Goal: Task Accomplishment & Management: Complete application form

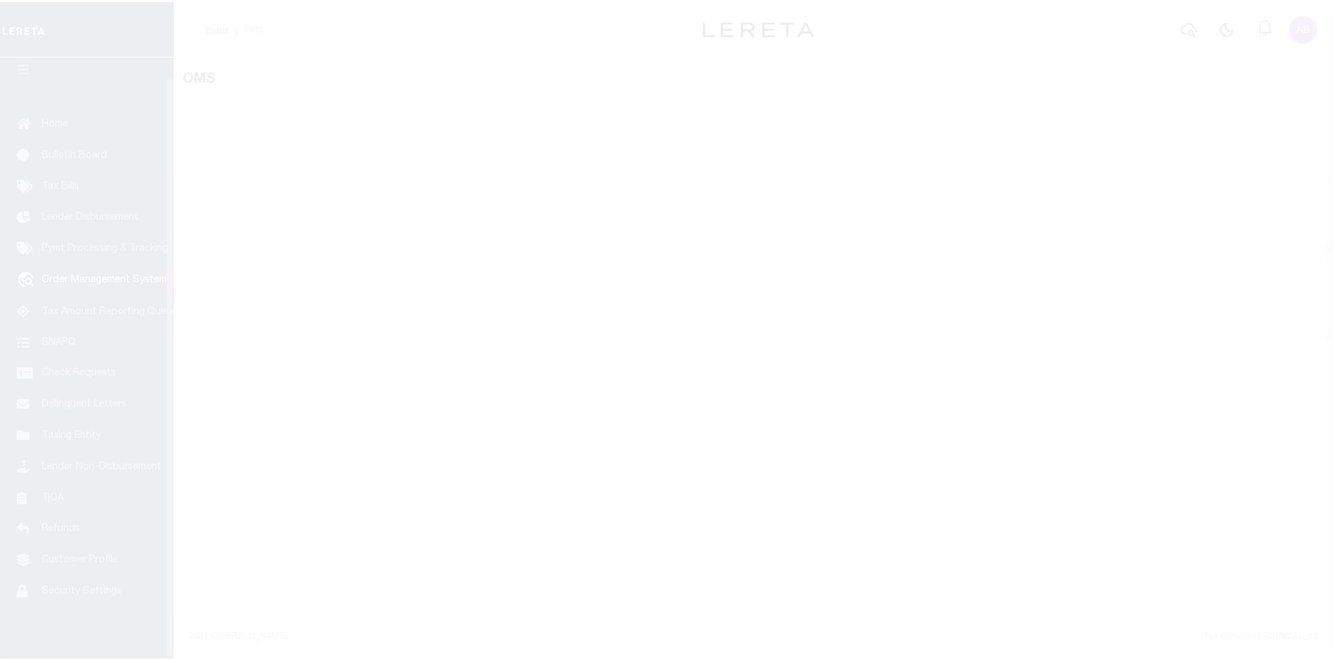
scroll to position [20, 0]
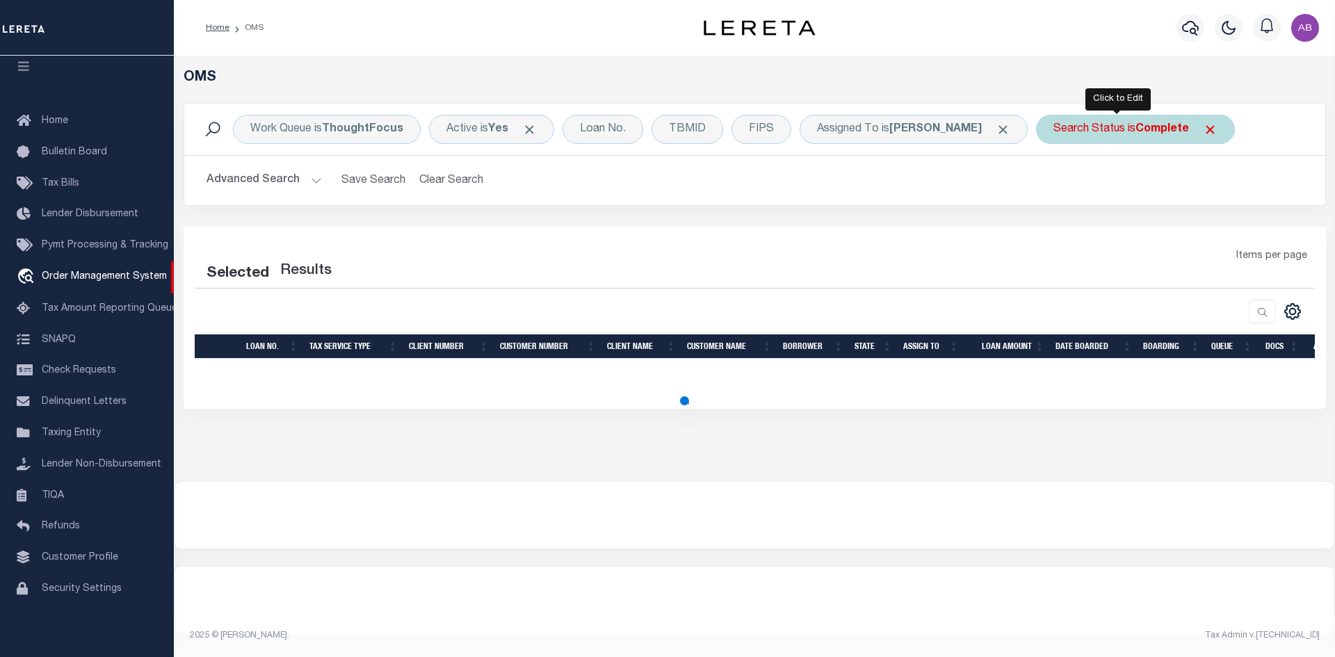
click at [1179, 138] on div "Search Status is Complete" at bounding box center [1135, 129] width 199 height 29
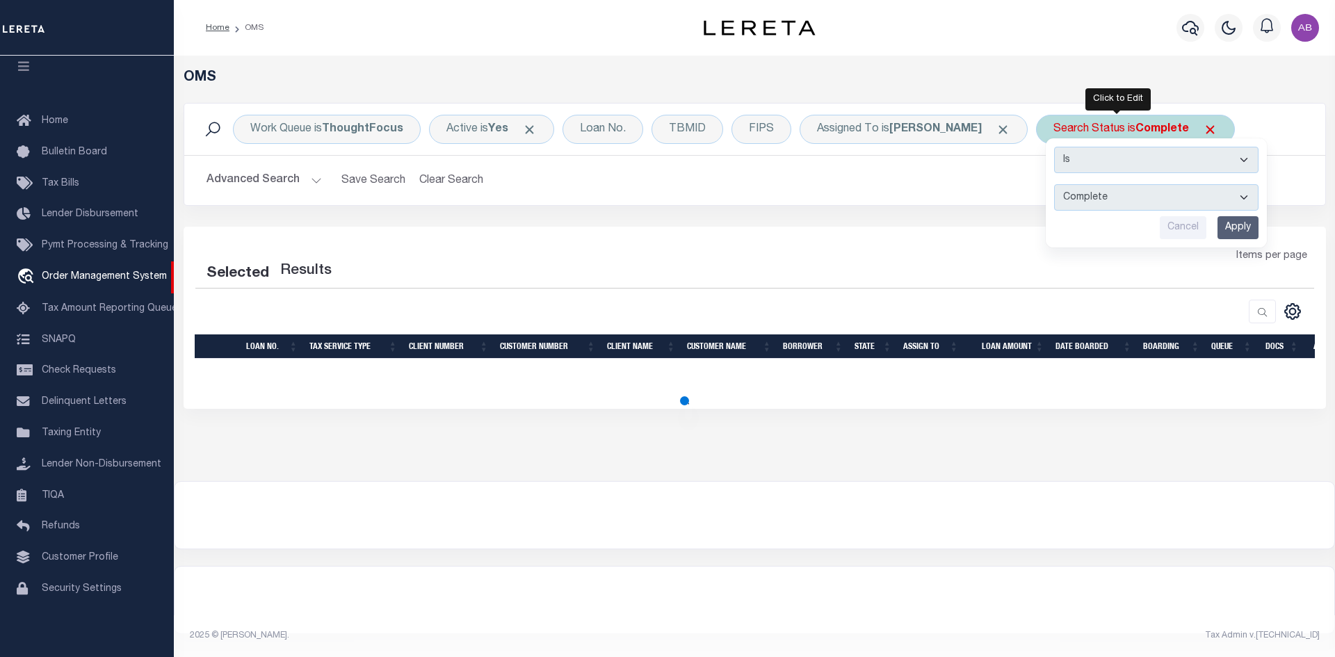
click at [1073, 195] on select "Automated Search Bad Parcel Complete Duplicate Parcel High Dollar Reporting In …" at bounding box center [1156, 197] width 204 height 26
select select "IP"
click at [1054, 184] on select "Automated Search Bad Parcel Complete Duplicate Parcel High Dollar Reporting In …" at bounding box center [1156, 197] width 204 height 26
click at [1225, 229] on input "Apply" at bounding box center [1237, 227] width 41 height 23
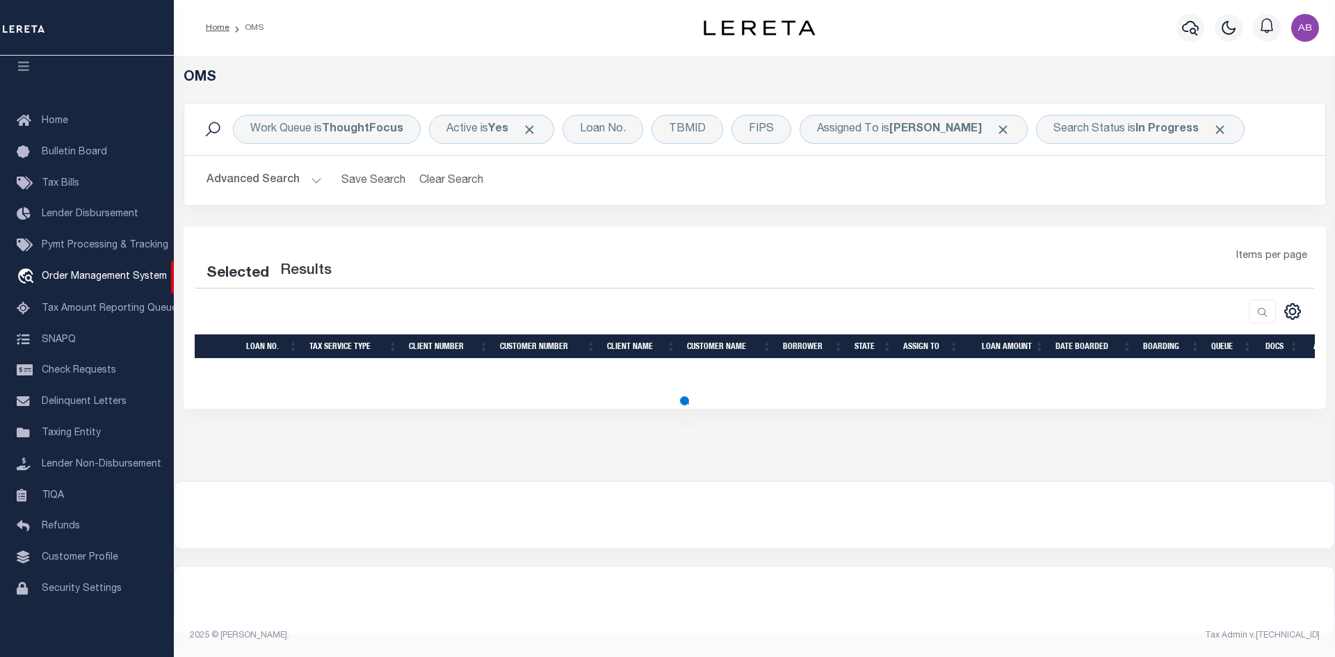
select select "200"
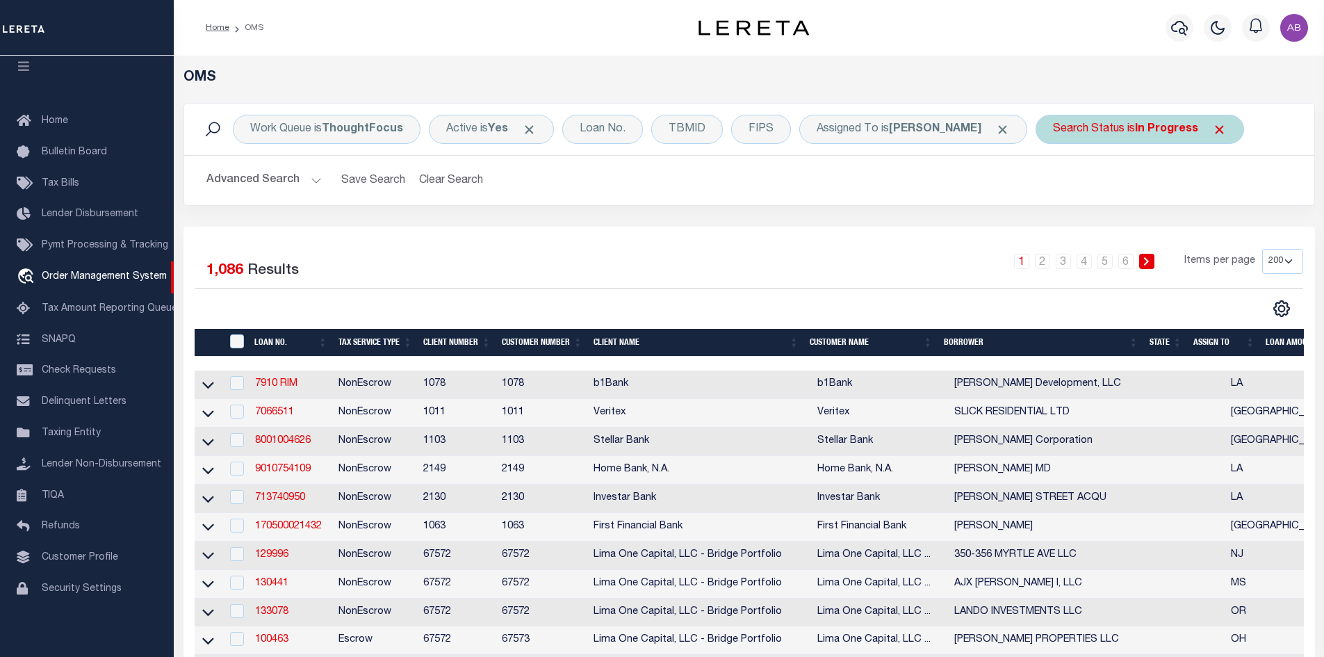
click at [1118, 140] on div "Search Status is In Progress" at bounding box center [1140, 129] width 209 height 29
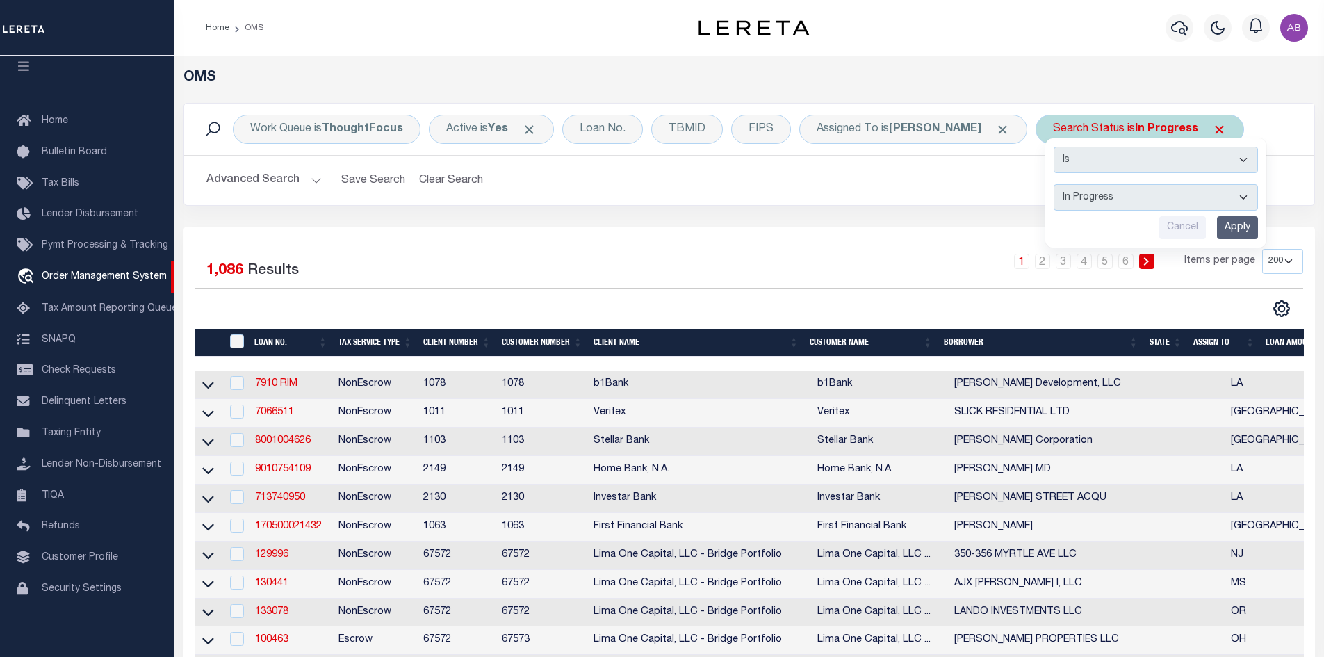
click at [1075, 189] on select "Automated Search Bad Parcel Complete Duplicate Parcel High Dollar Reporting In …" at bounding box center [1156, 197] width 204 height 26
select select "RD"
click at [1054, 184] on select "Automated Search Bad Parcel Complete Duplicate Parcel High Dollar Reporting In …" at bounding box center [1156, 197] width 204 height 26
click at [1217, 228] on input "Apply" at bounding box center [1237, 227] width 41 height 23
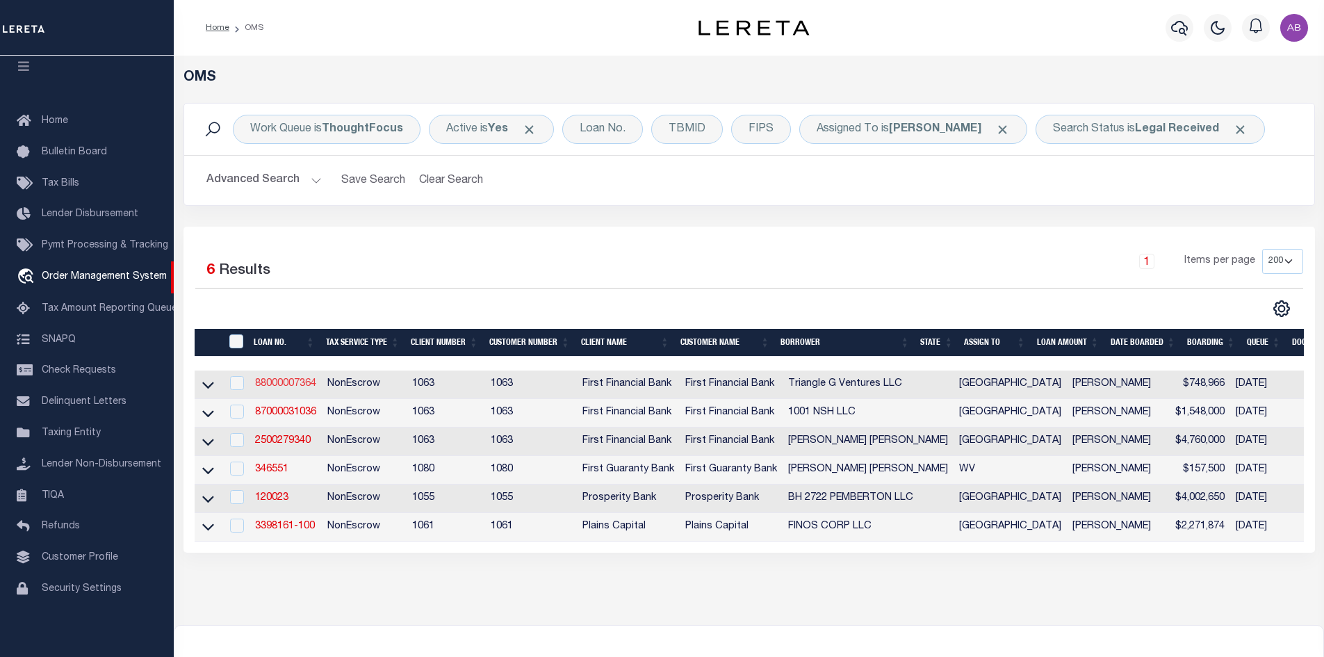
click at [302, 388] on link "88000007364" at bounding box center [285, 384] width 61 height 10
type input "88000007364"
type input "Triangle G Ventures LLC"
select select
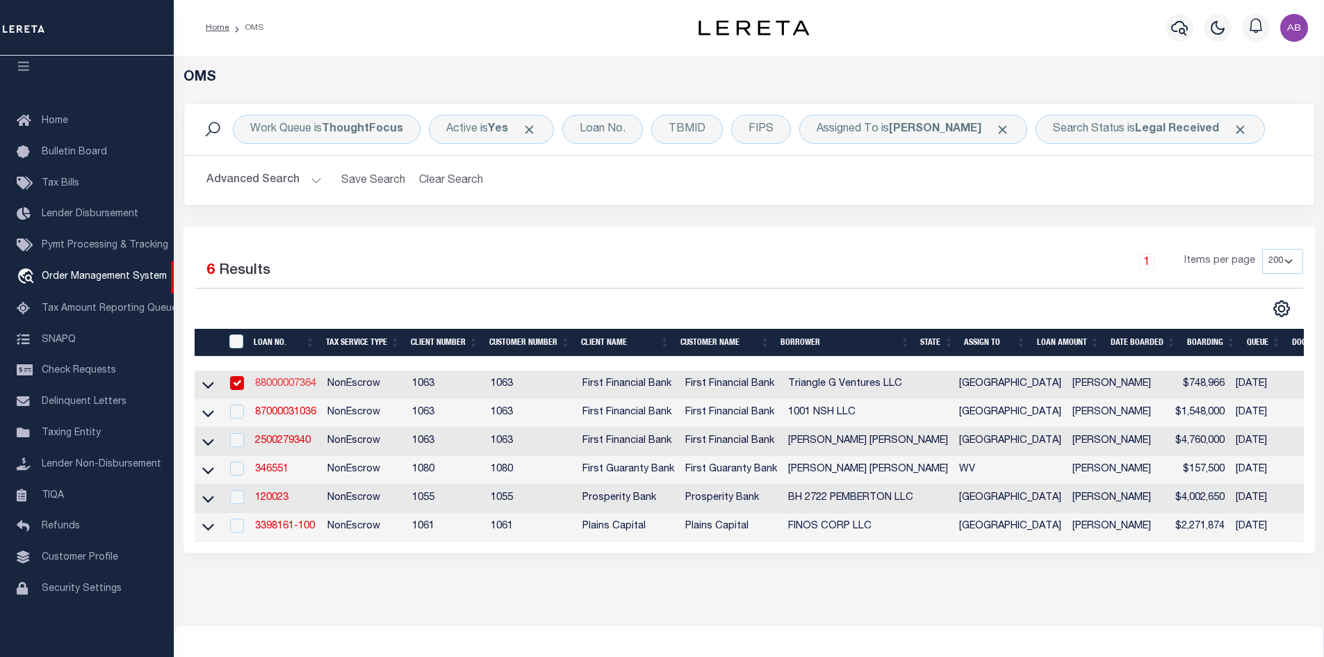
select select "400"
select select "NonEscrow"
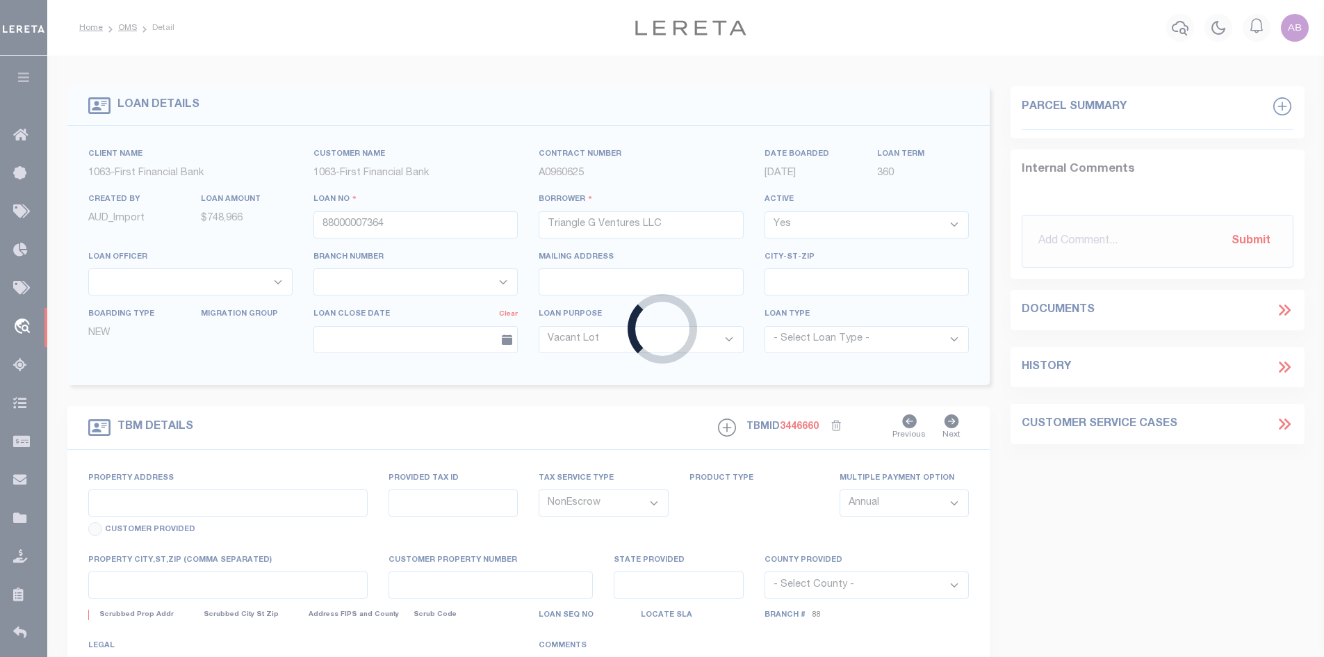
type input "[STREET_ADDRESS][PERSON_NAME]"
select select
type input "Weatherford [GEOGRAPHIC_DATA] 760850000"
type input "[GEOGRAPHIC_DATA]"
select select
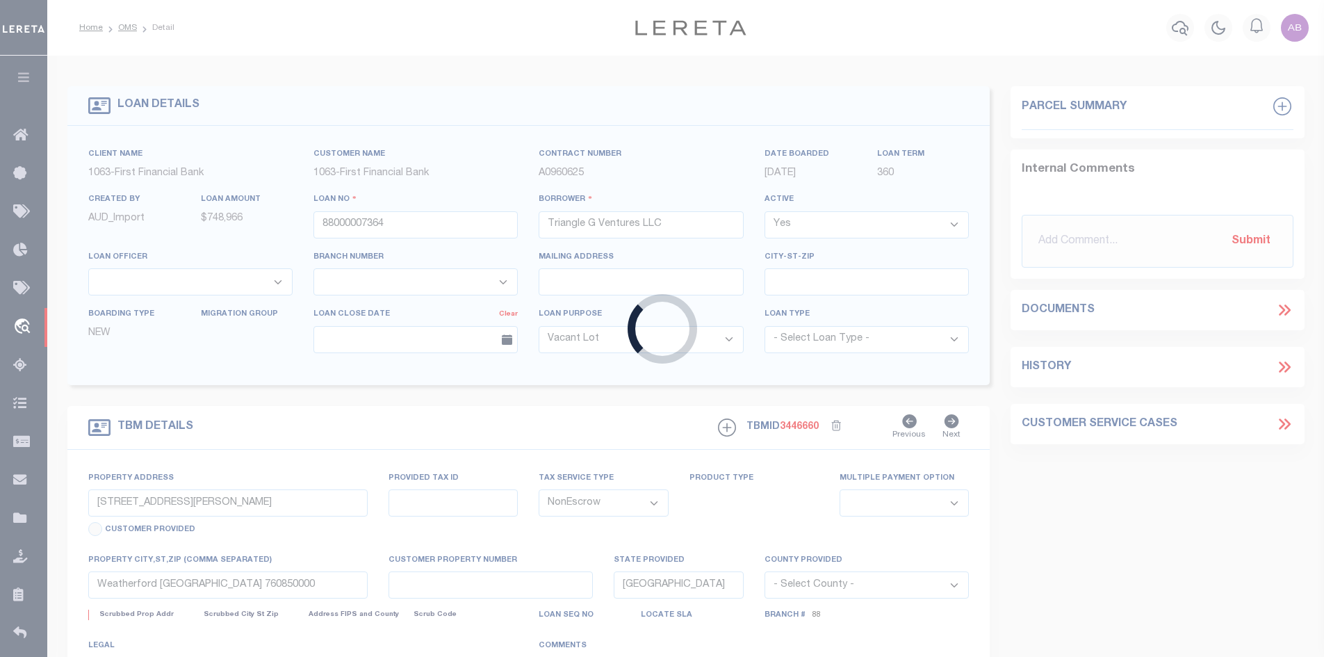
select select "42911"
select select "536"
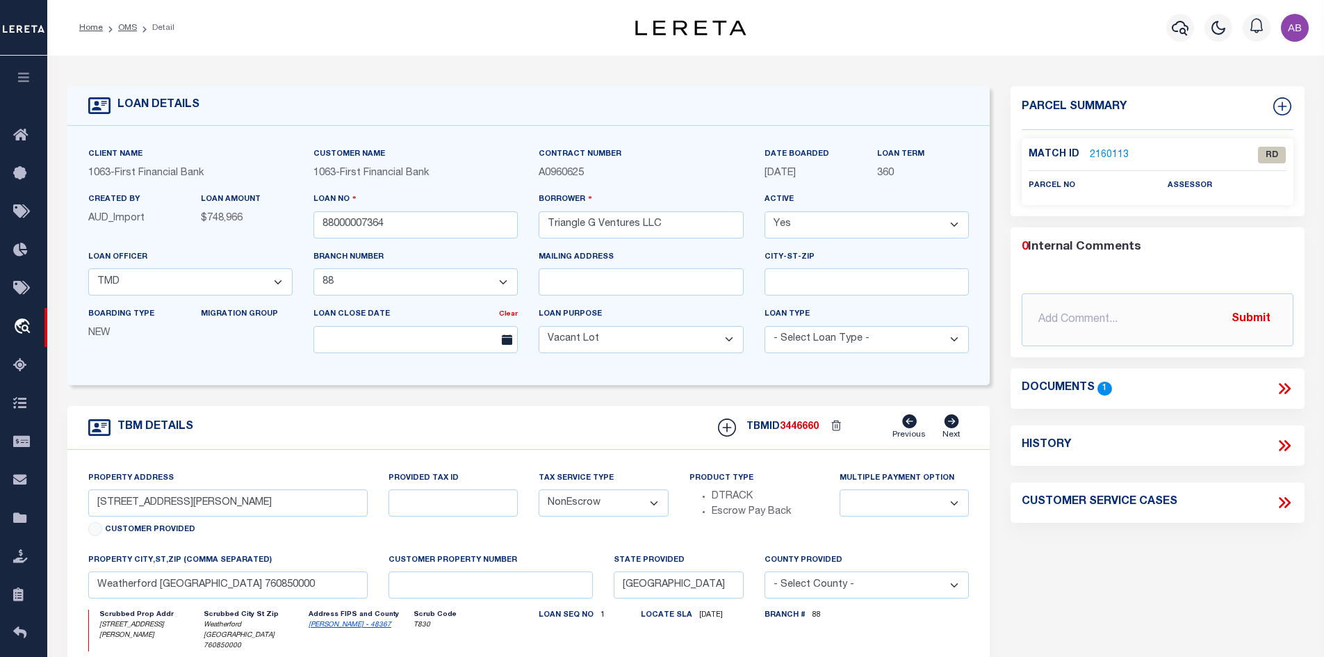
click at [1290, 381] on icon at bounding box center [1284, 389] width 18 height 18
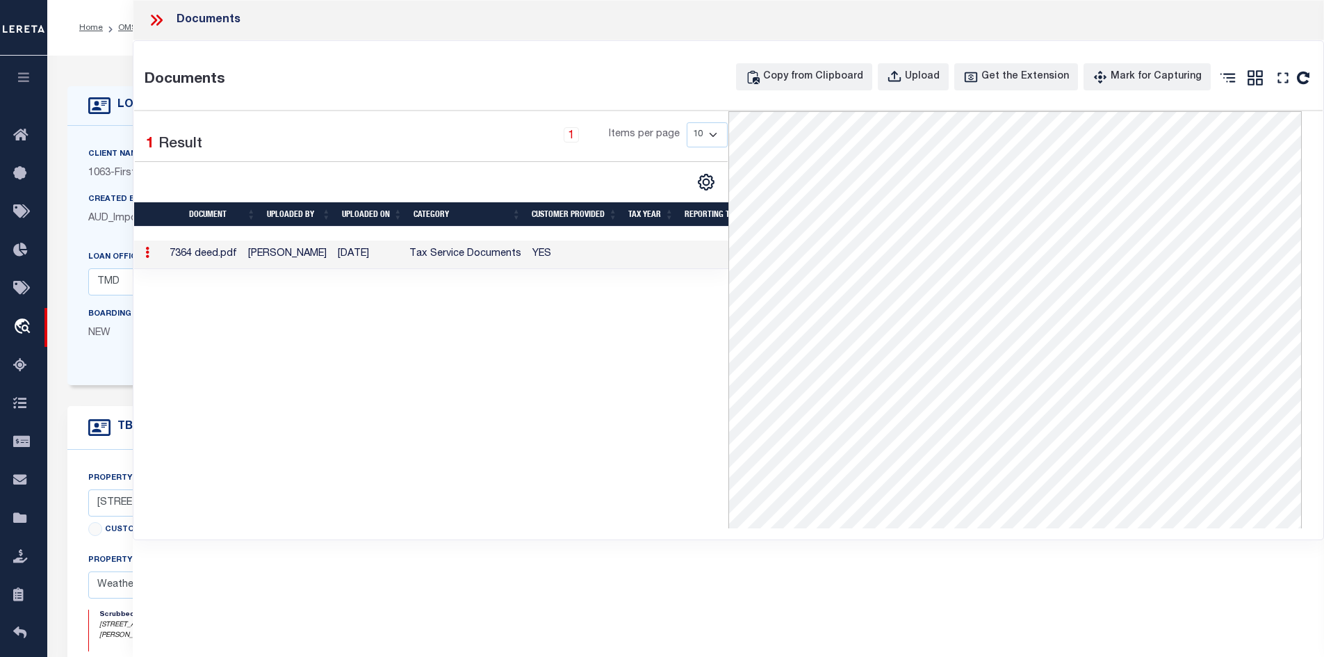
click at [155, 20] on icon at bounding box center [154, 20] width 6 height 11
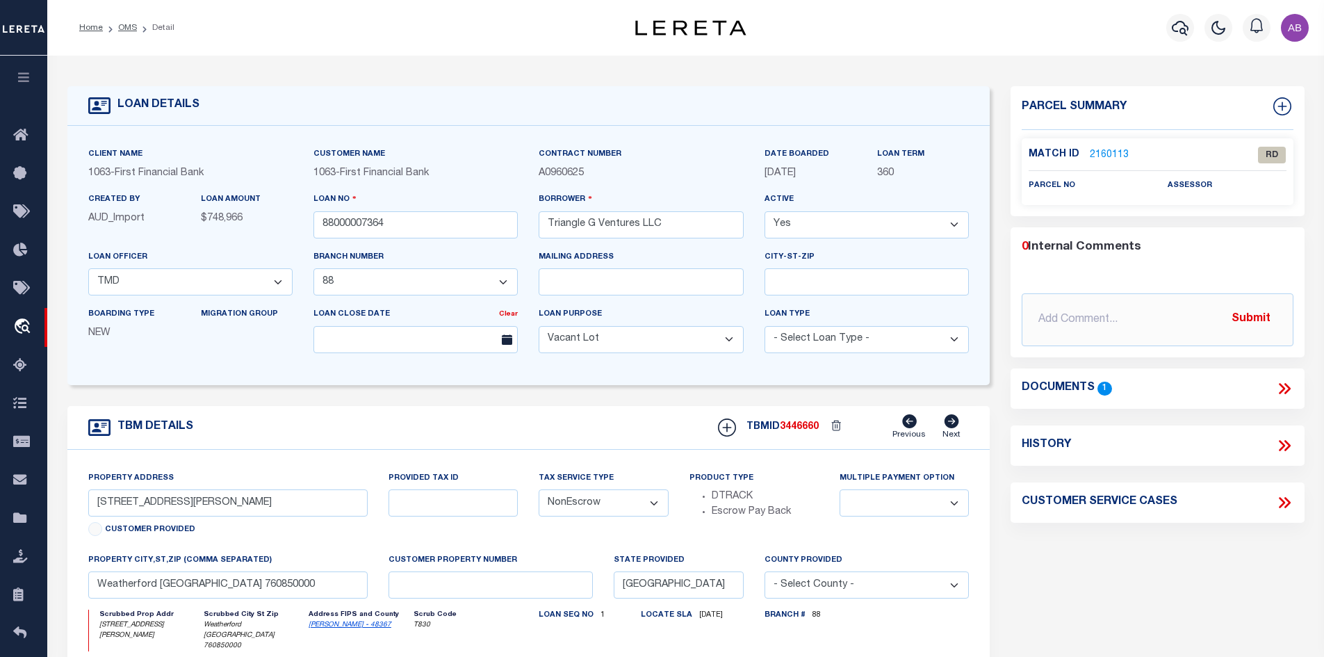
click at [1108, 154] on link "2160113" at bounding box center [1109, 155] width 39 height 15
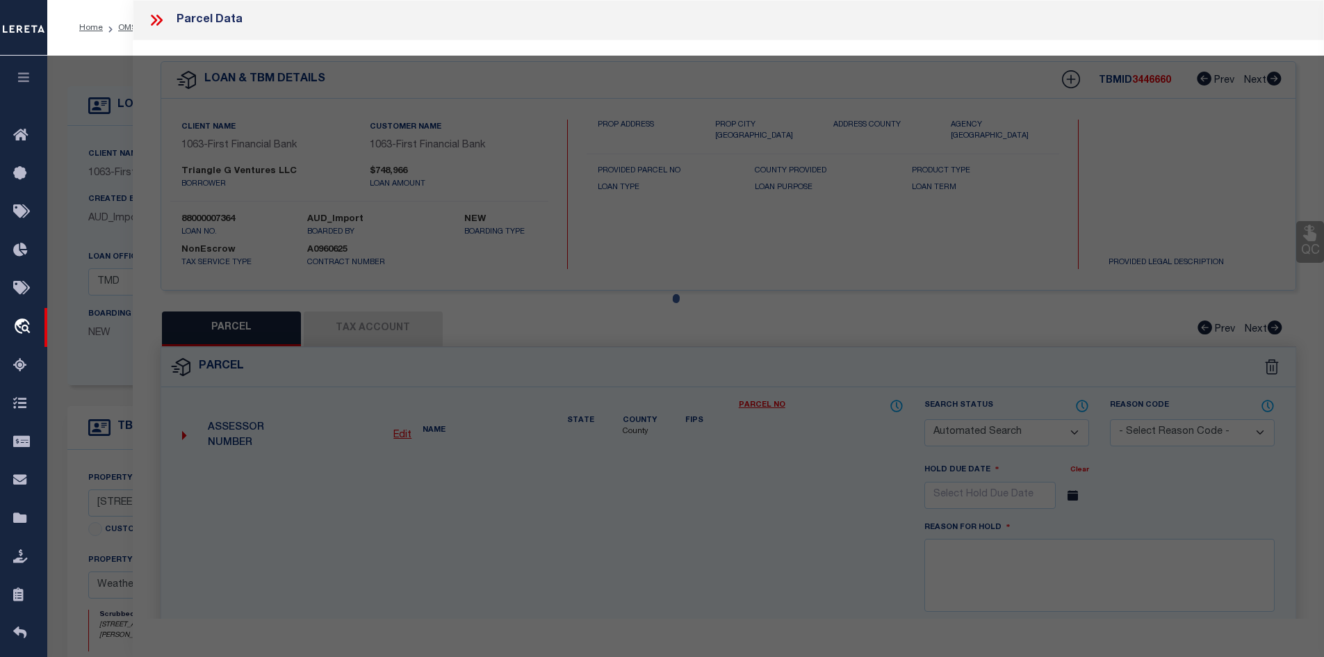
checkbox input "false"
select select "RD"
checkbox input "false"
type textarea "Document uploaded that satisfies a legal requirement, changing from [GEOGRAPHIC…"
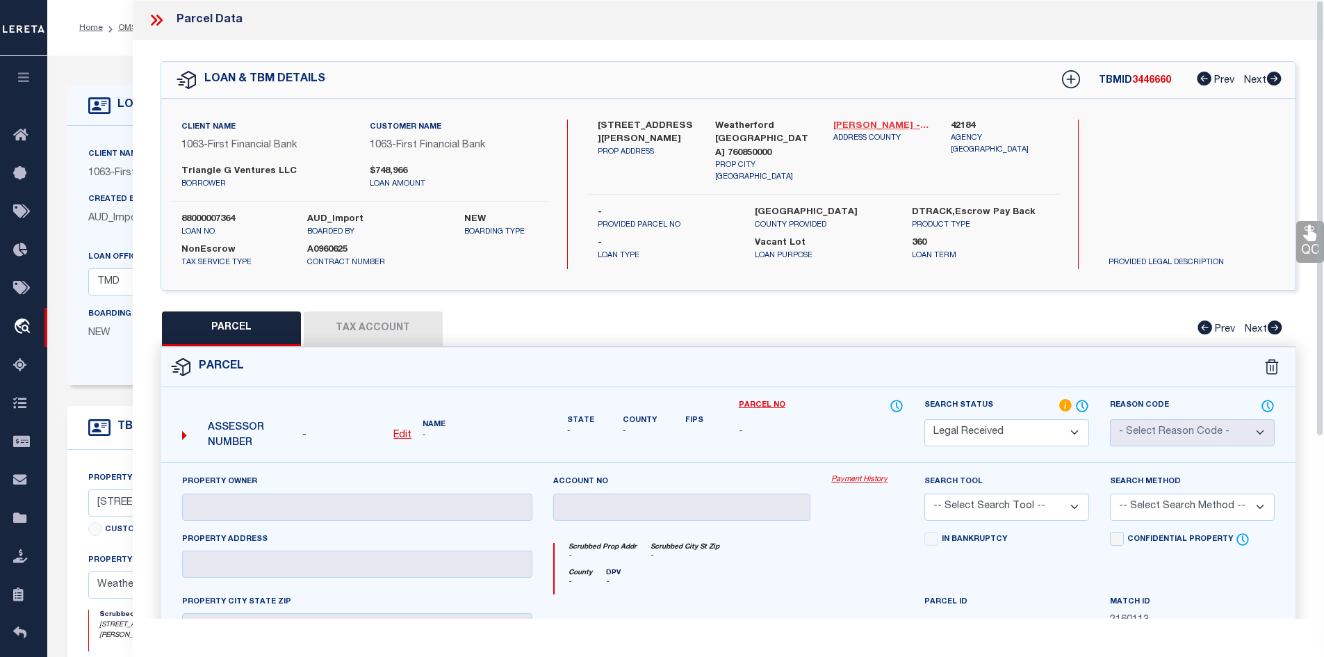
click at [872, 127] on link "[PERSON_NAME] - 48367" at bounding box center [881, 127] width 97 height 14
click at [611, 125] on label "[STREET_ADDRESS][PERSON_NAME]" at bounding box center [646, 133] width 97 height 27
copy label "1330"
click at [628, 131] on label "[STREET_ADDRESS][PERSON_NAME]" at bounding box center [646, 133] width 97 height 27
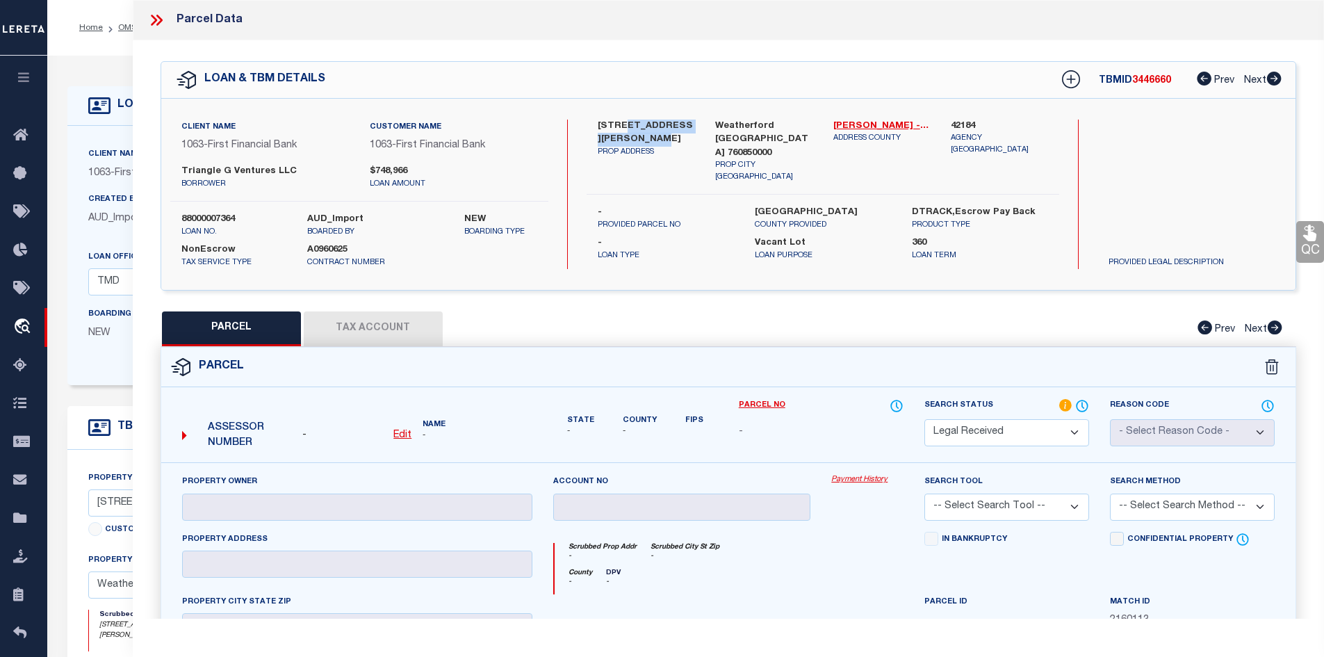
drag, startPoint x: 621, startPoint y: 121, endPoint x: 635, endPoint y: 134, distance: 19.2
click at [635, 134] on label "[STREET_ADDRESS][PERSON_NAME]" at bounding box center [646, 133] width 97 height 27
copy label "[PERSON_NAME] Memoria"
click at [266, 179] on p "borrower" at bounding box center [265, 185] width 168 height 12
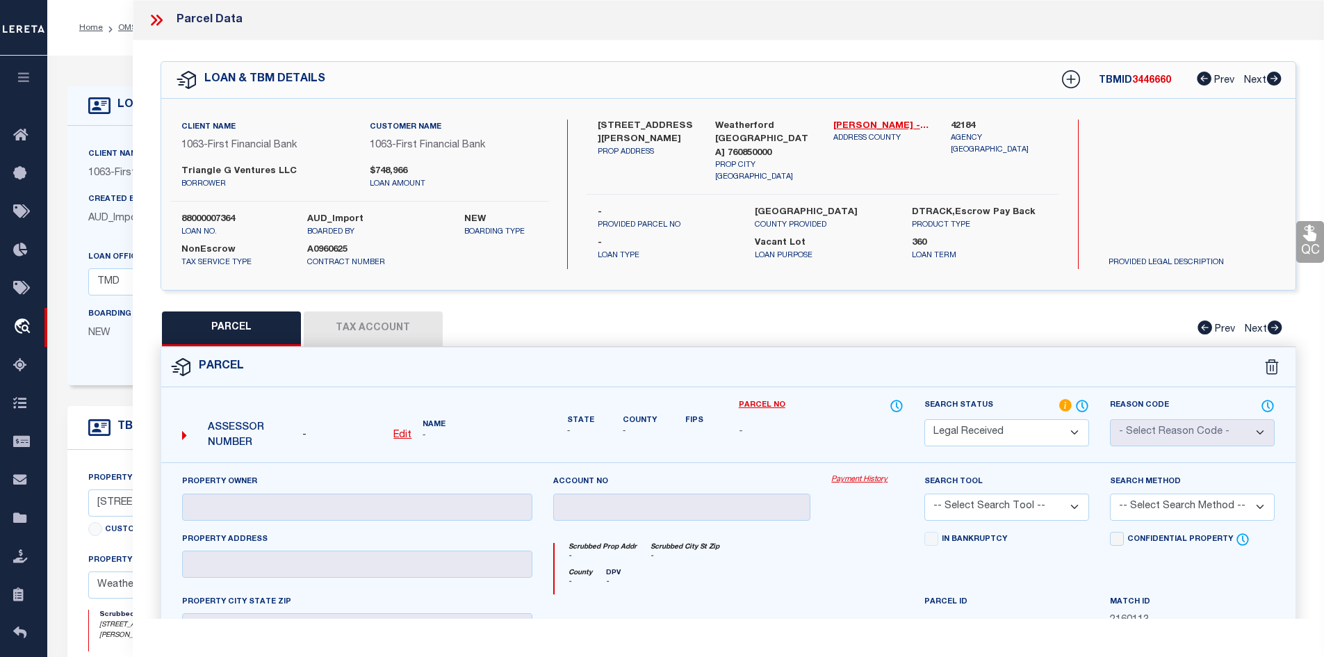
click at [266, 179] on p "borrower" at bounding box center [265, 185] width 168 height 12
click at [259, 169] on label "Triangle G Ventures LLC" at bounding box center [265, 172] width 168 height 14
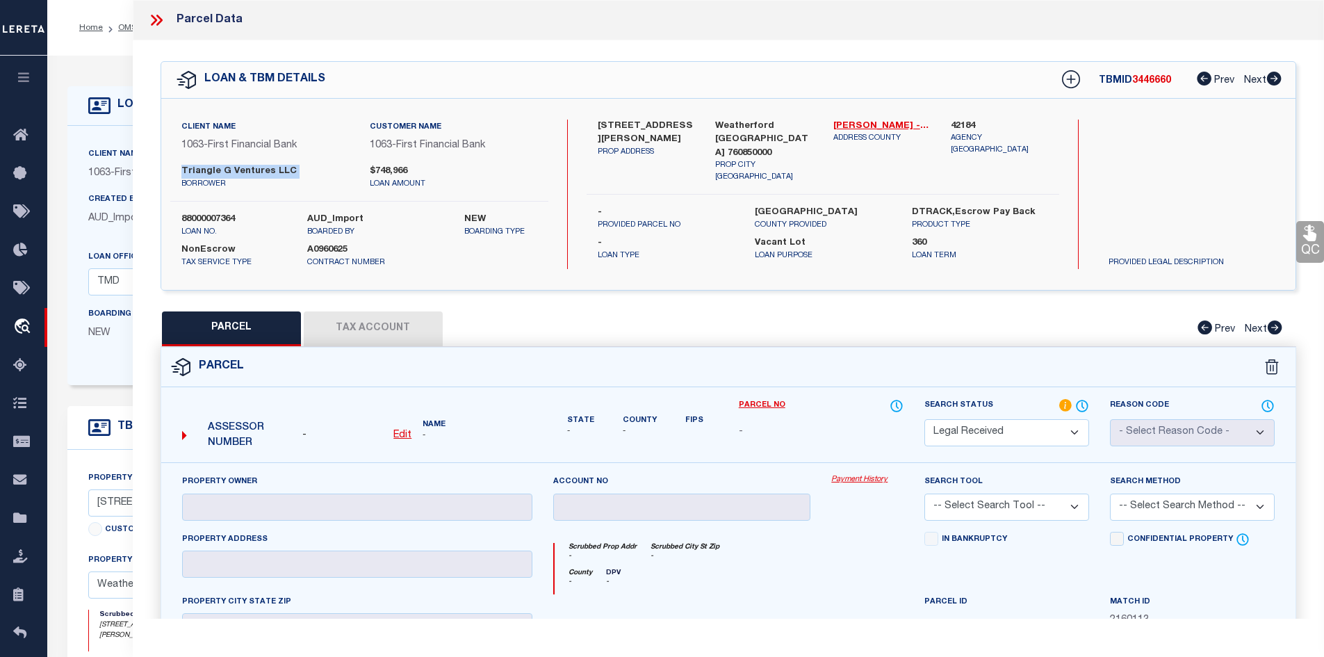
click at [259, 169] on label "Triangle G Ventures LLC" at bounding box center [265, 172] width 168 height 14
copy div "Triangle G Ventures LLC"
click at [154, 17] on icon at bounding box center [156, 20] width 18 height 18
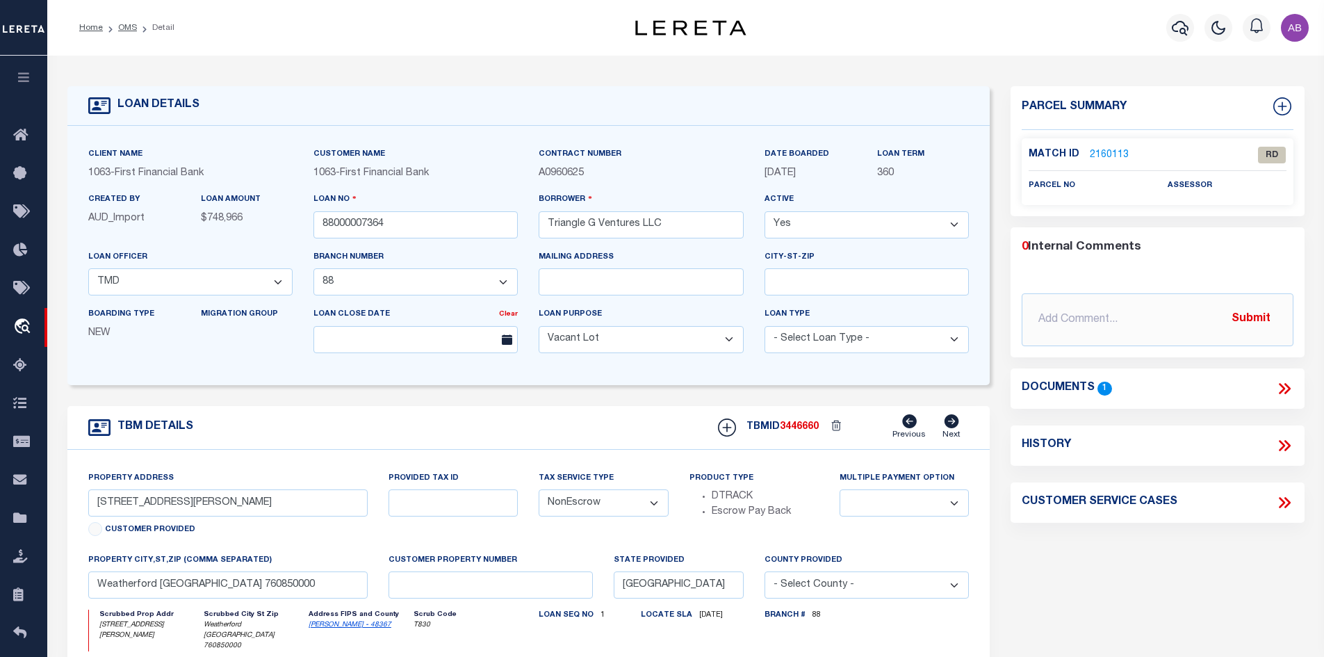
click at [1287, 389] on icon at bounding box center [1287, 388] width 6 height 11
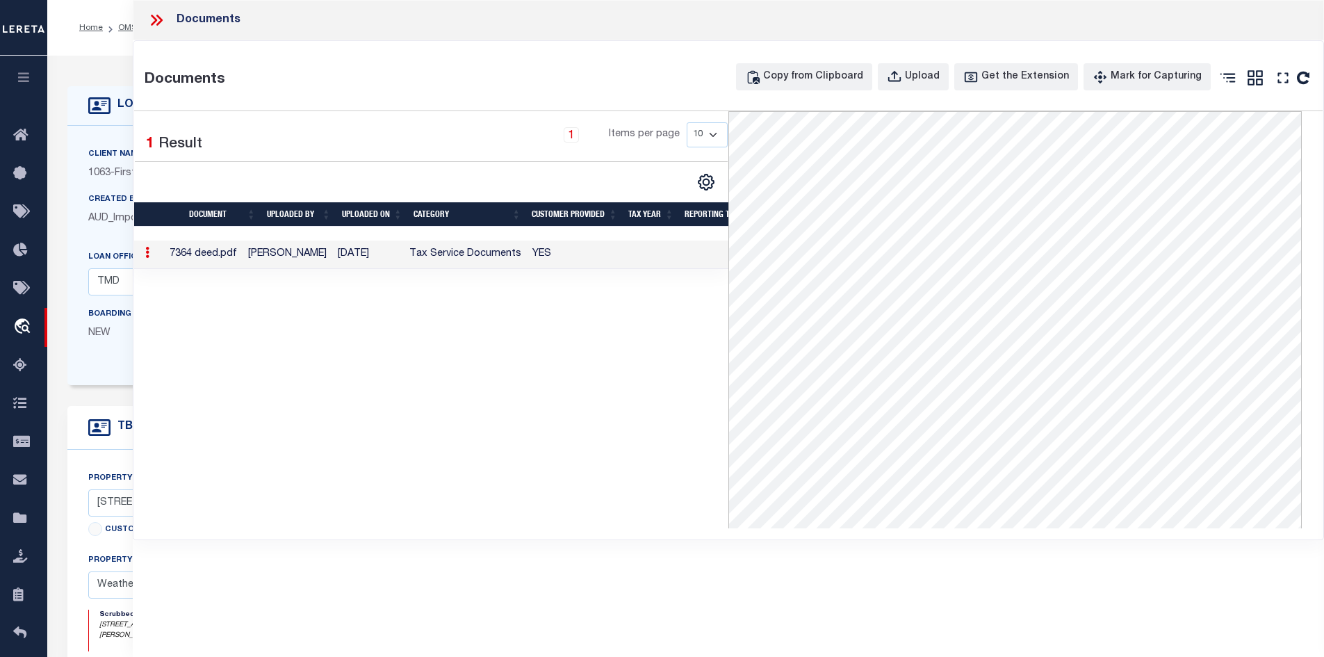
click at [159, 19] on icon at bounding box center [156, 20] width 18 height 18
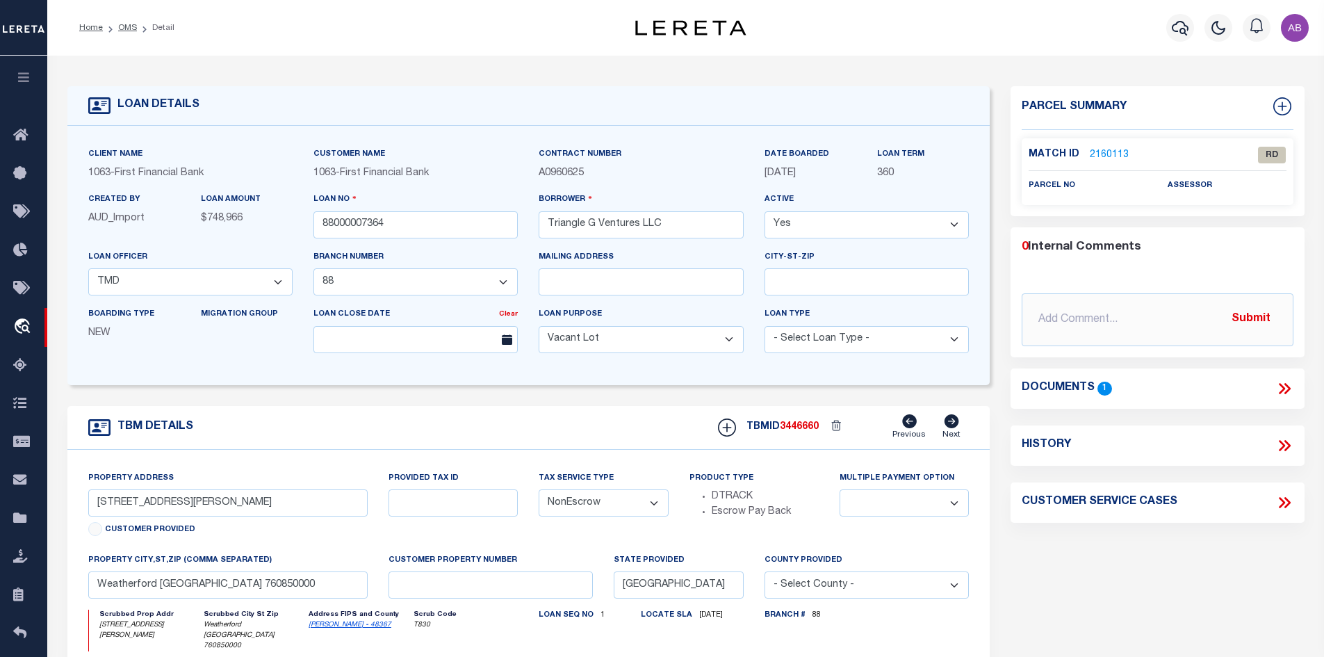
click at [1115, 149] on link "2160113" at bounding box center [1109, 155] width 39 height 15
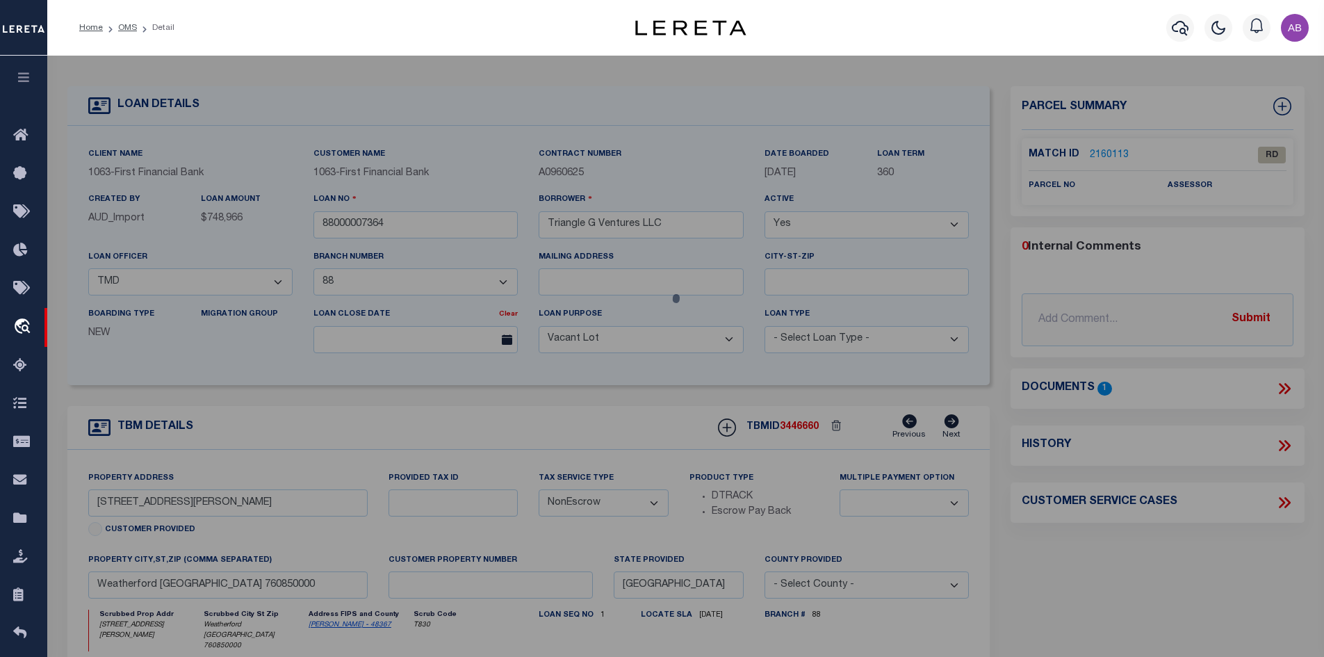
select select "AS"
checkbox input "false"
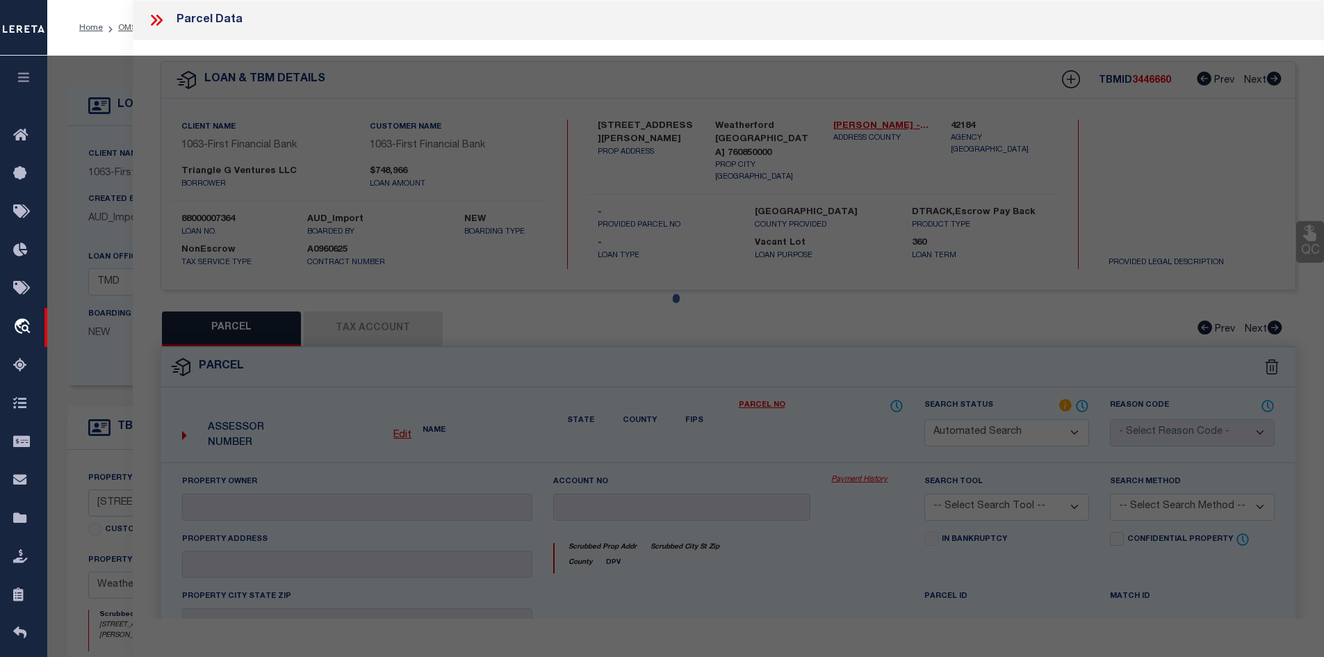
select select "RD"
checkbox input "false"
type textarea "Document uploaded that satisfies a legal requirement, changing from [GEOGRAPHIC…"
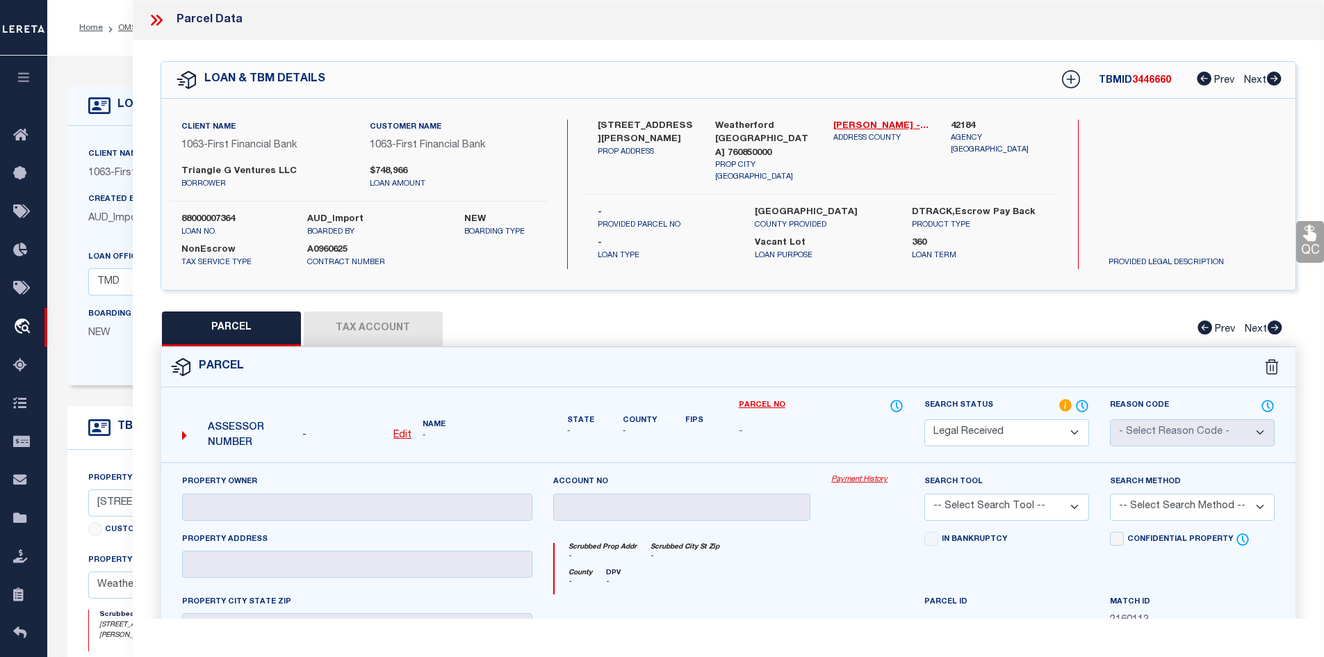
click at [401, 434] on u "Edit" at bounding box center [402, 435] width 18 height 10
select select "RD"
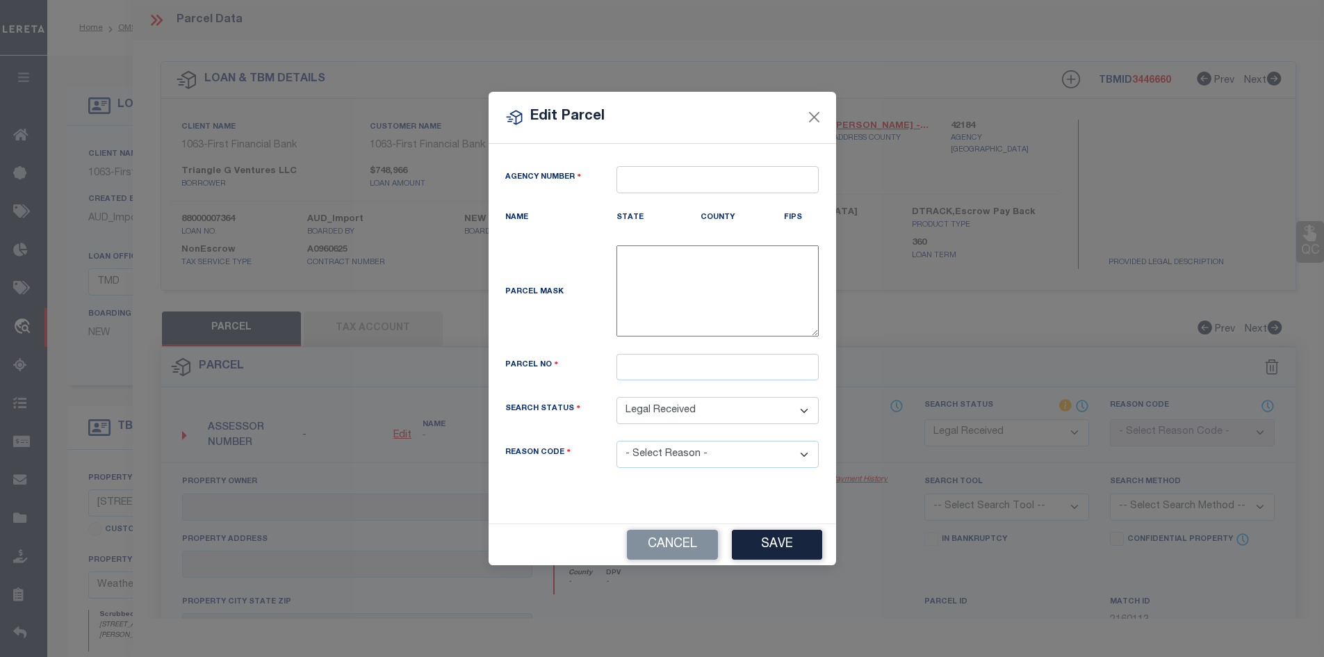
type textarea "-"
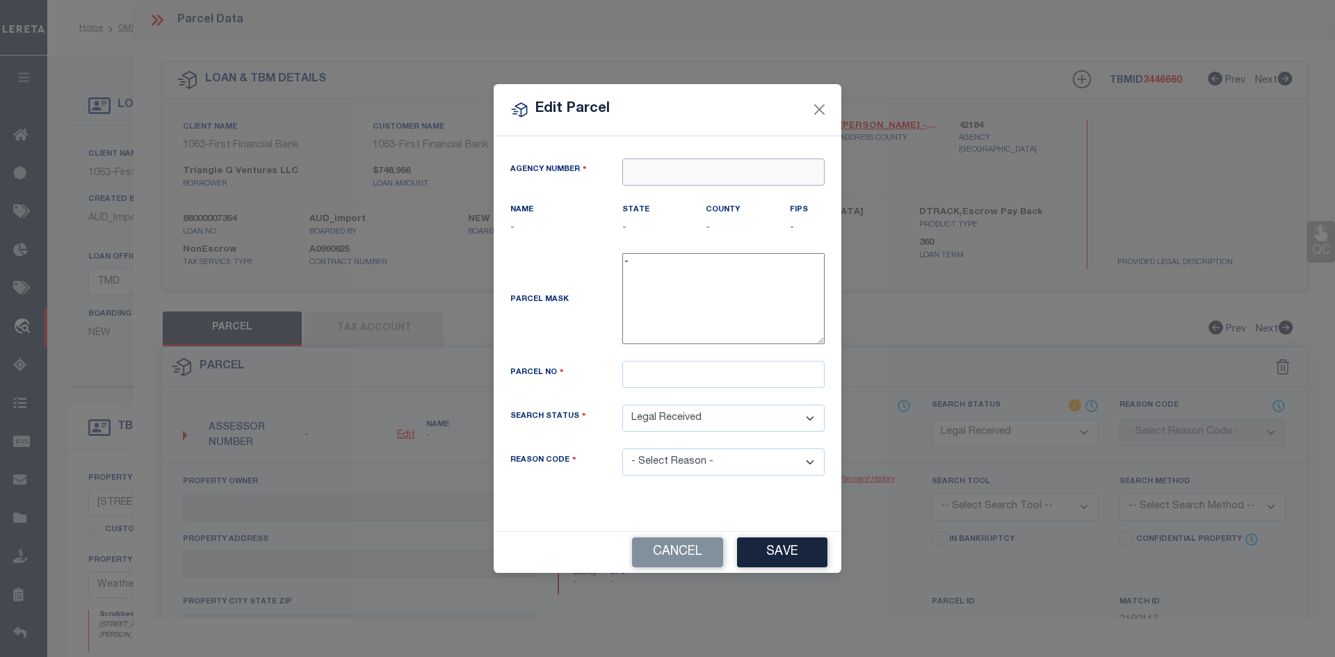
click at [694, 170] on input "text" at bounding box center [723, 171] width 202 height 27
click at [719, 204] on div "421840000 : [GEOGRAPHIC_DATA]" at bounding box center [723, 207] width 201 height 40
type input "421840000"
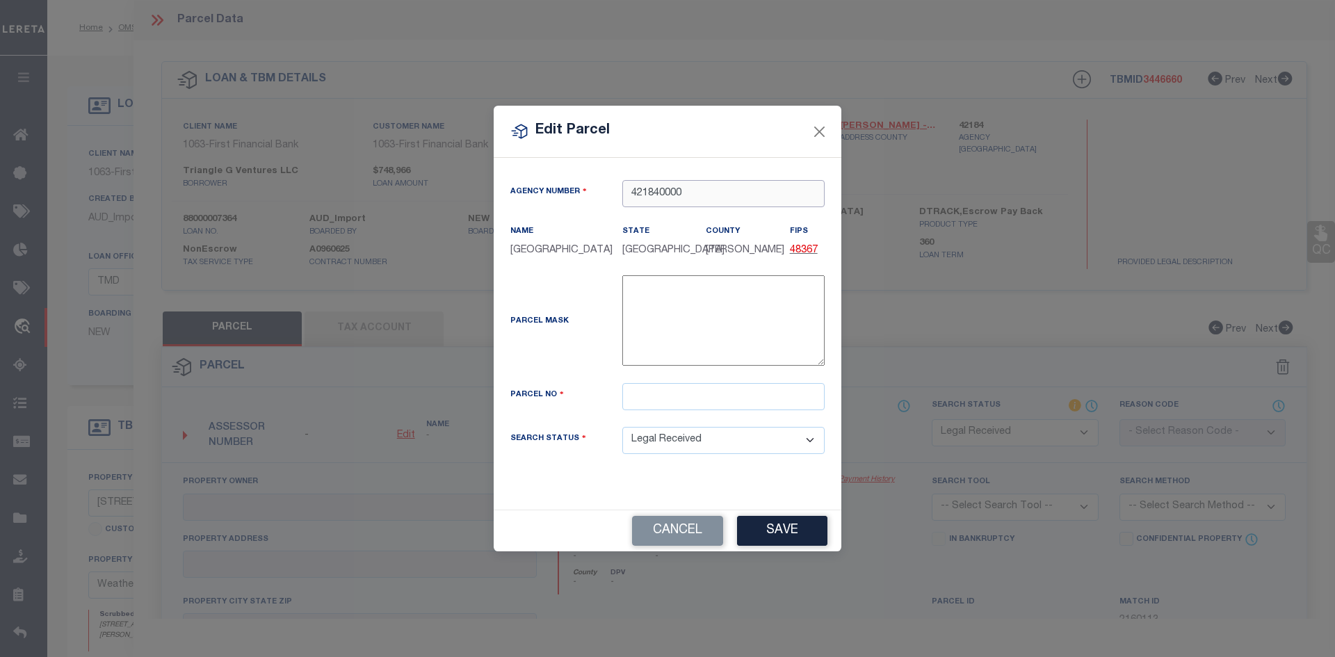
type input "421840000"
click at [690, 385] on input "text" at bounding box center [723, 396] width 202 height 27
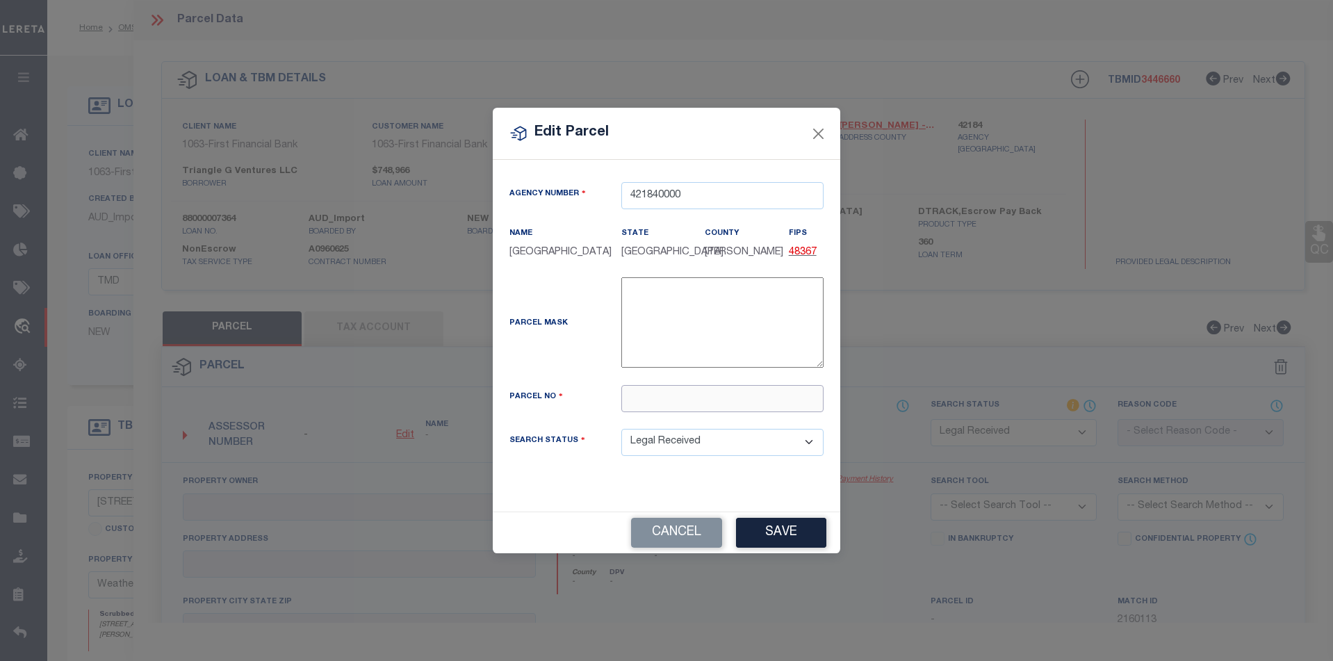
click at [644, 393] on input "text" at bounding box center [722, 398] width 202 height 27
paste input "R000069478"
type input "R000069478"
click at [779, 531] on button "Save" at bounding box center [781, 533] width 90 height 30
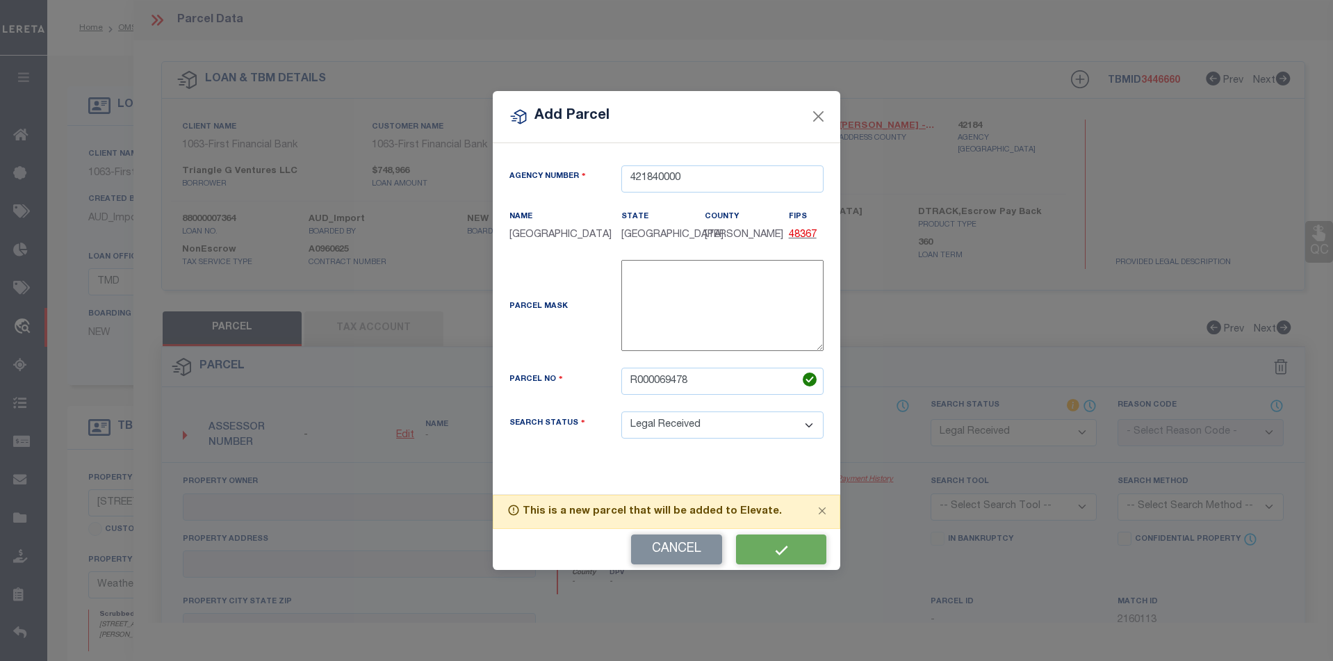
select select "RD"
checkbox input "false"
type textarea "Document uploaded that satisfies a legal requirement, changing from [GEOGRAPHIC…"
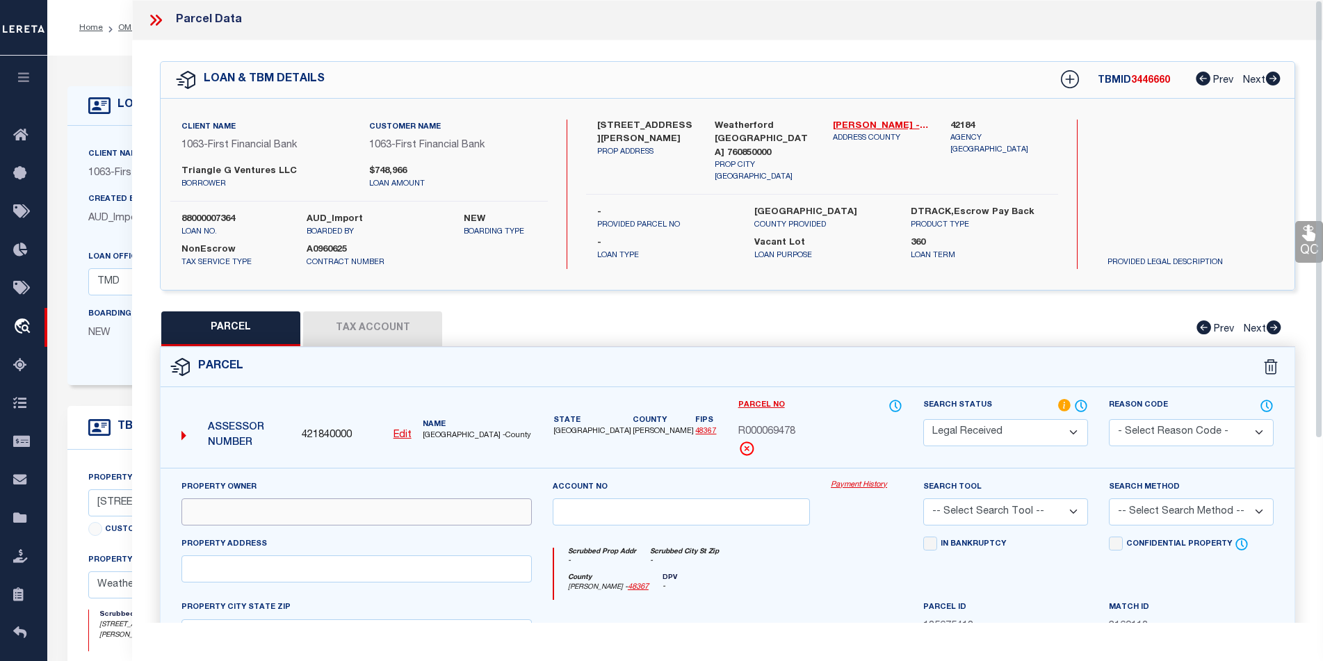
click at [279, 510] on input "text" at bounding box center [356, 511] width 350 height 27
paste input "TRIANGLE G VENTURES LLC"
type input "TRIANGLE G VENTURES LLC"
click at [245, 576] on input "text" at bounding box center [356, 568] width 350 height 27
click at [373, 569] on input "text" at bounding box center [356, 568] width 350 height 27
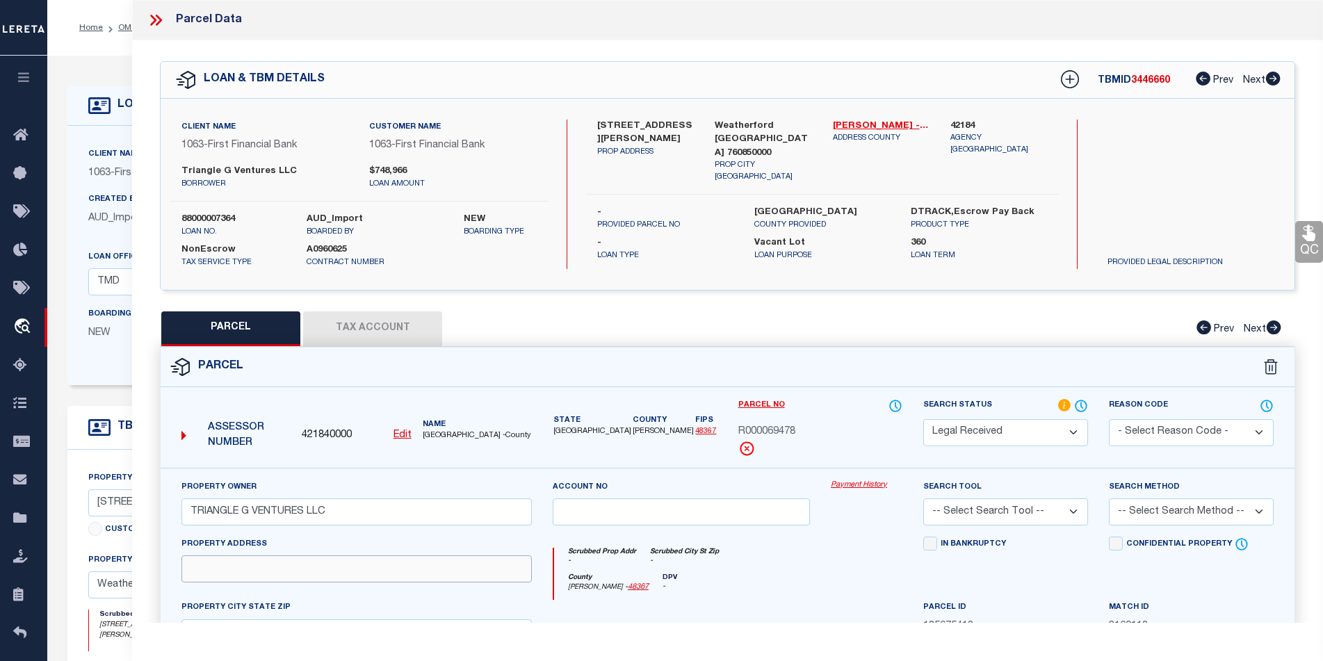
paste input "[PERSON_NAME] 0"
type input "[PERSON_NAME] 0"
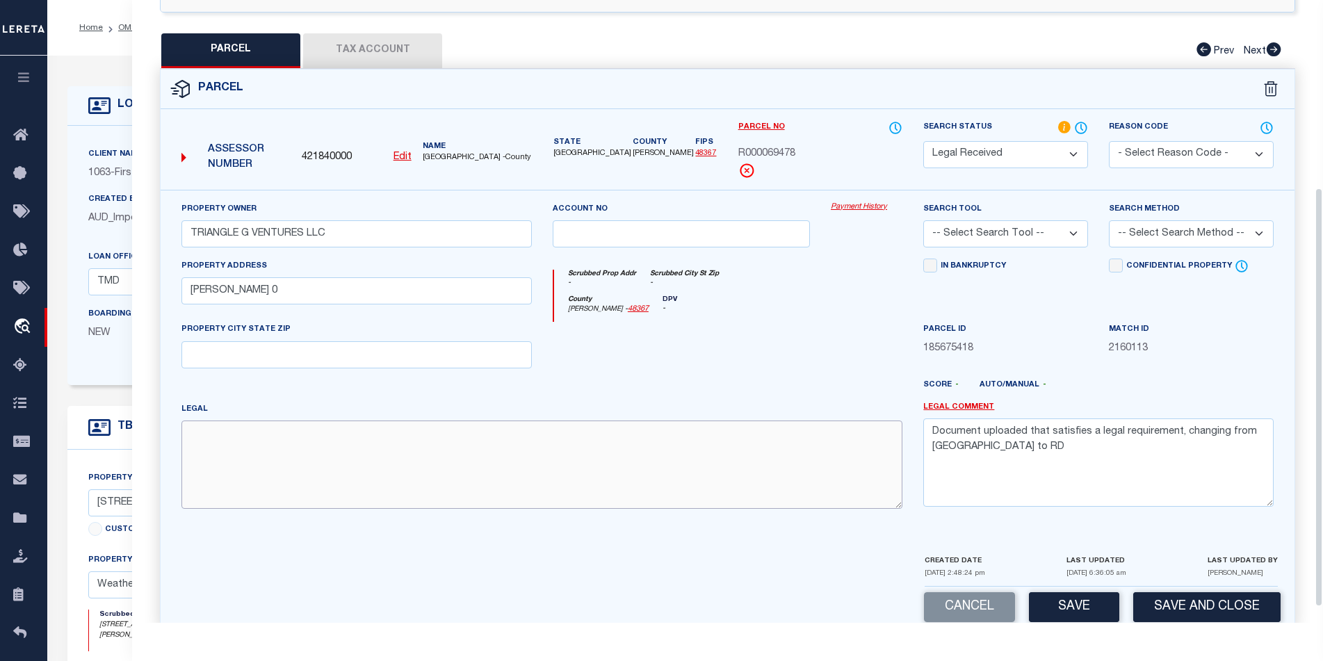
click at [256, 480] on textarea at bounding box center [541, 465] width 721 height 88
paste textarea "Acres: 2.396, Lot: 1R, Blk: 1, Subd: CMM PROPERTIES, F-729;F-709"
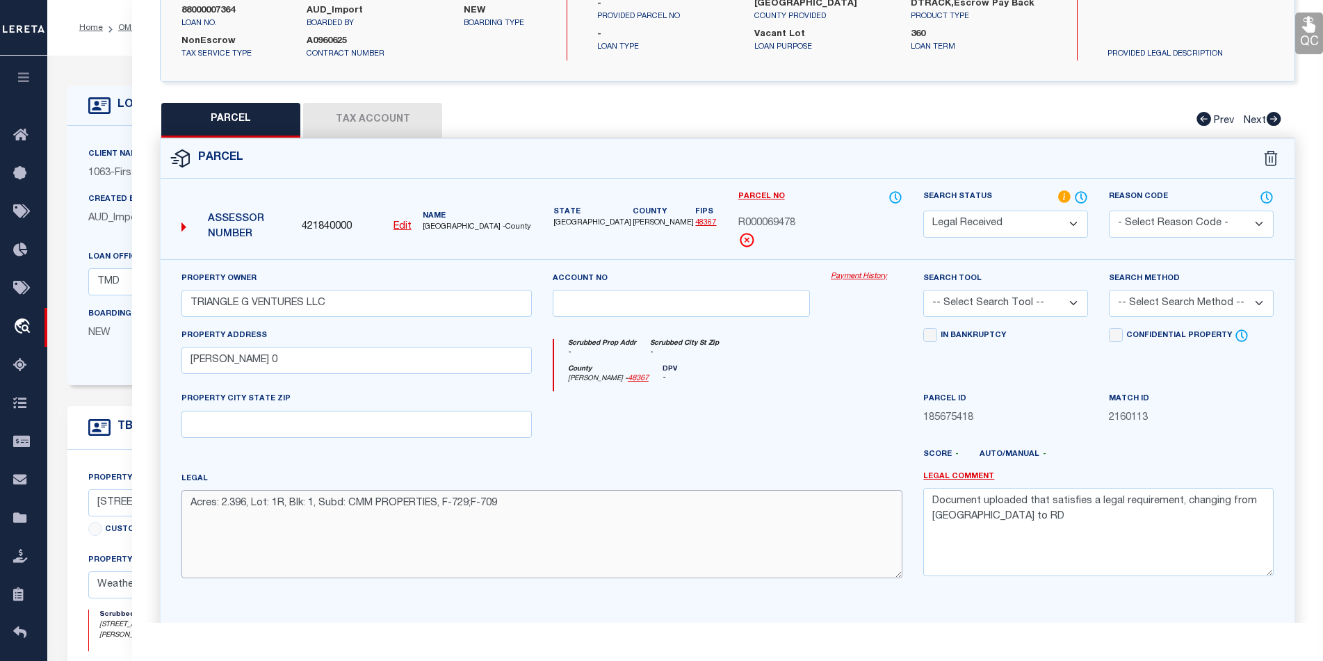
type textarea "Acres: 2.396, Lot: 1R, Blk: 1, Subd: CMM PROPERTIES, F-729;F-709"
click at [357, 122] on button "Tax Account" at bounding box center [372, 120] width 139 height 35
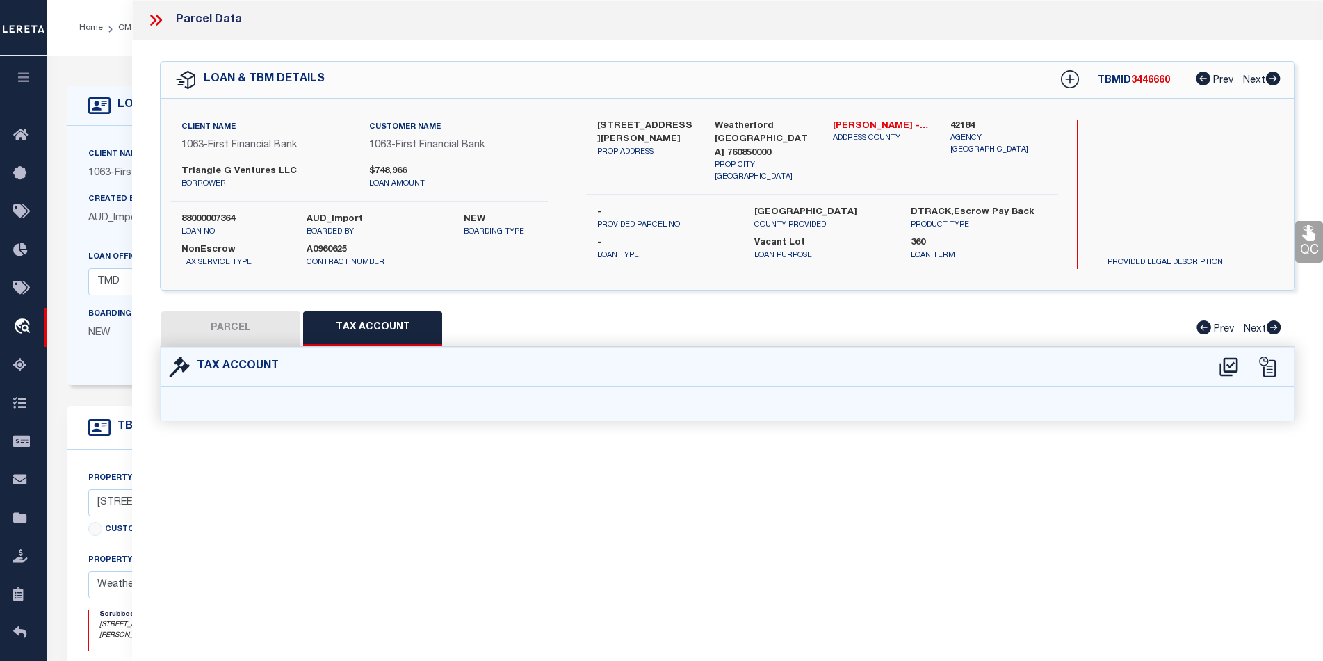
scroll to position [0, 0]
select select "100"
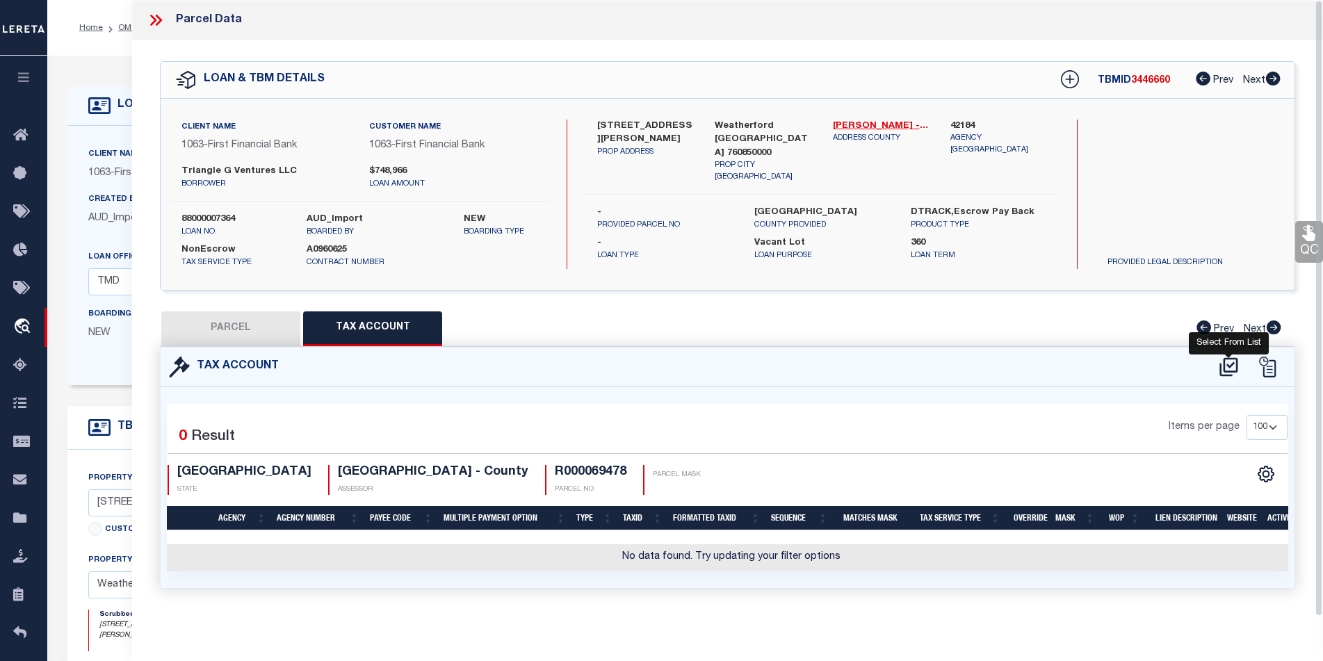
click at [1225, 367] on icon at bounding box center [1228, 366] width 18 height 19
select select "100"
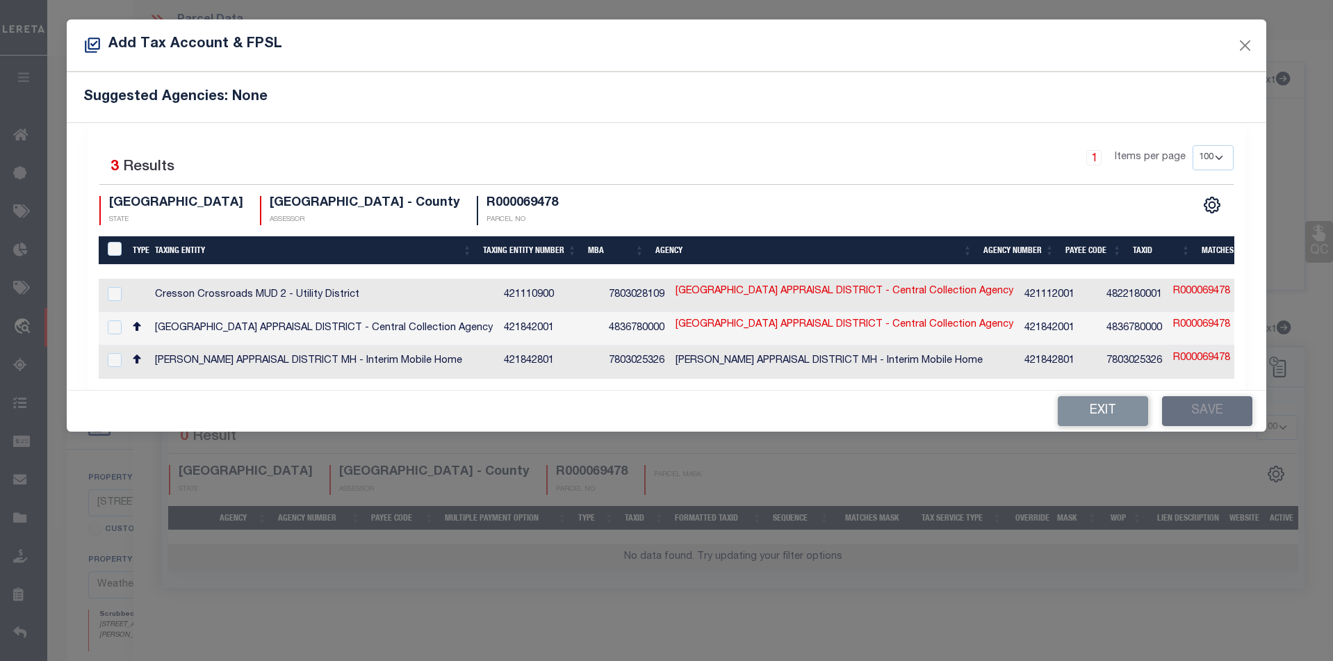
click at [349, 321] on td "[GEOGRAPHIC_DATA] APPRAISAL DISTRICT - Central Collection Agency" at bounding box center [323, 328] width 349 height 33
checkbox input "true"
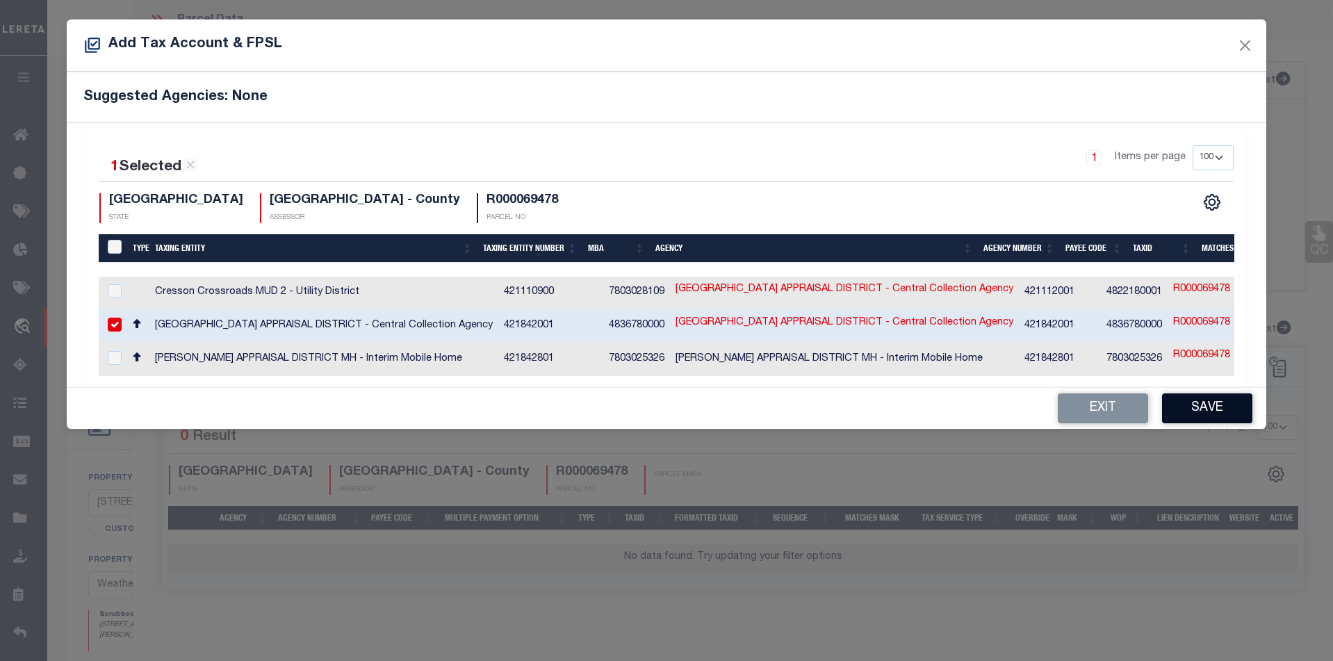
click at [1181, 416] on button "Save" at bounding box center [1207, 408] width 90 height 30
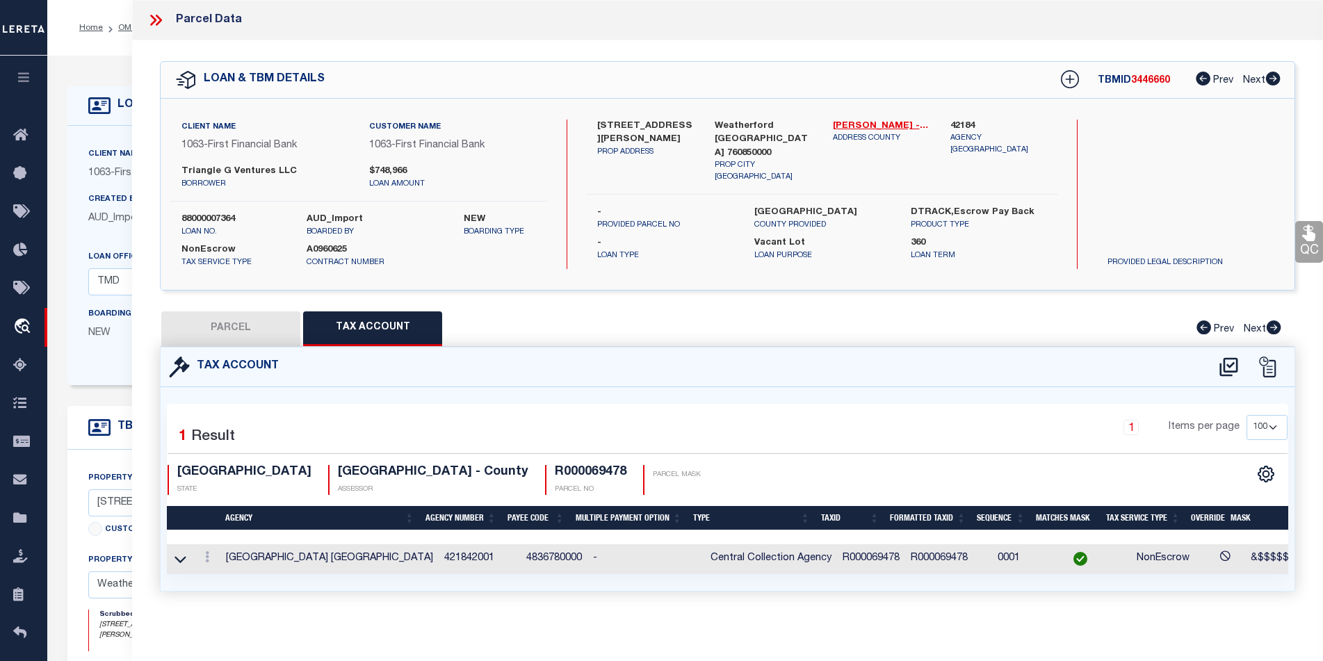
click at [222, 317] on button "PARCEL" at bounding box center [230, 328] width 139 height 35
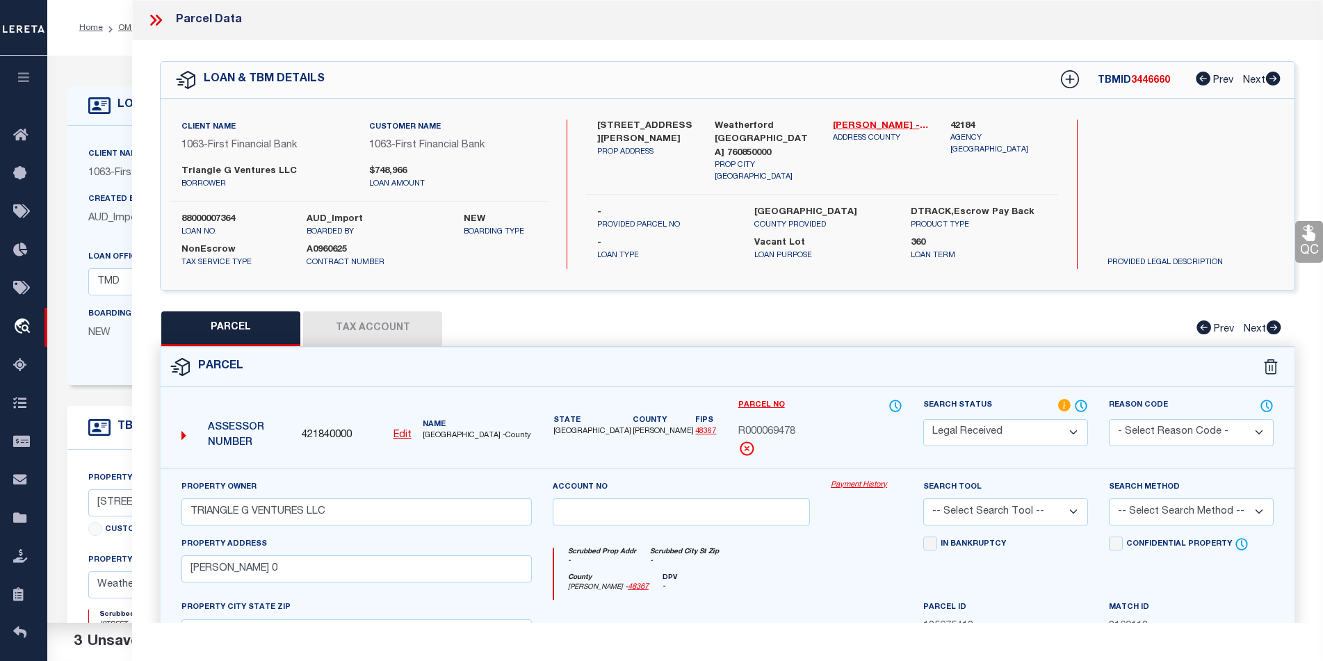
click at [996, 425] on select "Automated Search Bad Parcel Complete Duplicate Parcel High Dollar Reporting In …" at bounding box center [1005, 432] width 165 height 27
select select "PC"
click at [923, 419] on select "Automated Search Bad Parcel Complete Duplicate Parcel High Dollar Reporting In …" at bounding box center [1005, 432] width 165 height 27
click at [1006, 507] on select "-- Select Search Tool -- 3rd Party Website Agency File Agency Website ATLS CNV-…" at bounding box center [1005, 511] width 165 height 27
click at [923, 498] on select "-- Select Search Tool -- 3rd Party Website Agency File Agency Website ATLS CNV-…" at bounding box center [1005, 511] width 165 height 27
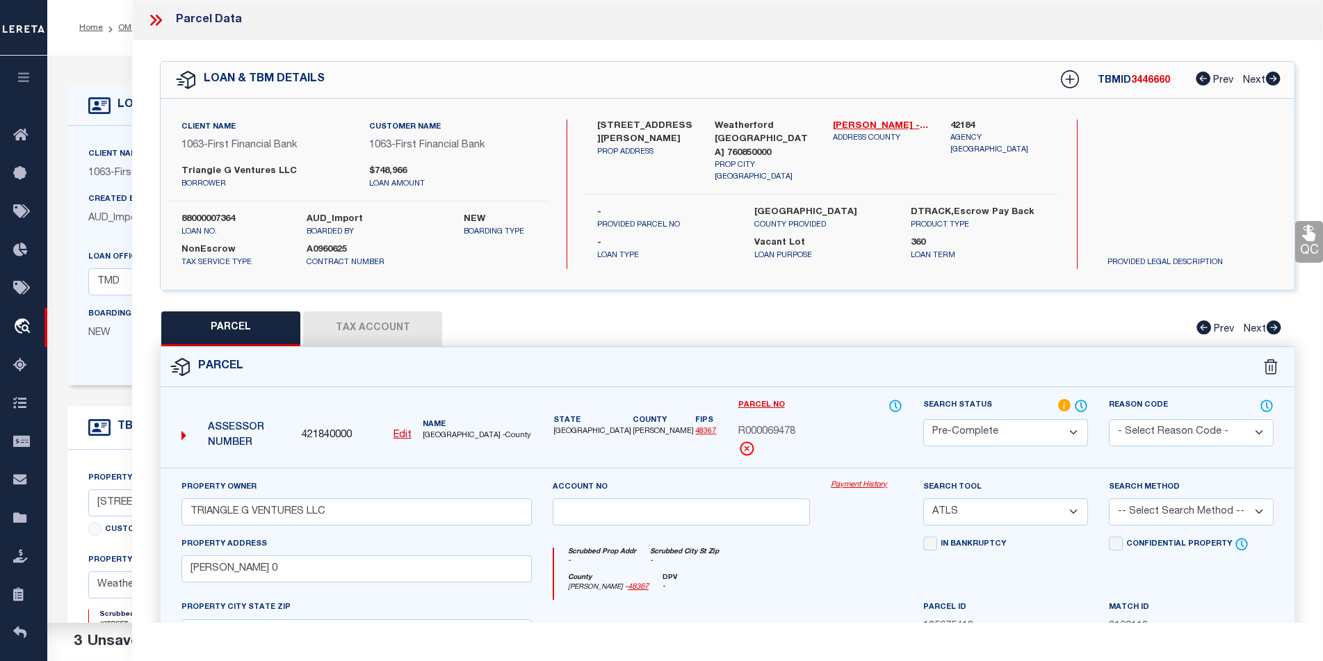
click at [1044, 511] on select "-- Select Search Tool -- 3rd Party Website Agency File Agency Website ATLS CNV-…" at bounding box center [1005, 511] width 165 height 27
select select "AGW"
click at [923, 498] on select "-- Select Search Tool -- 3rd Party Website Agency File Agency Website ATLS CNV-…" at bounding box center [1005, 511] width 165 height 27
click at [1175, 518] on select "-- Select Search Method -- Property Address Legal Liability Info Provided" at bounding box center [1191, 511] width 165 height 27
select select "LEG"
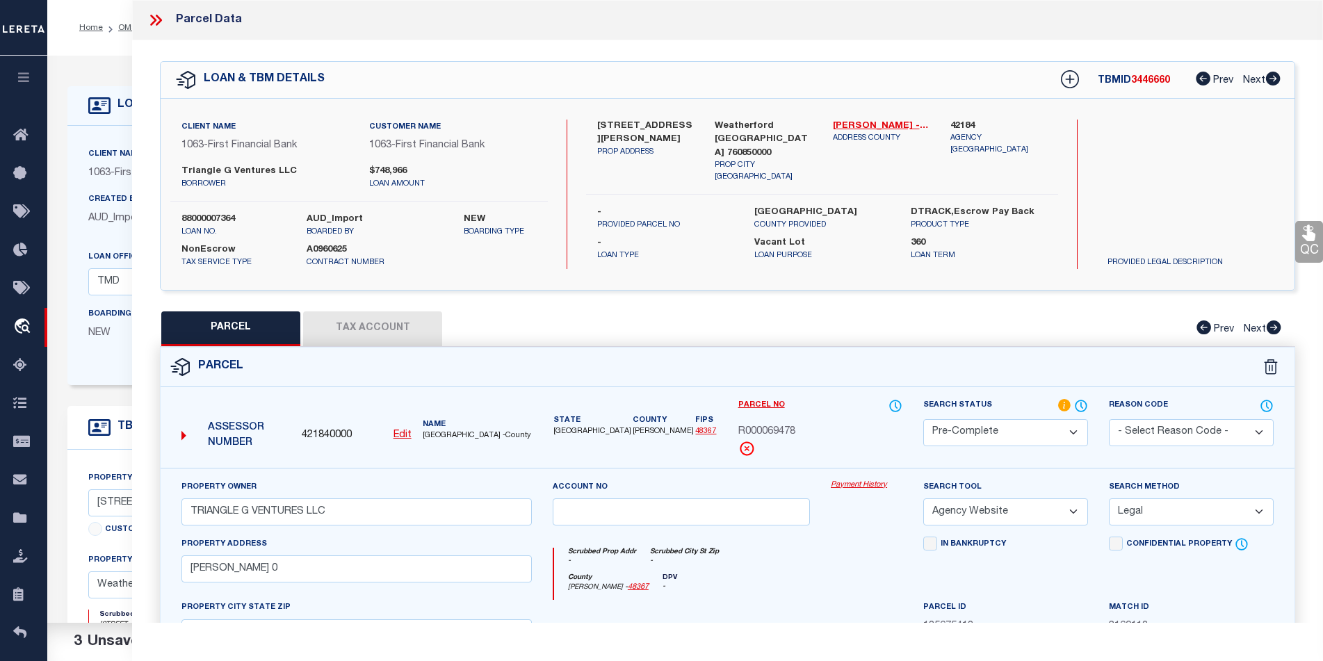
click at [1109, 498] on select "-- Select Search Method -- Property Address Legal Liability Info Provided" at bounding box center [1191, 511] width 165 height 27
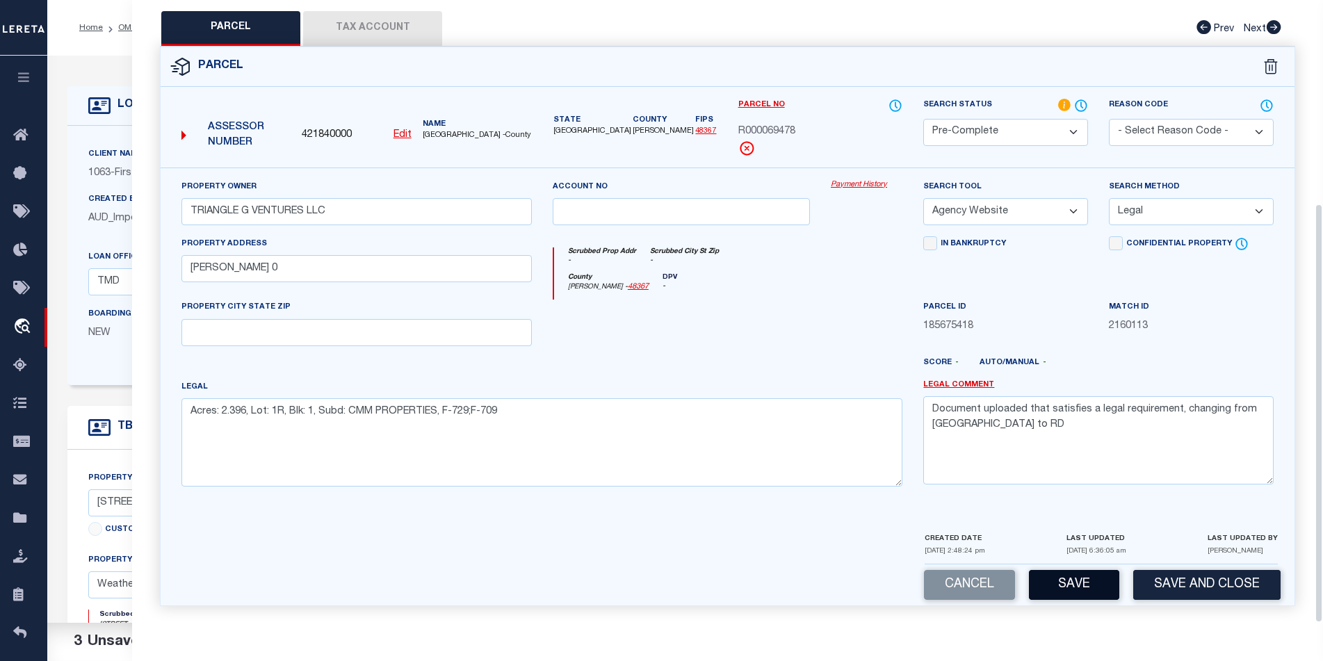
click at [1084, 579] on button "Save" at bounding box center [1074, 585] width 90 height 30
click at [1011, 466] on textarea "Document uploaded that satisfies a legal requirement, changing from [GEOGRAPHIC…" at bounding box center [1098, 440] width 350 height 88
select select "AS"
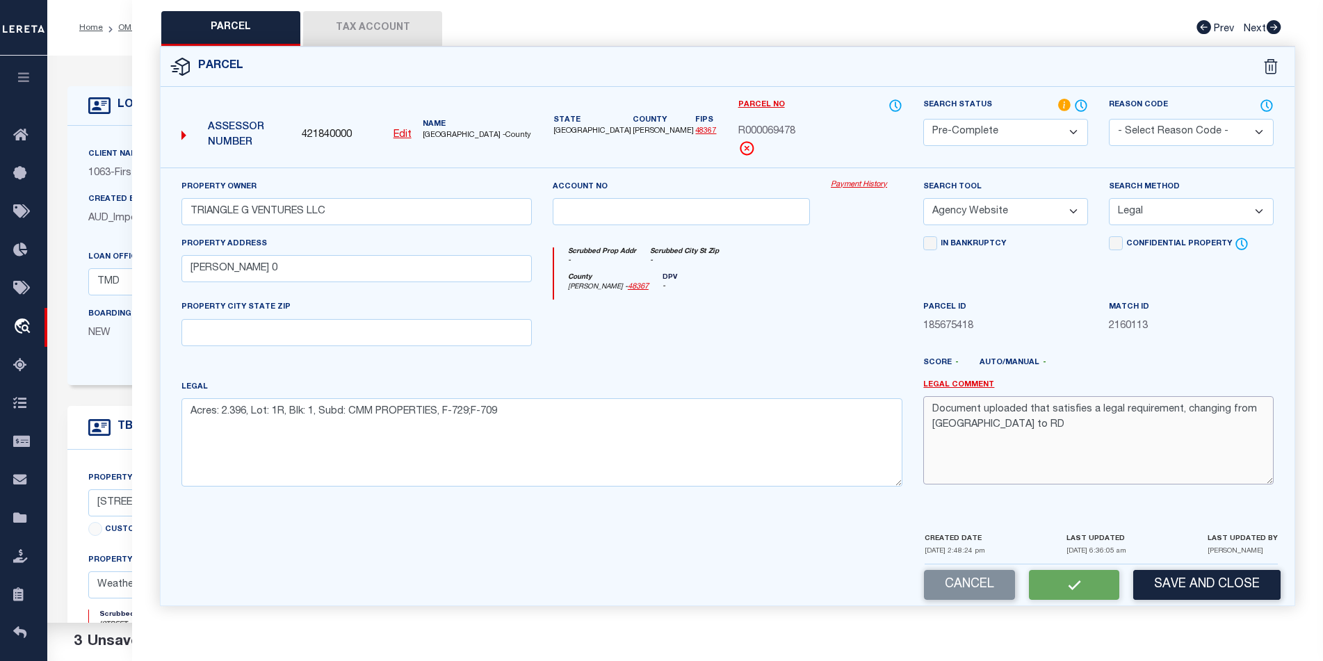
select select
checkbox input "false"
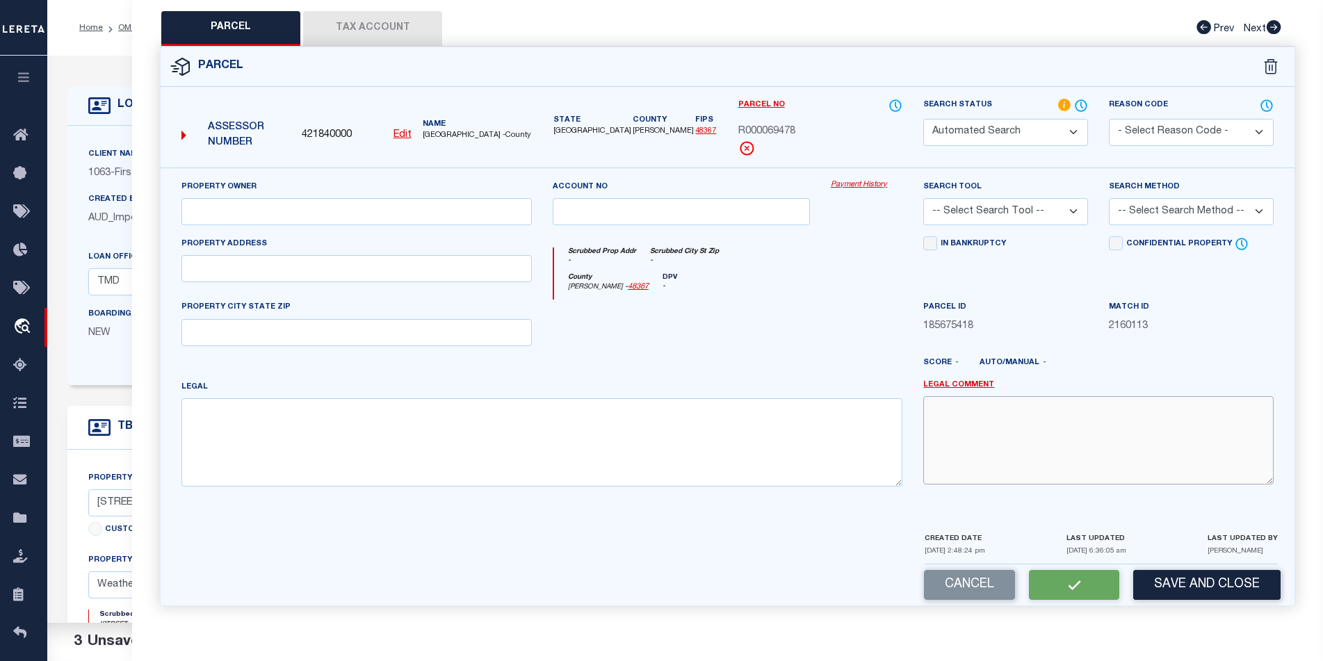
select select "PC"
type input "TRIANGLE G VENTURES LLC"
select select "AGW"
select select "LEG"
type input "[PERSON_NAME] 0"
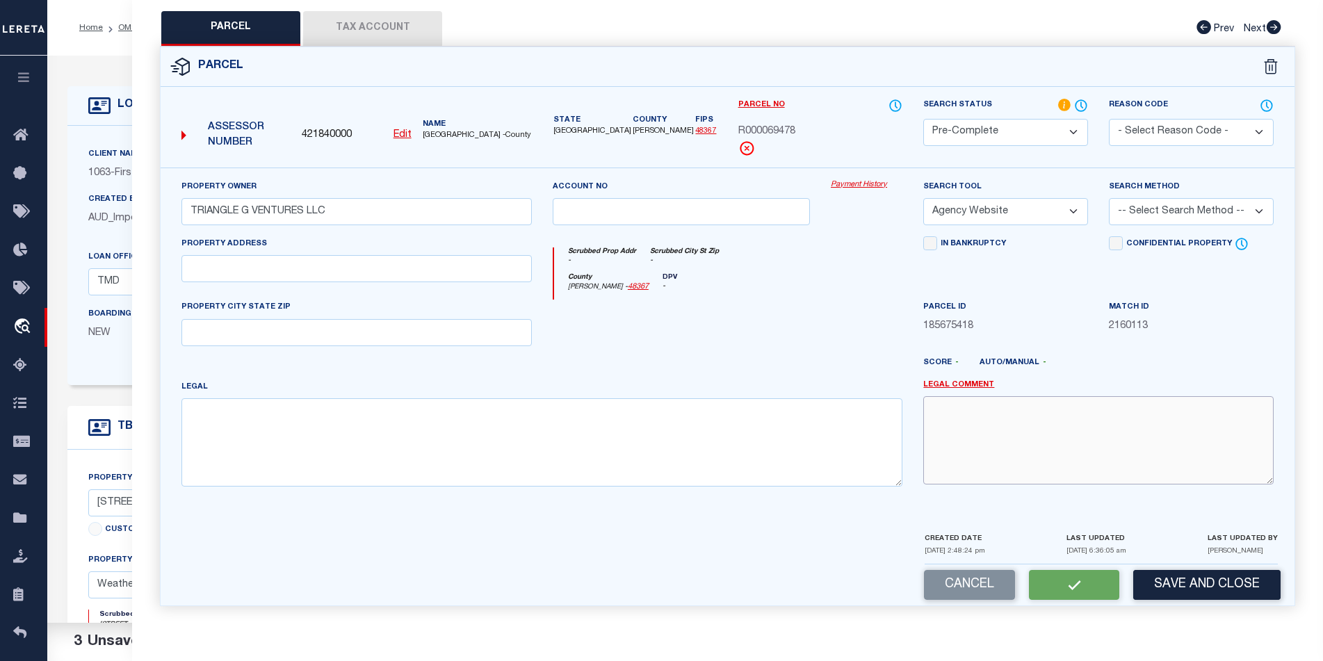
type textarea "Acres: 2.396, Lot: 1R, Blk: 1, Subd: CMM PROPERTIES, F-729;F-709"
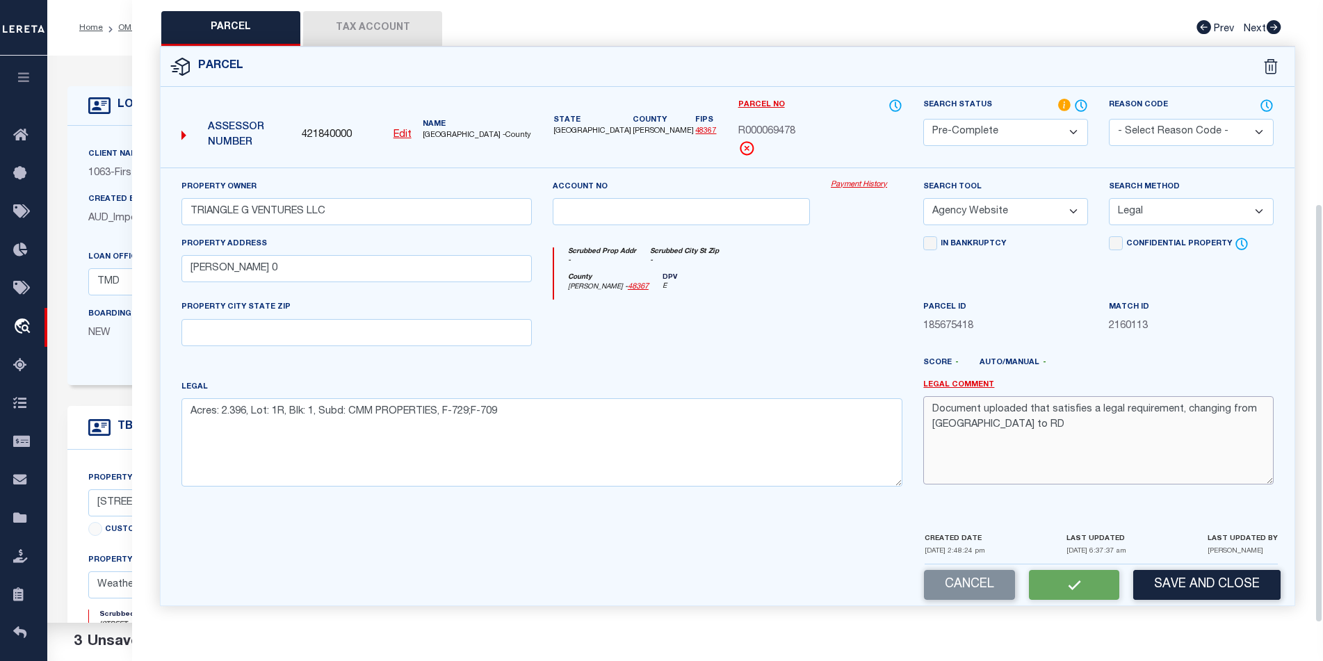
type textarea "Document uploaded that satisfies a legal requirement, changing from [GEOGRAPHIC…"
click at [972, 437] on textarea "Document uploaded that satisfies a legal requirement, changing from [GEOGRAPHIC…" at bounding box center [1098, 440] width 350 height 88
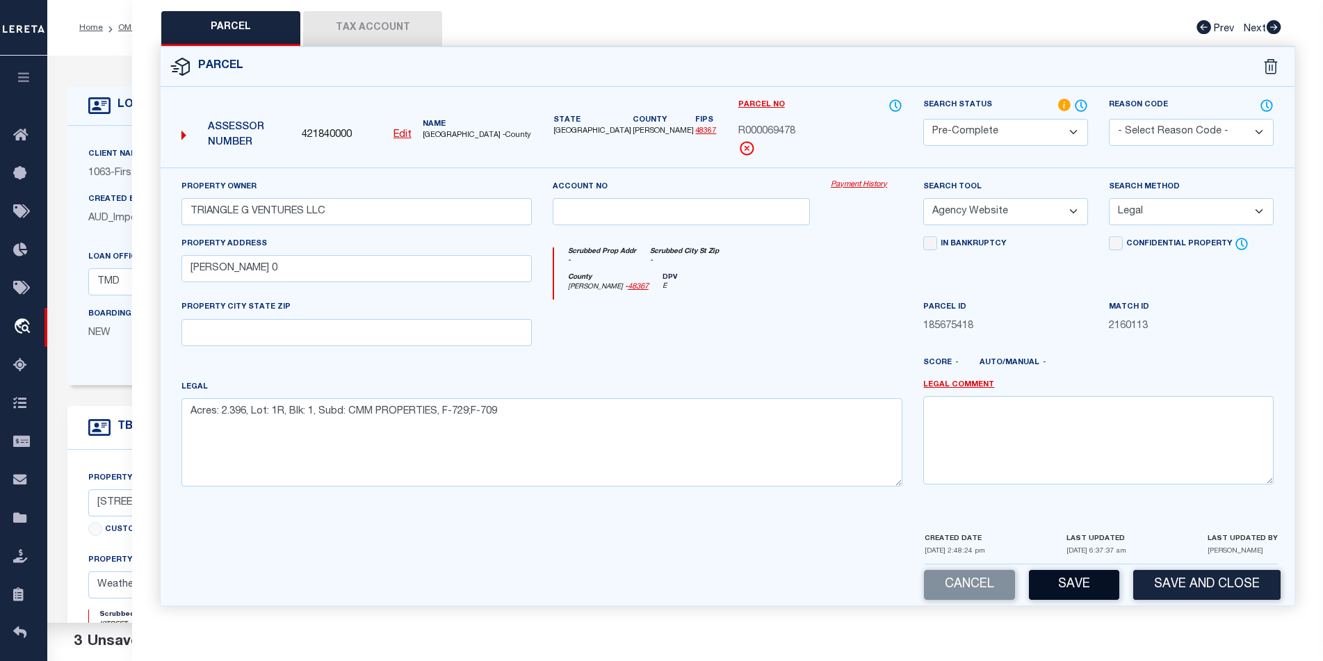
click at [1055, 576] on button "Save" at bounding box center [1074, 585] width 90 height 30
select select "AS"
select select
checkbox input "false"
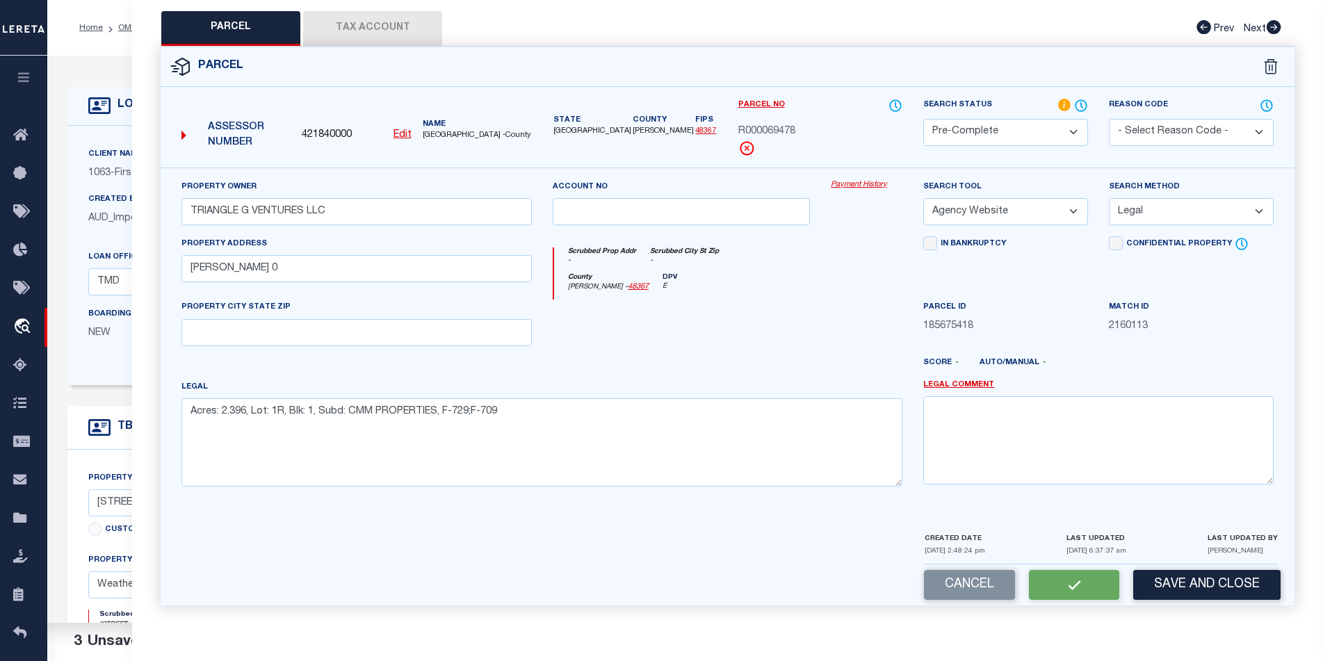
checkbox input "false"
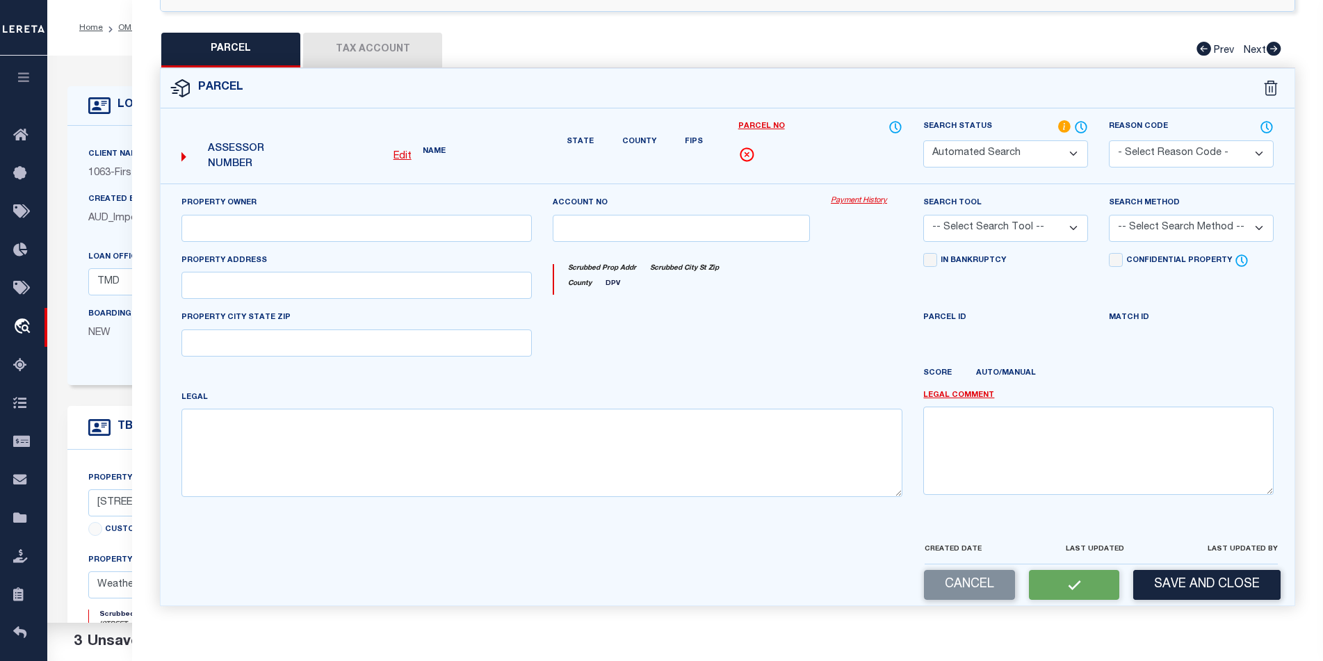
select select "PC"
type input "TRIANGLE G VENTURES LLC"
select select "AGW"
select select "LEG"
type input "[PERSON_NAME] 0"
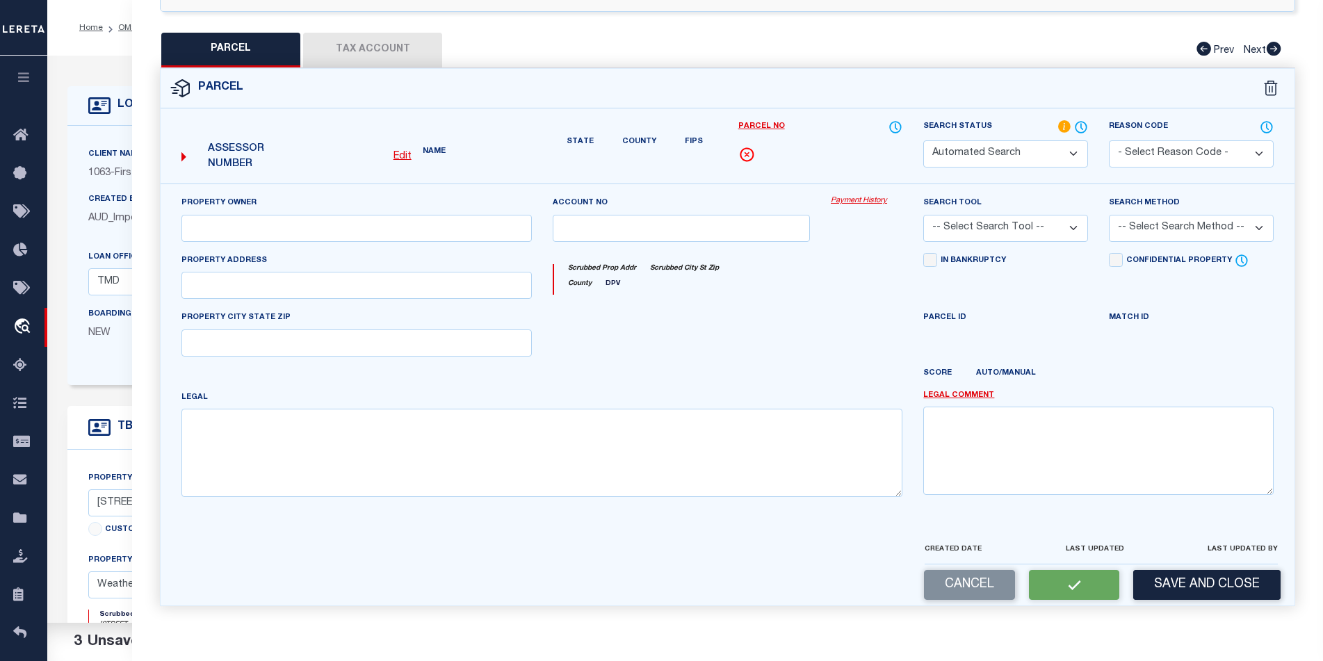
type textarea "Acres: 2.396, Lot: 1R, Blk: 1, Subd: CMM PROPERTIES, F-729;F-709"
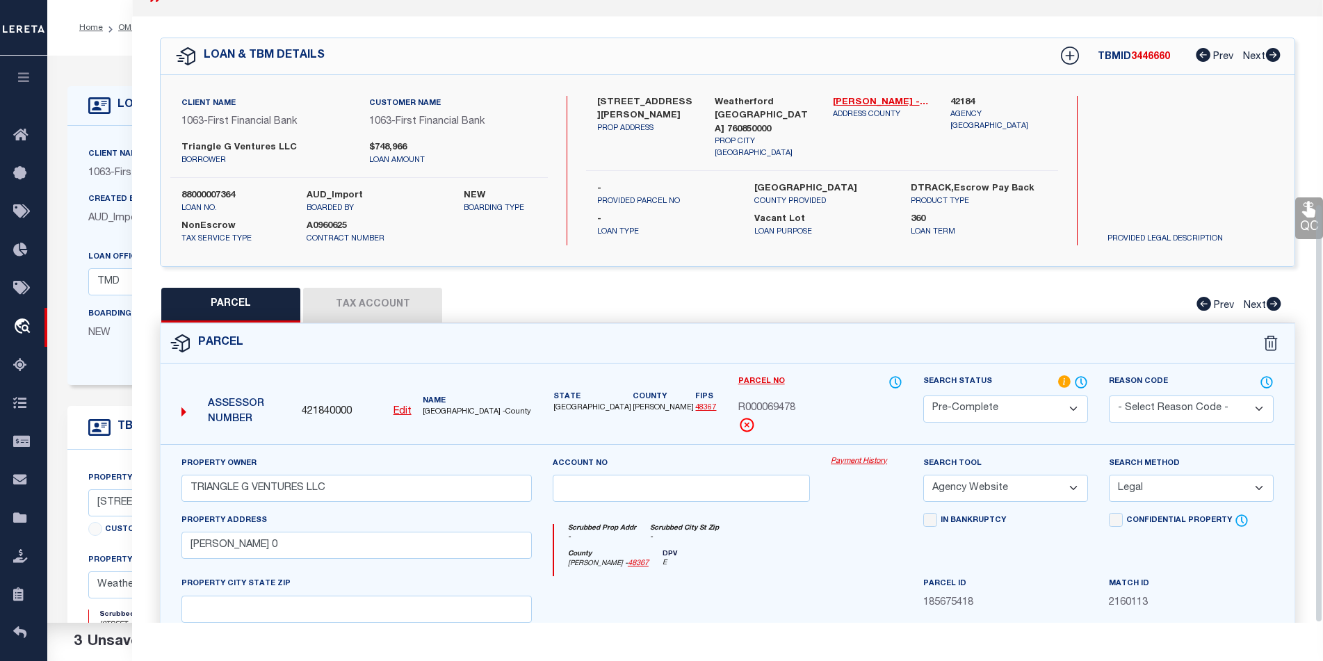
scroll to position [0, 0]
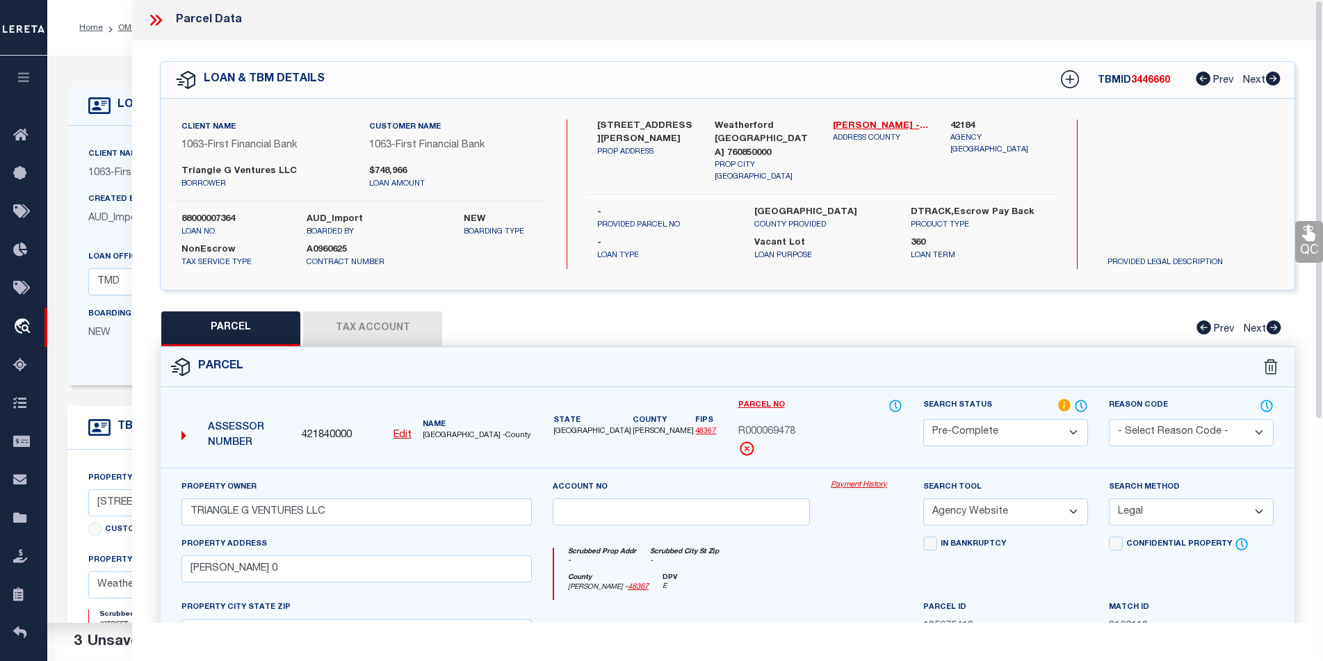
click at [1148, 85] on span "3446660" at bounding box center [1150, 81] width 39 height 10
copy span "3446660"
click at [238, 216] on label "88000007364" at bounding box center [233, 220] width 105 height 14
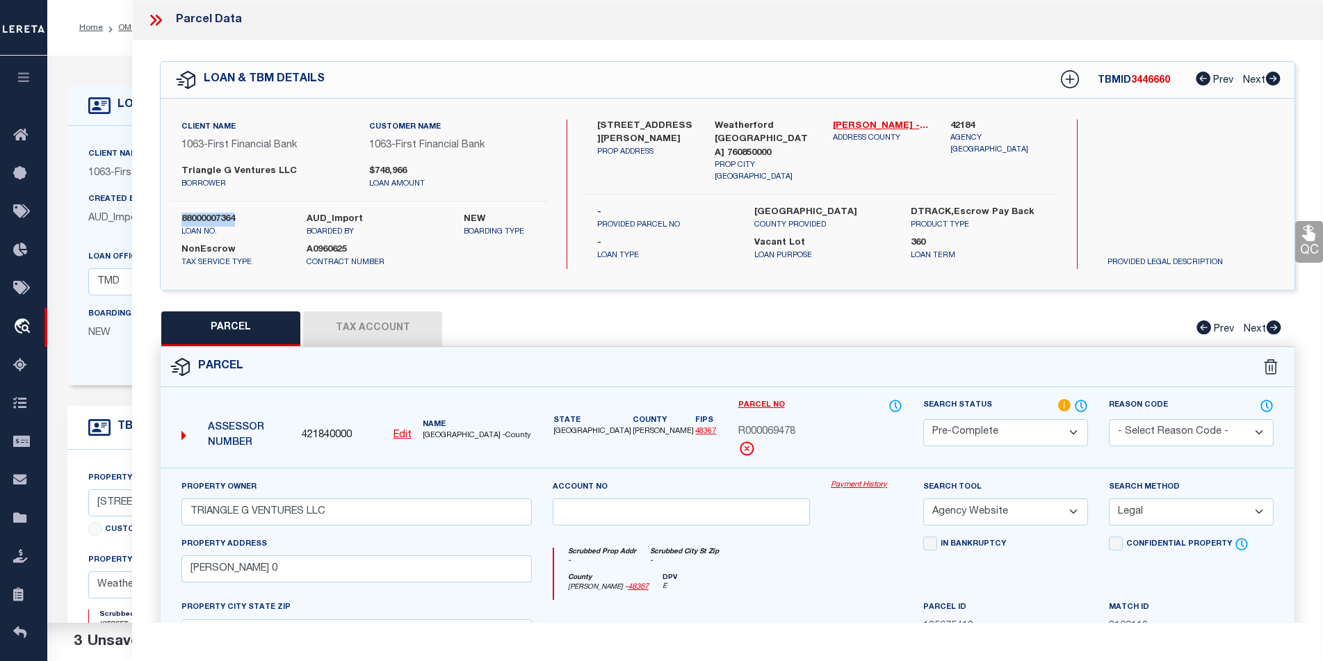
click at [238, 216] on label "88000007364" at bounding box center [233, 220] width 105 height 14
copy div "88000007364"
click at [432, 432] on span "[GEOGRAPHIC_DATA] -County" at bounding box center [477, 436] width 109 height 12
click at [433, 432] on span "[GEOGRAPHIC_DATA] -County" at bounding box center [477, 436] width 109 height 12
copy span "[PERSON_NAME]"
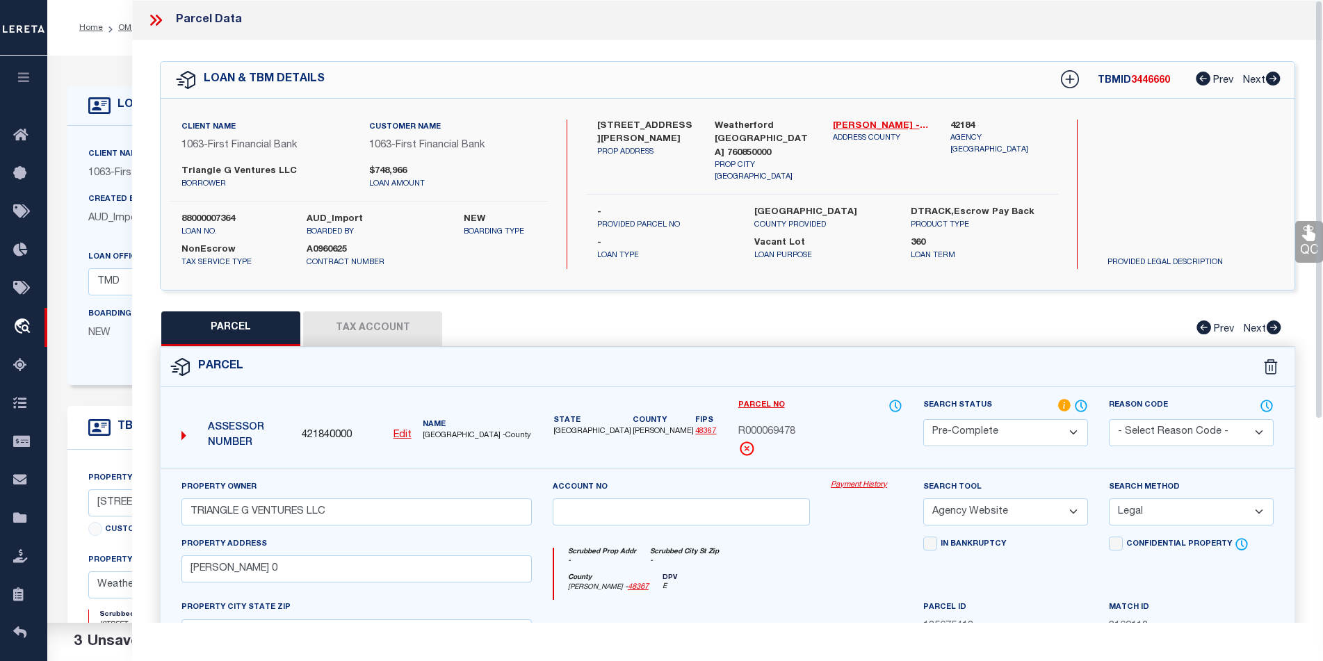
click at [762, 428] on span "R000069478" at bounding box center [766, 432] width 57 height 15
copy div "R000069478"
click at [159, 21] on icon at bounding box center [156, 20] width 18 height 18
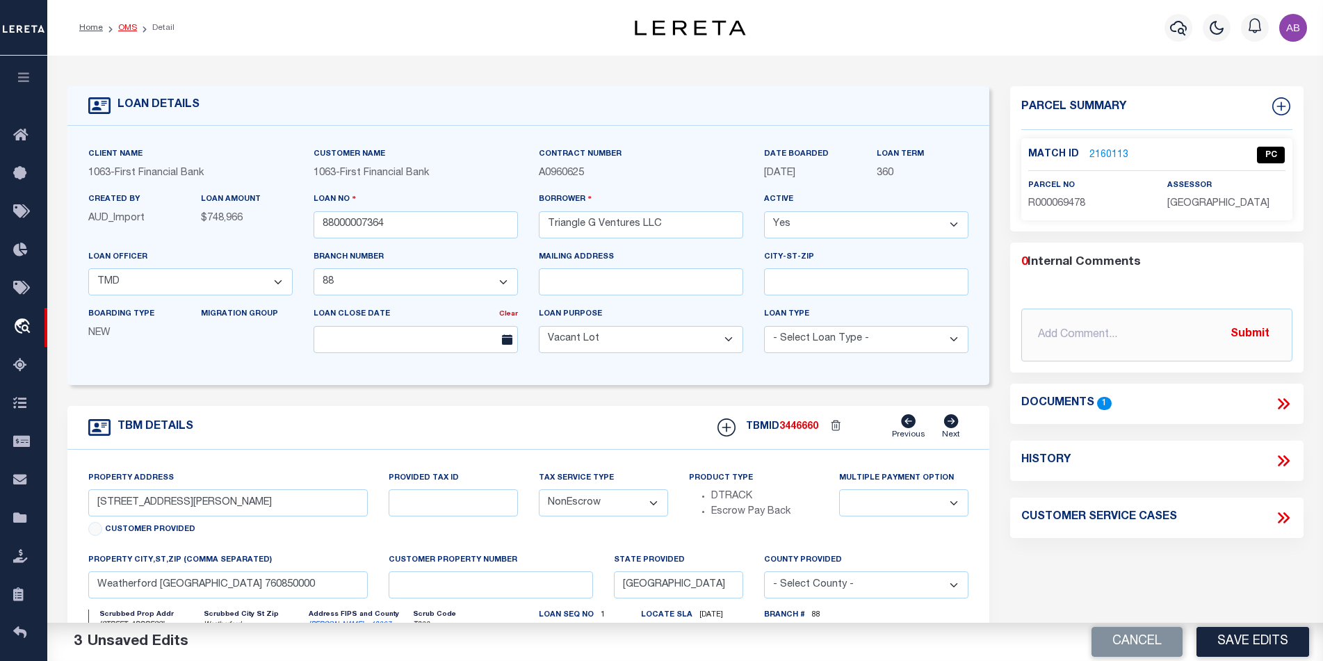
click at [123, 28] on link "OMS" at bounding box center [127, 28] width 19 height 8
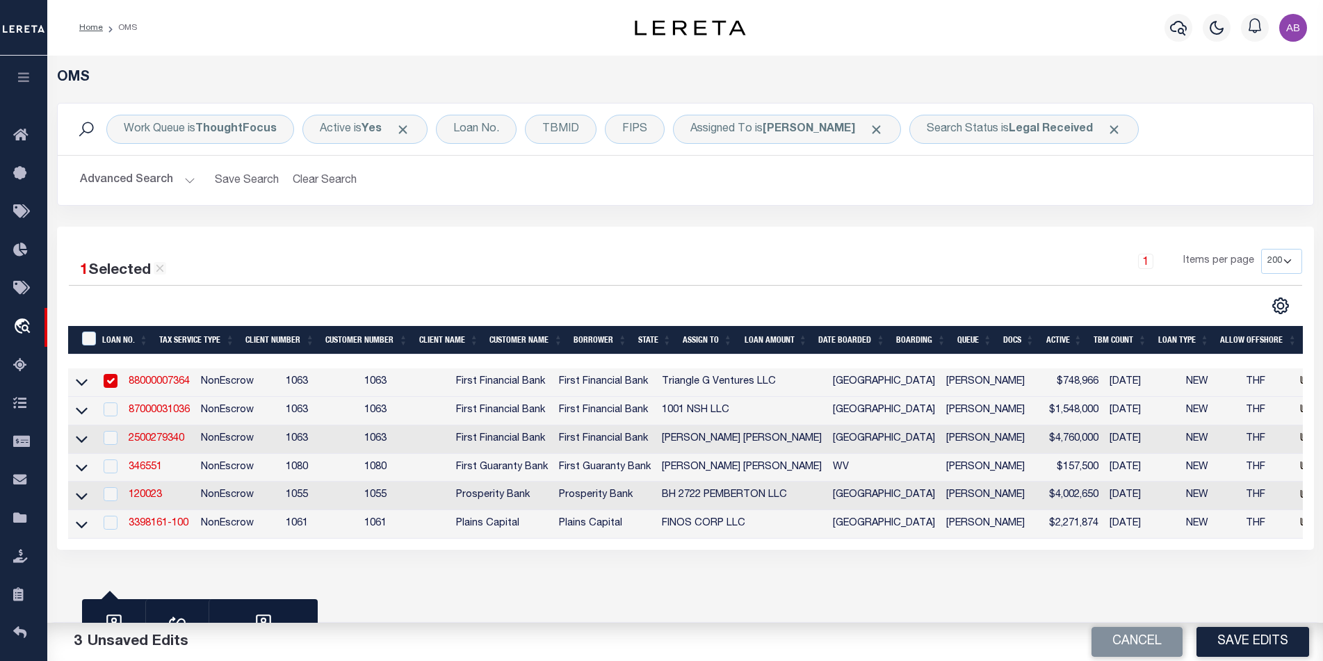
scroll to position [146, 0]
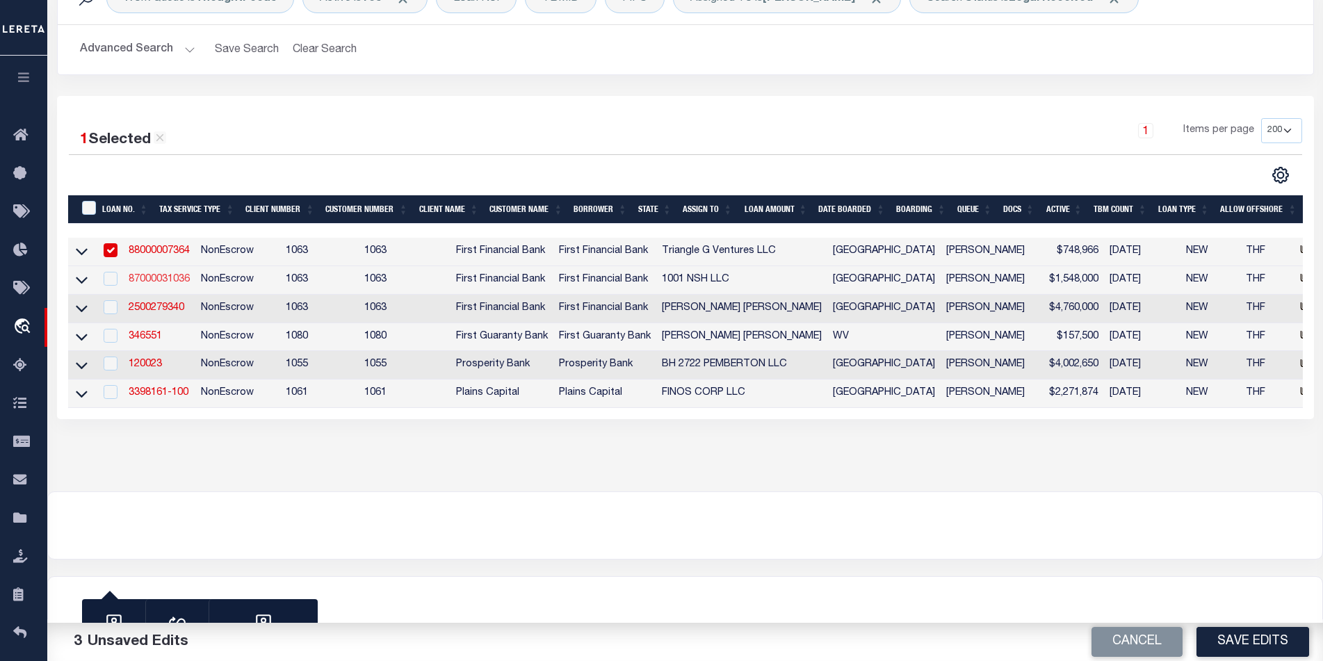
click at [150, 275] on link "87000031036" at bounding box center [159, 280] width 61 height 10
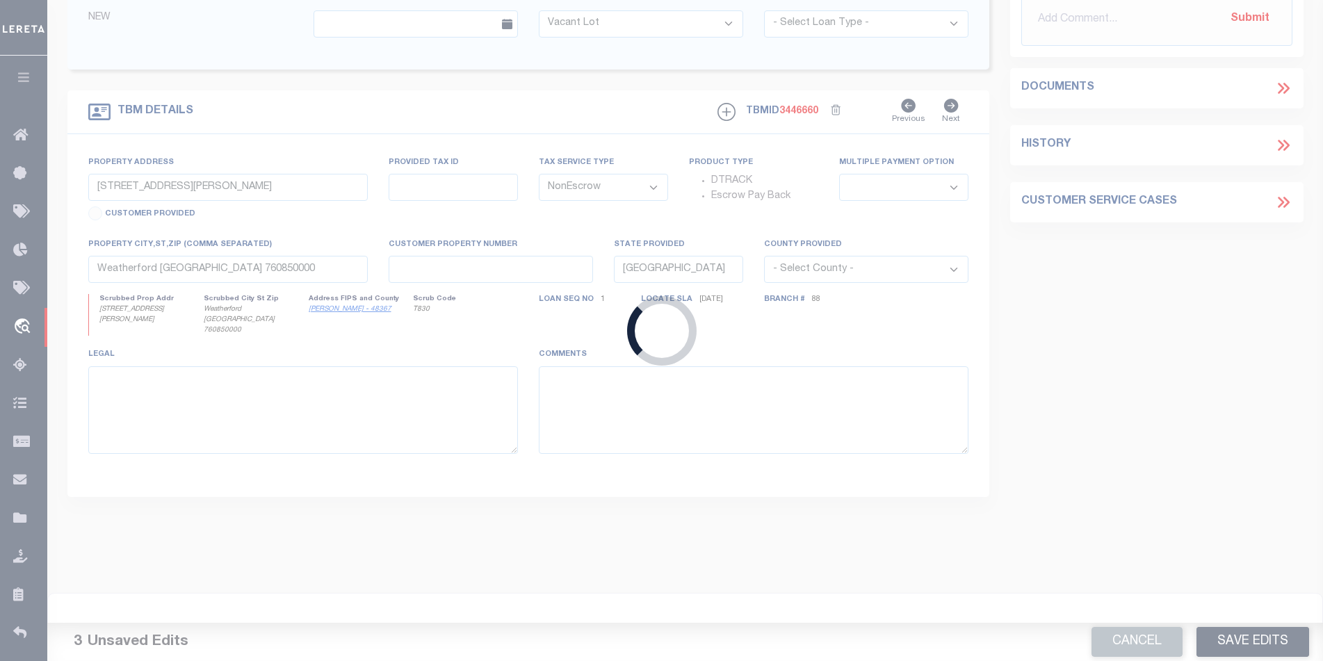
type input "87000031036"
type input "1001 NSH LLC"
select select "843"
select select "535"
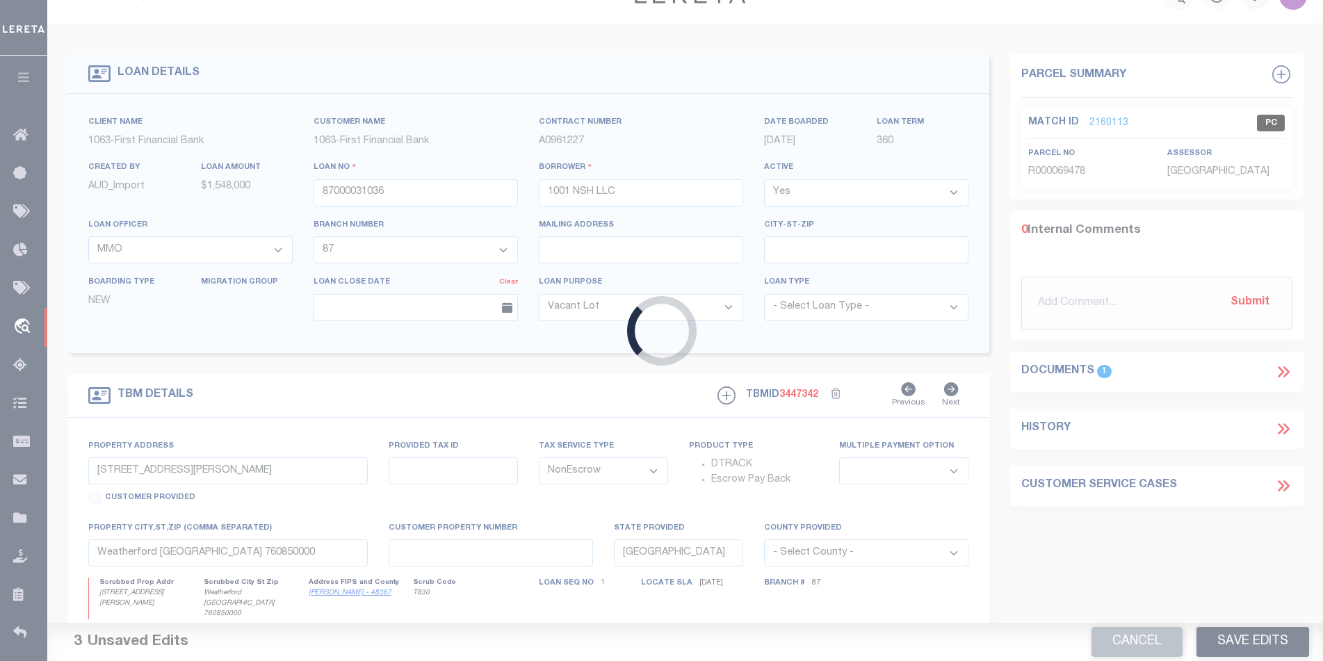
type input "[STREET_ADDRESS]"
select select
type input "[GEOGRAPHIC_DATA]"
select select
select select "843"
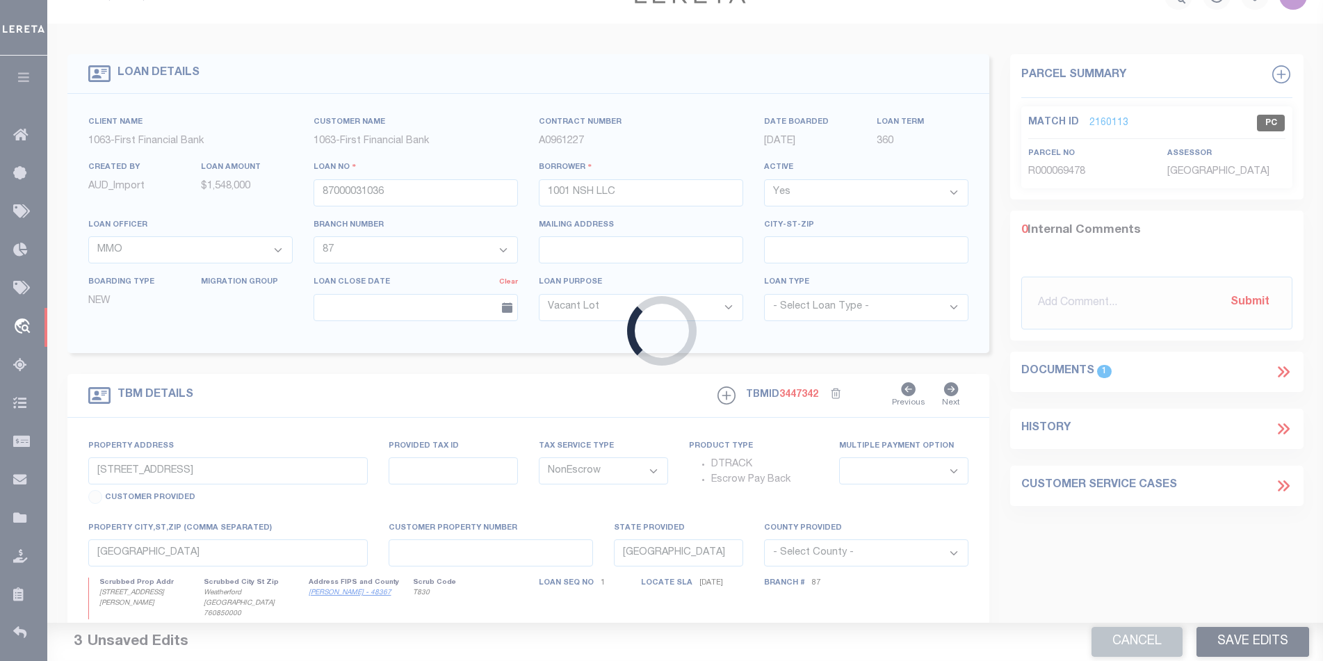
select select "535"
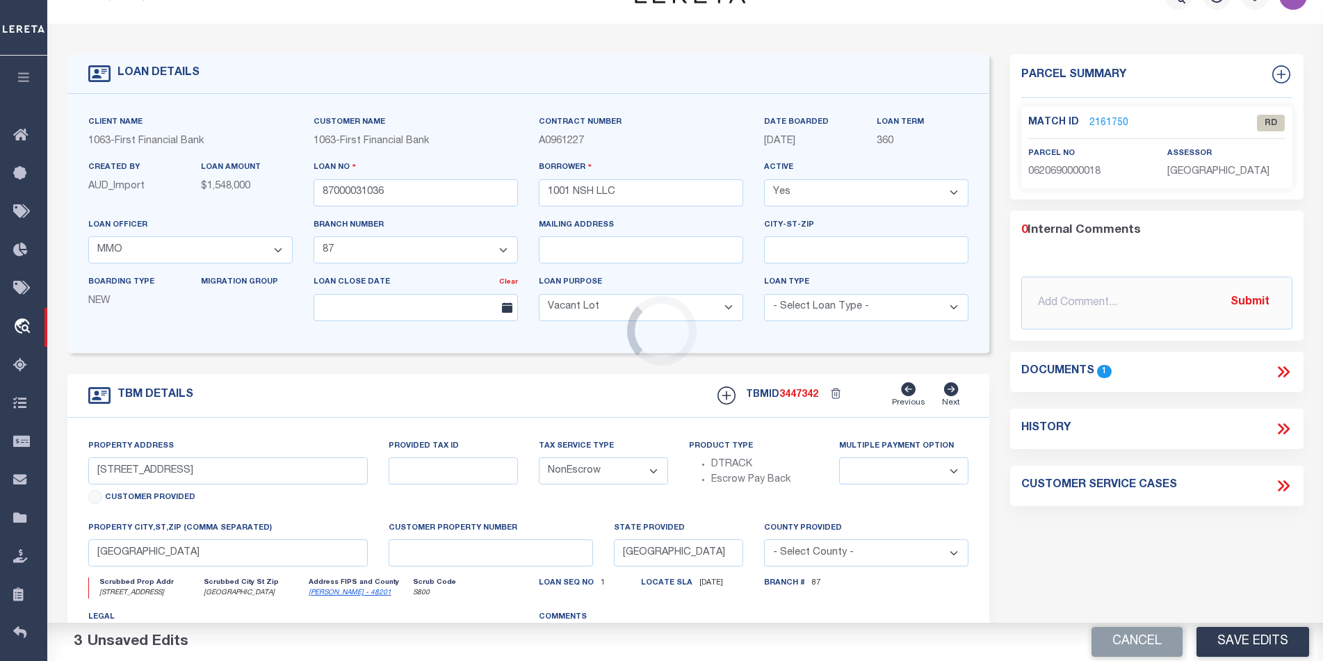
scroll to position [0, 0]
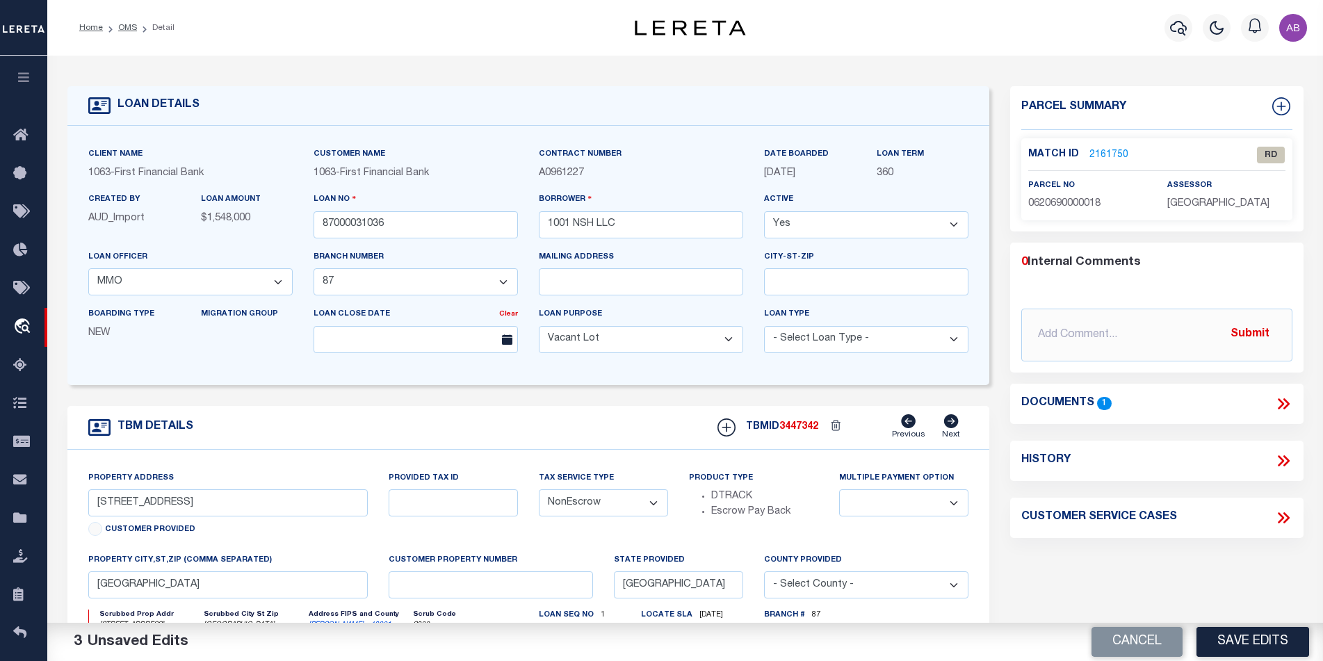
click at [1284, 400] on icon at bounding box center [1285, 403] width 6 height 11
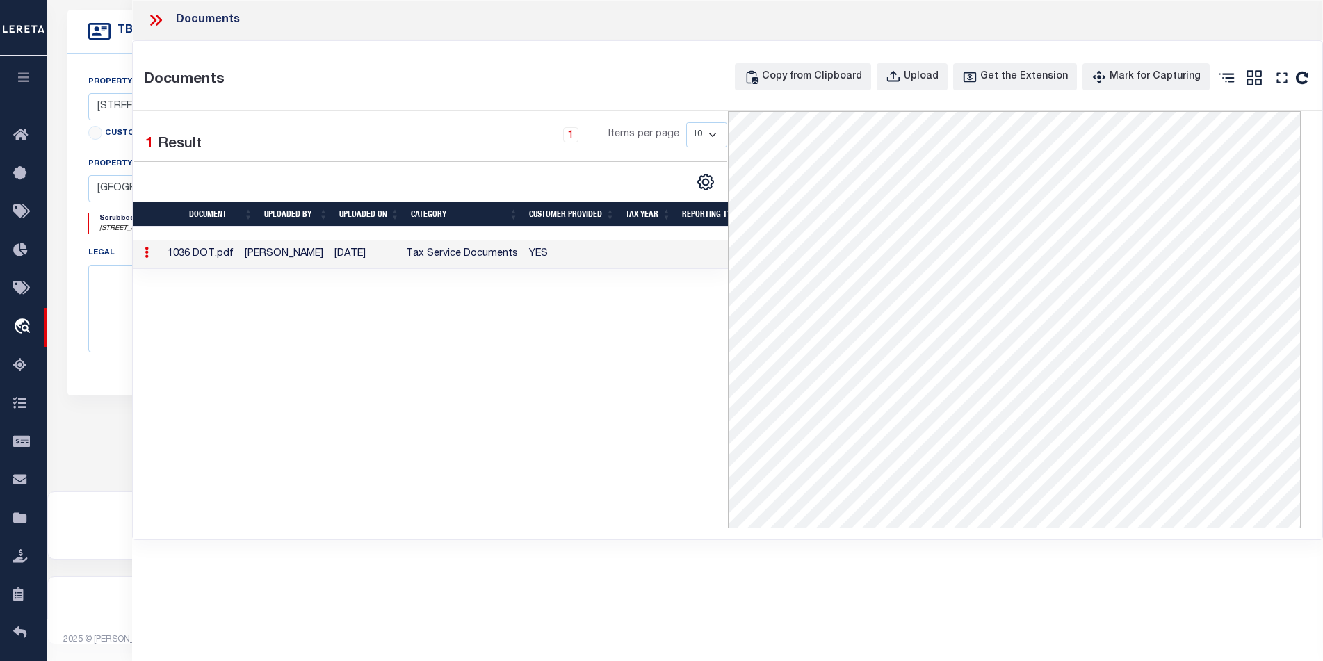
click at [154, 15] on icon at bounding box center [156, 20] width 18 height 18
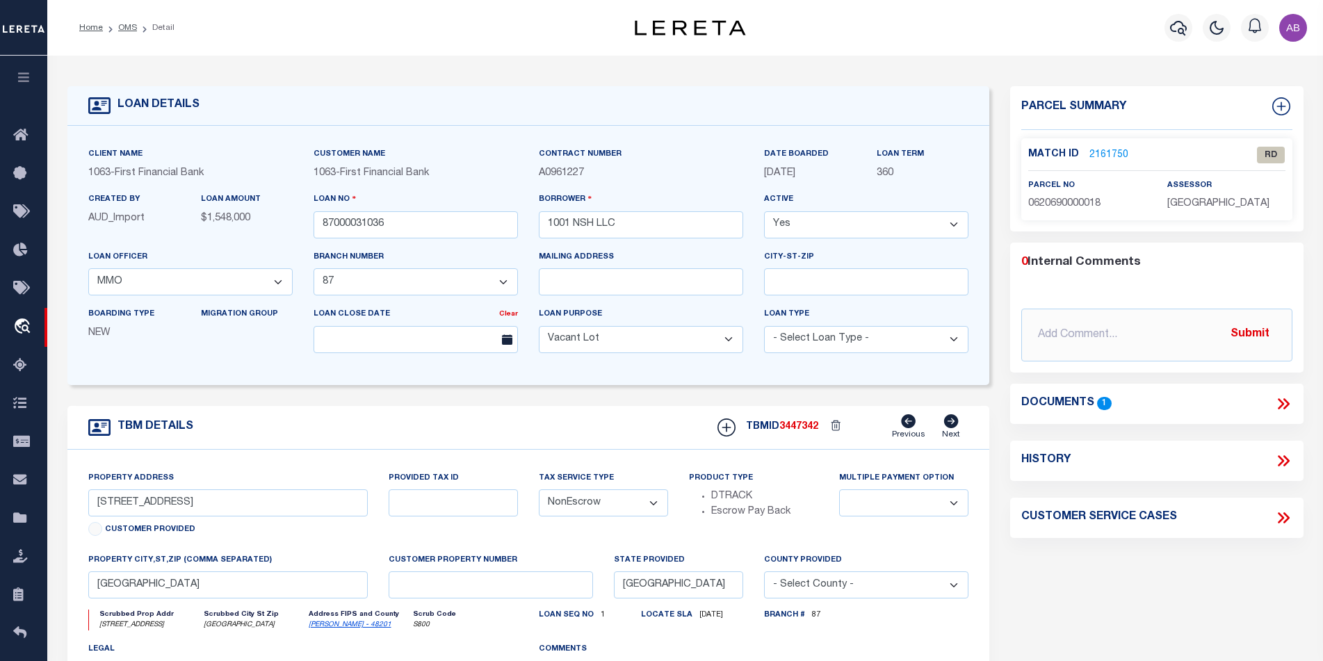
click at [1095, 154] on link "2161750" at bounding box center [1108, 155] width 39 height 15
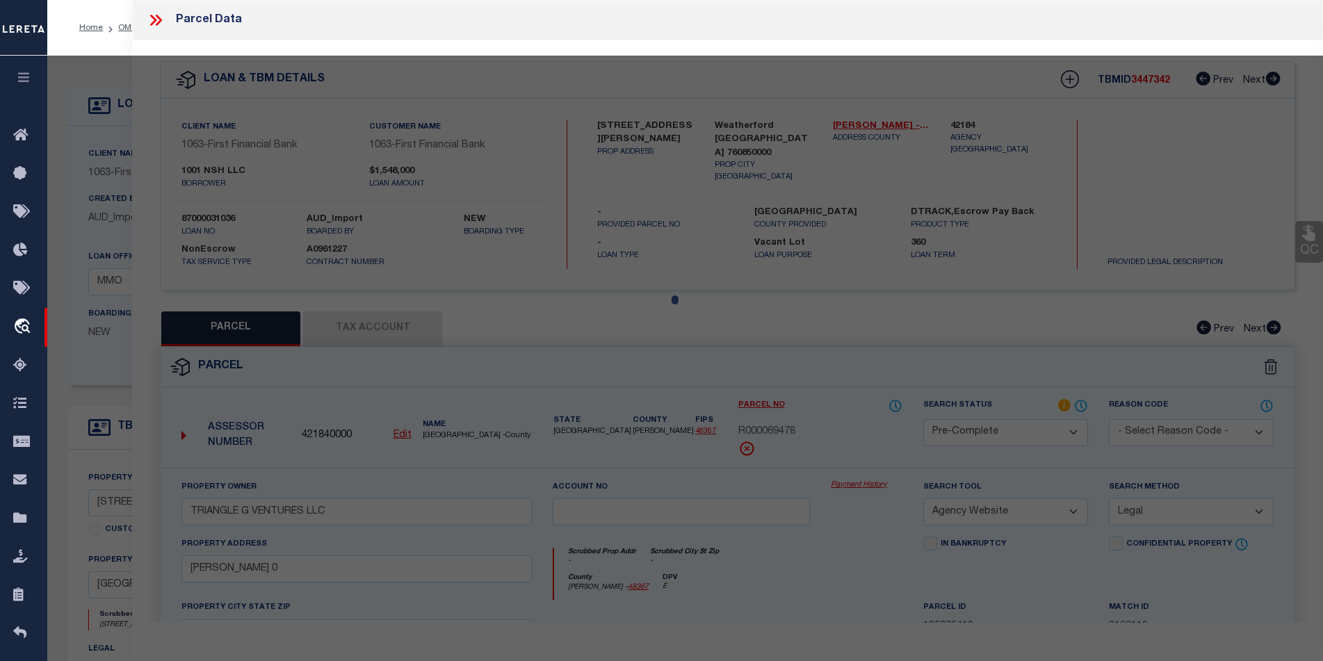
select select "AS"
select select
checkbox input "false"
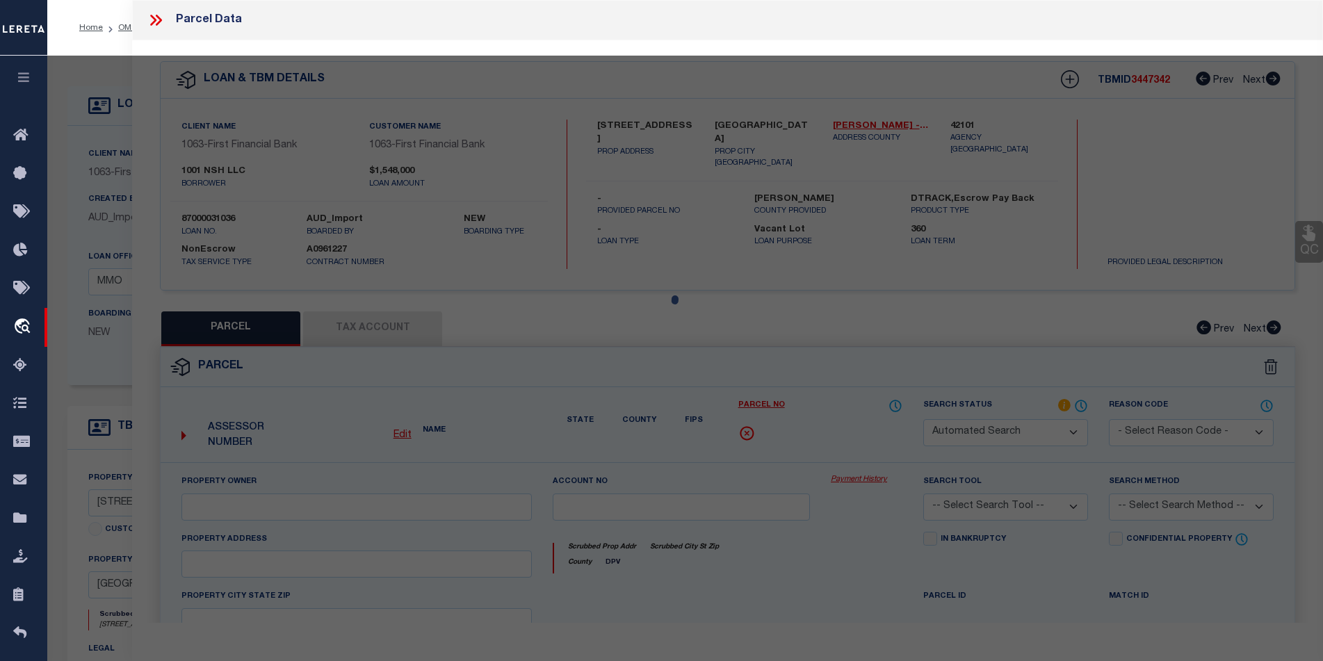
select select "RD"
type input "1001 NSH LLC"
select select "ATL"
select select "ADD"
type input "[STREET_ADDRESS]"
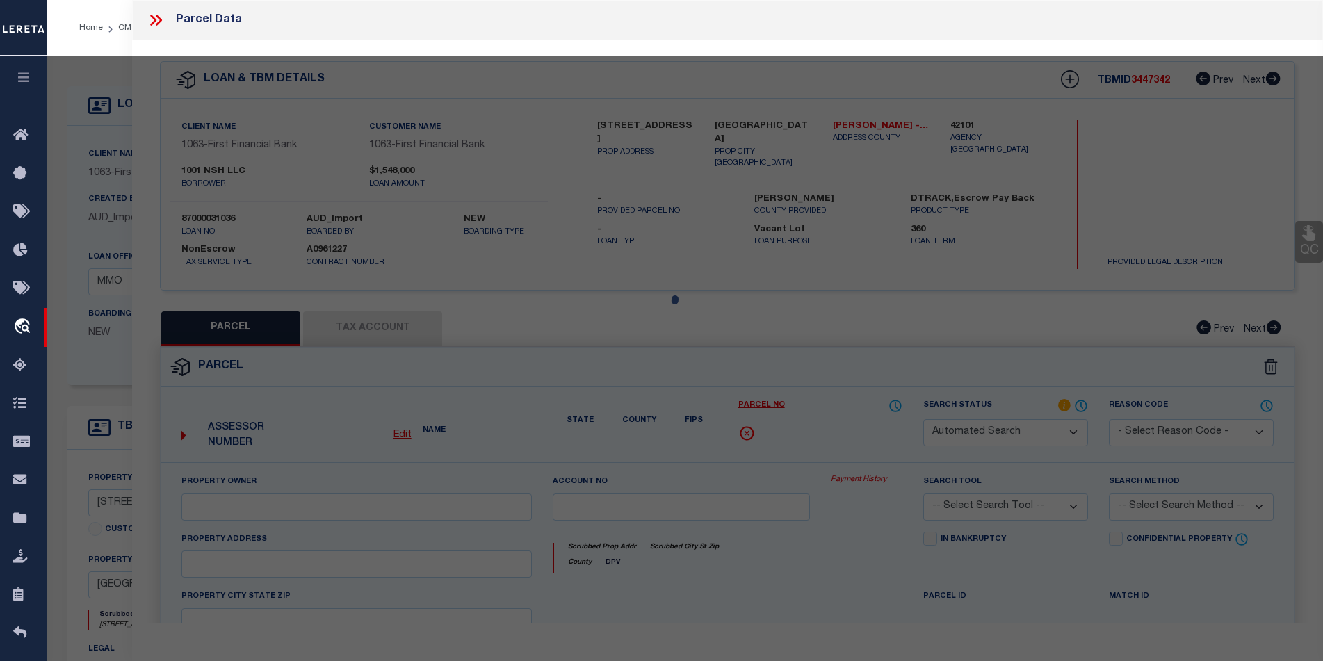
type input "[GEOGRAPHIC_DATA]"
type textarea "LT 18 BLK 18 NORHILL"
type textarea "Document uploaded that satisfies a legal requirement, changing from [GEOGRAPHIC…"
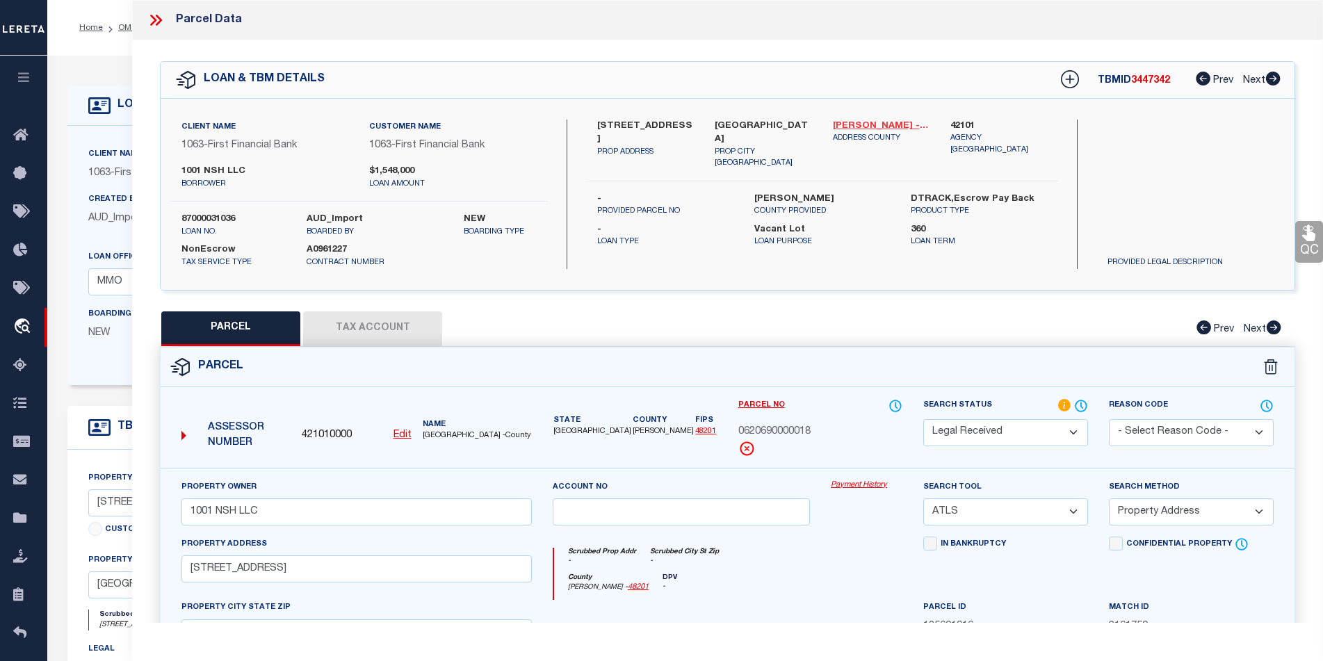
click at [876, 127] on link "[PERSON_NAME] - 48201" at bounding box center [881, 127] width 97 height 14
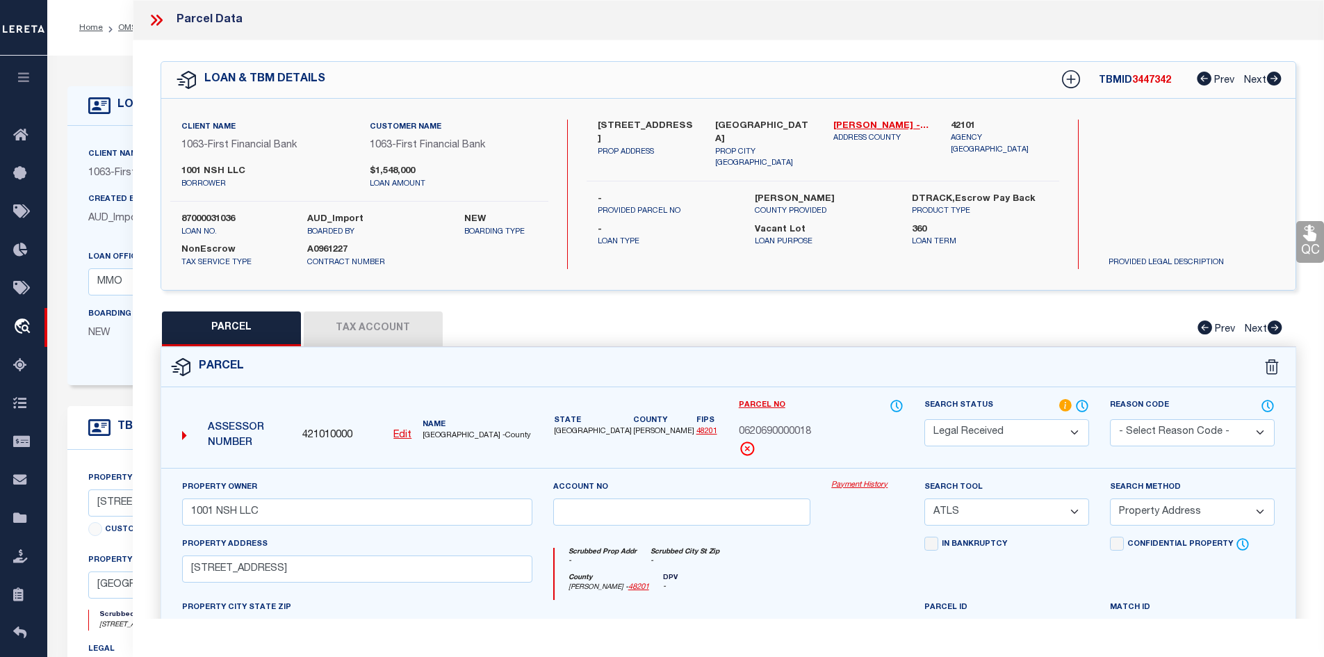
click at [626, 120] on label "[STREET_ADDRESS]" at bounding box center [646, 133] width 97 height 27
copy div "[STREET_ADDRESS]"
click at [153, 22] on icon at bounding box center [154, 20] width 6 height 11
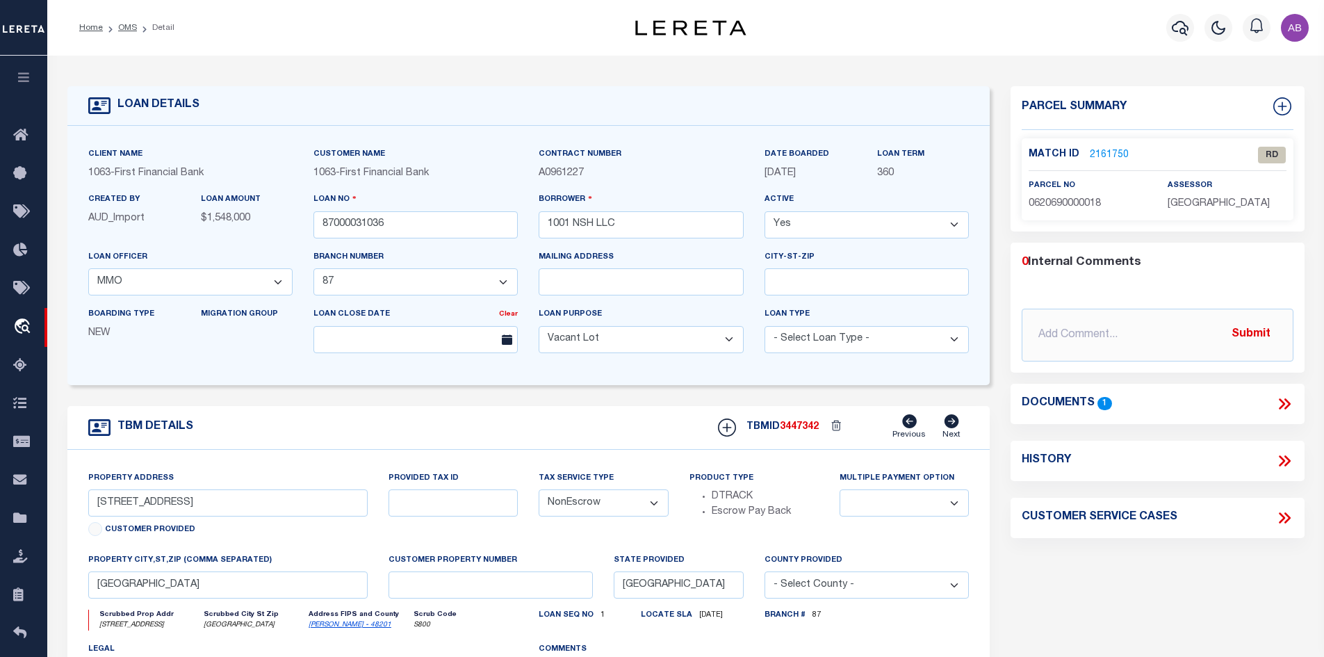
click at [1276, 401] on icon at bounding box center [1284, 404] width 18 height 18
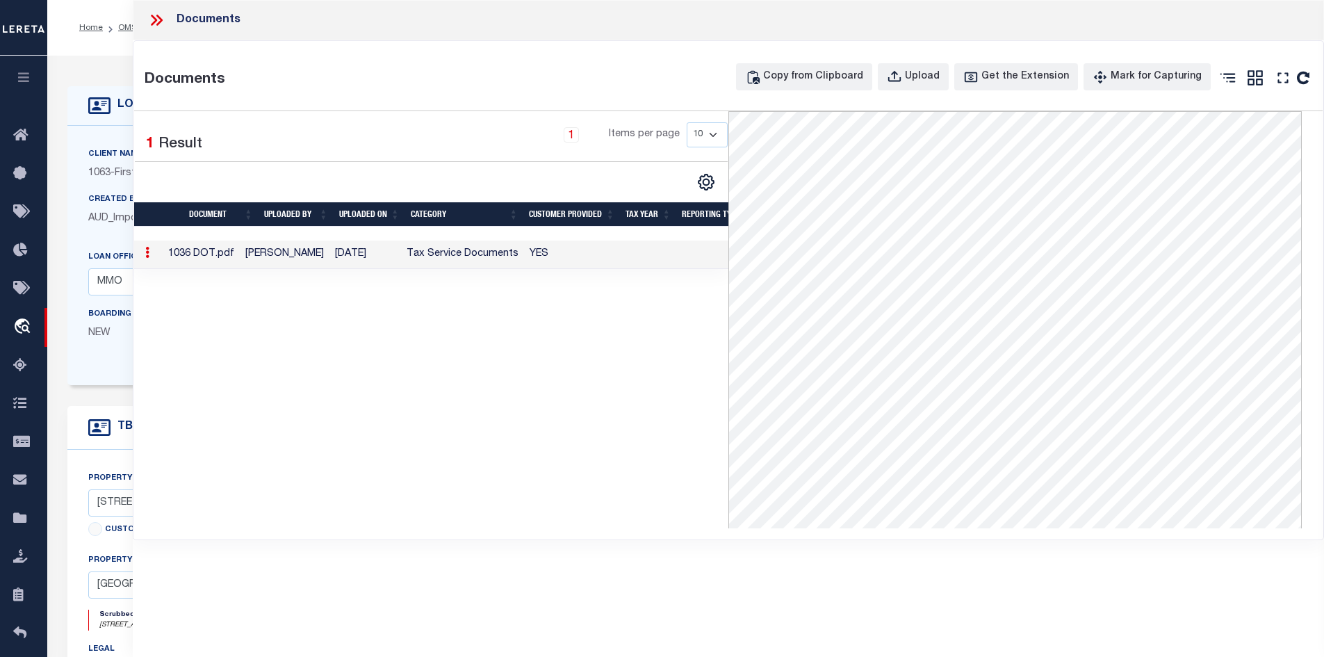
click at [256, 345] on div "1 Selected 1 Result 1 Items per page 10 25 50 100" at bounding box center [431, 319] width 594 height 417
click at [154, 22] on icon at bounding box center [154, 20] width 6 height 11
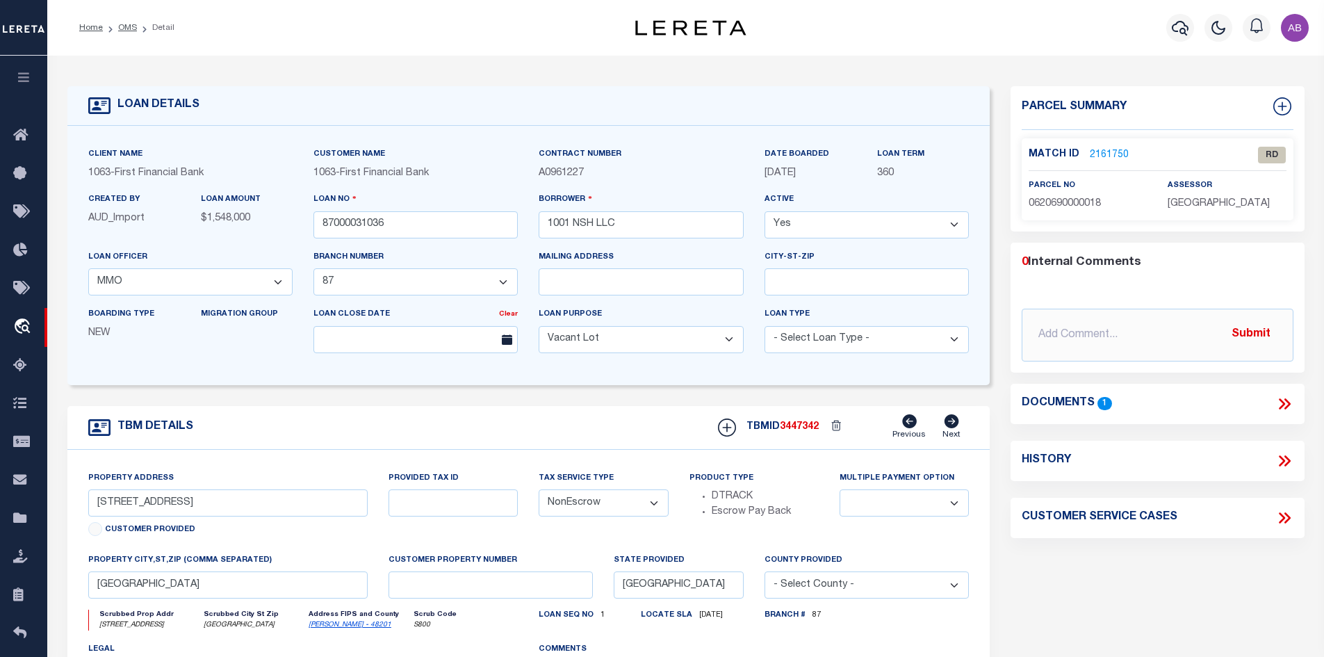
click at [1103, 157] on link "2161750" at bounding box center [1109, 155] width 39 height 15
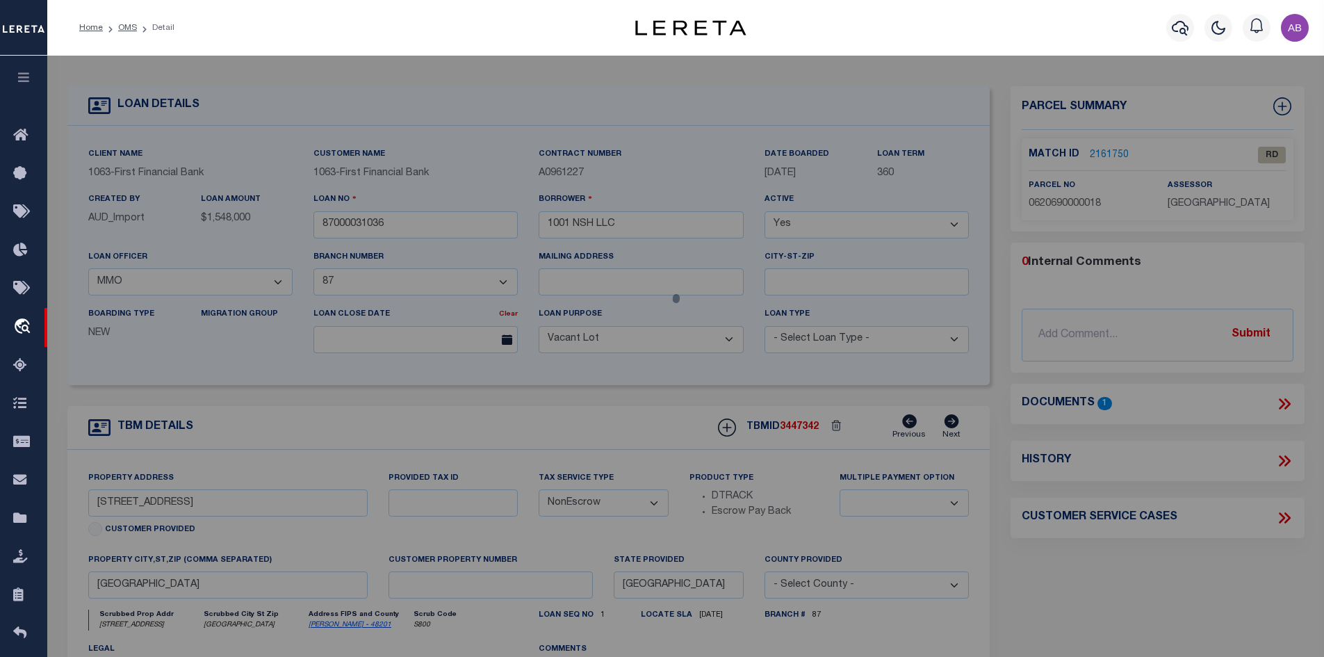
select select "AS"
select select
checkbox input "false"
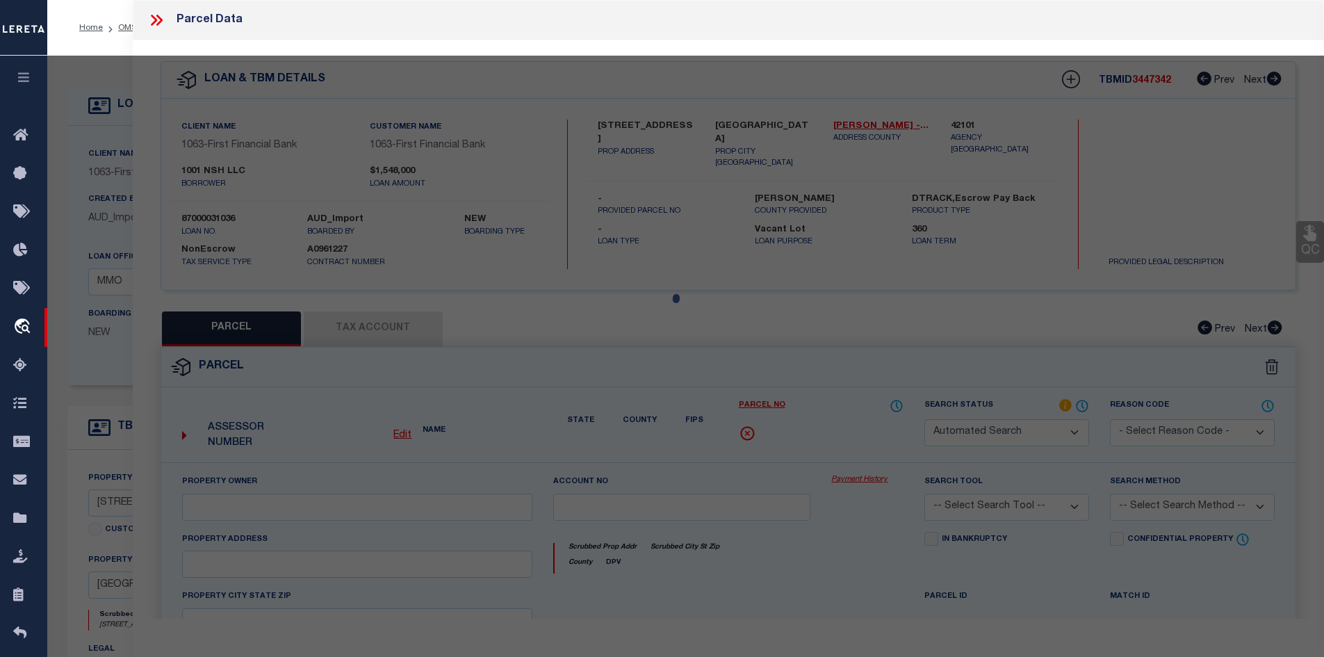
select select "RD"
type input "1001 NSH LLC"
select select "ATL"
select select "ADD"
type input "[STREET_ADDRESS]"
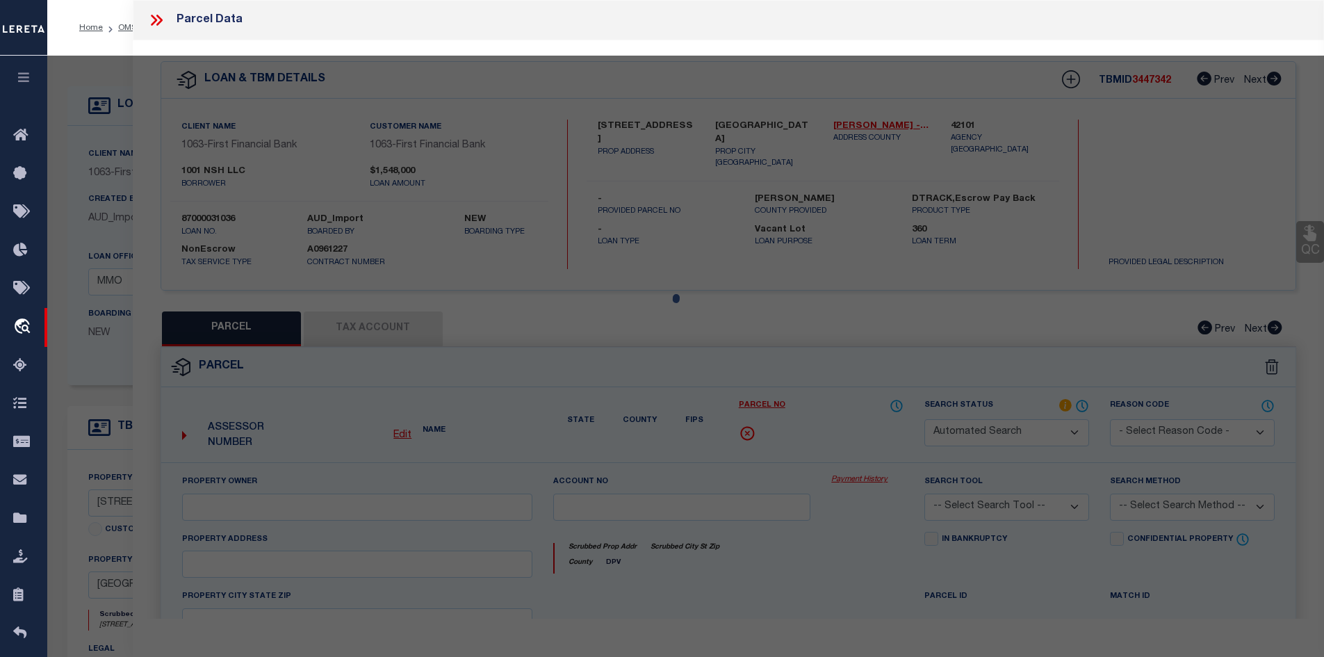
type input "[GEOGRAPHIC_DATA]"
type textarea "LT 18 BLK 18 NORHILL"
type textarea "Document uploaded that satisfies a legal requirement, changing from [GEOGRAPHIC…"
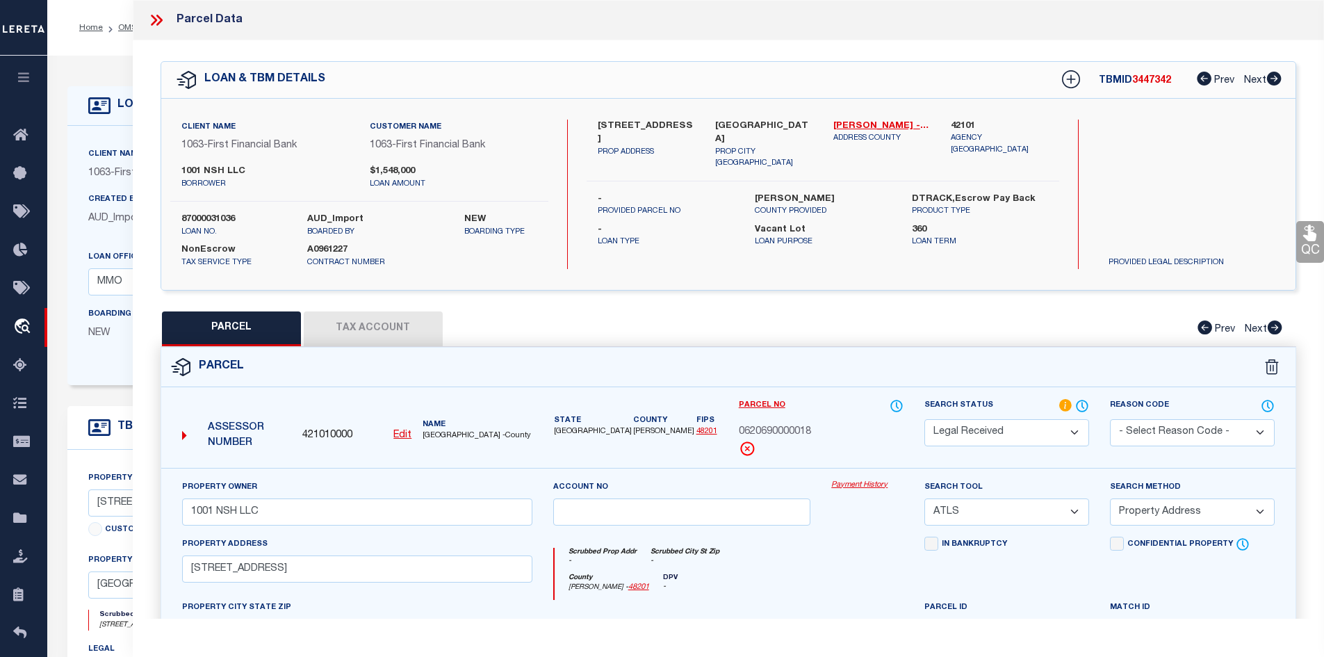
click at [644, 122] on label "[STREET_ADDRESS]" at bounding box center [646, 133] width 97 height 27
copy div "[STREET_ADDRESS]"
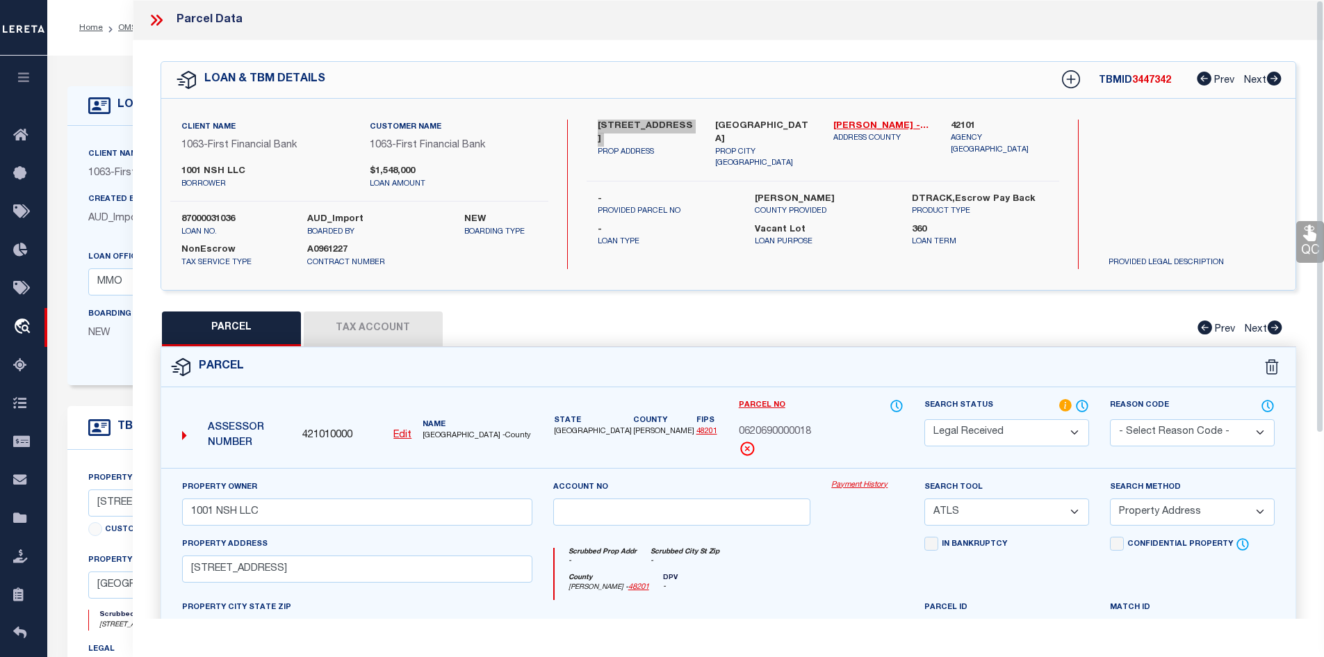
scroll to position [265, 0]
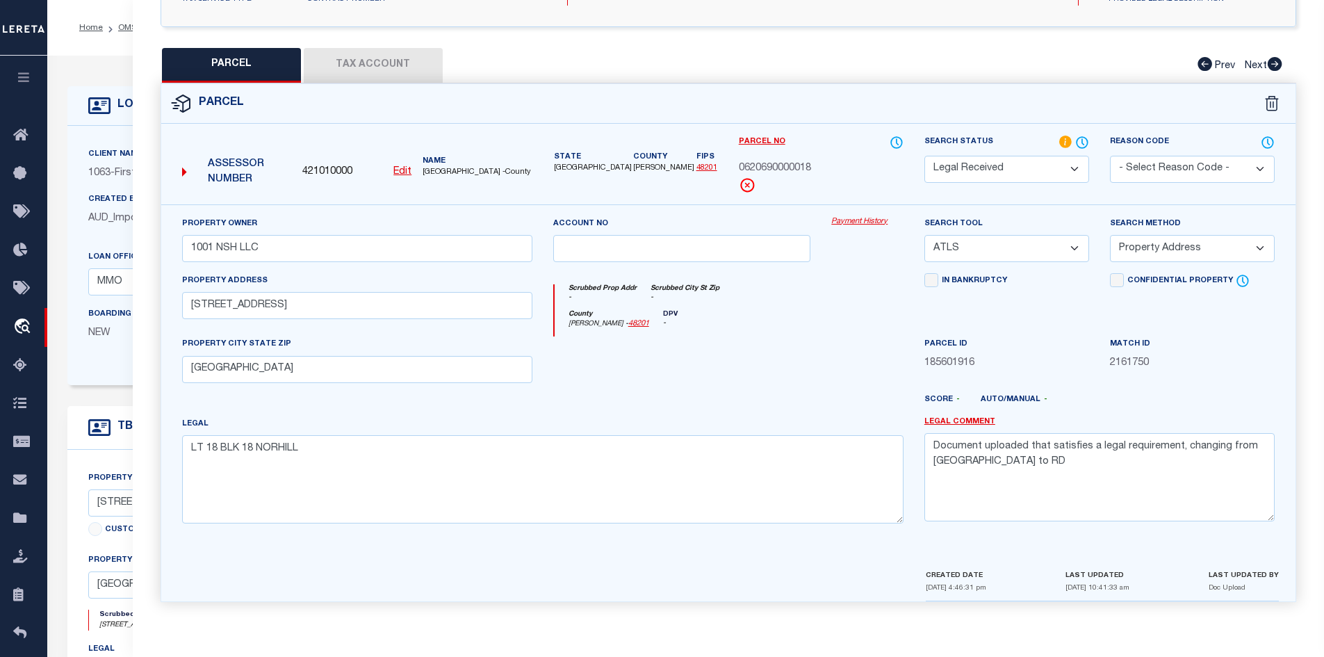
click at [770, 169] on span "0620690000018" at bounding box center [775, 168] width 72 height 15
copy div "0620690000018"
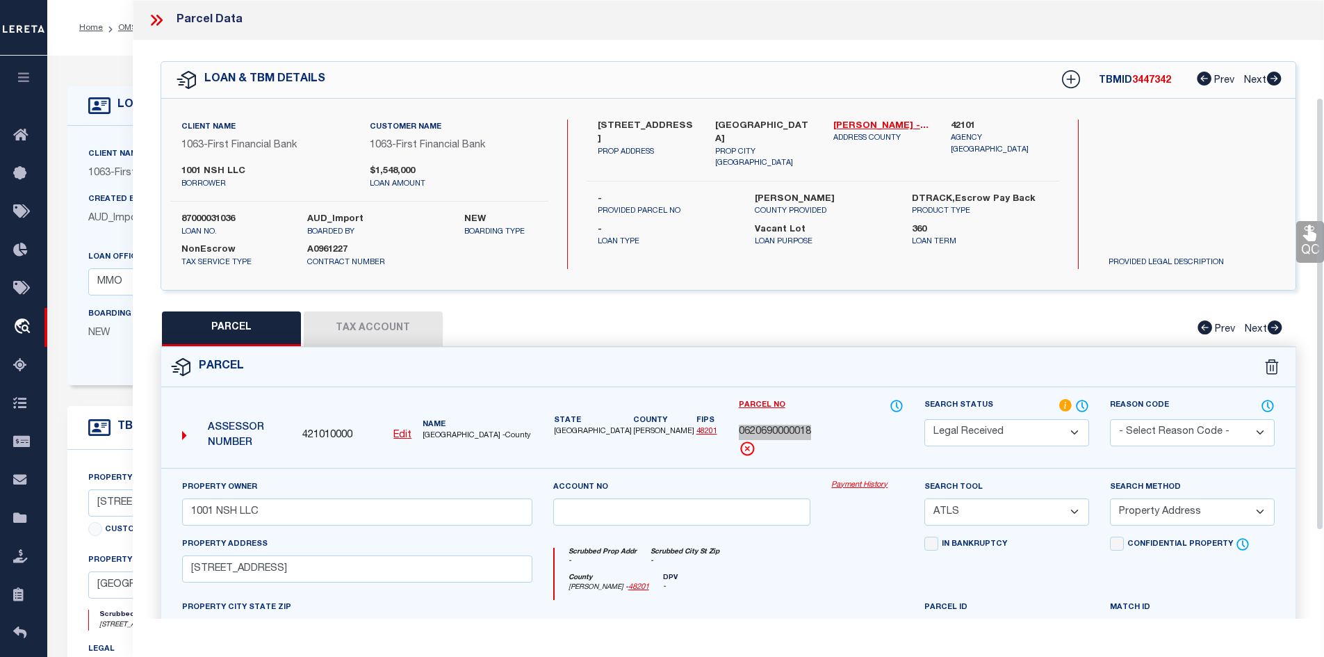
scroll to position [139, 0]
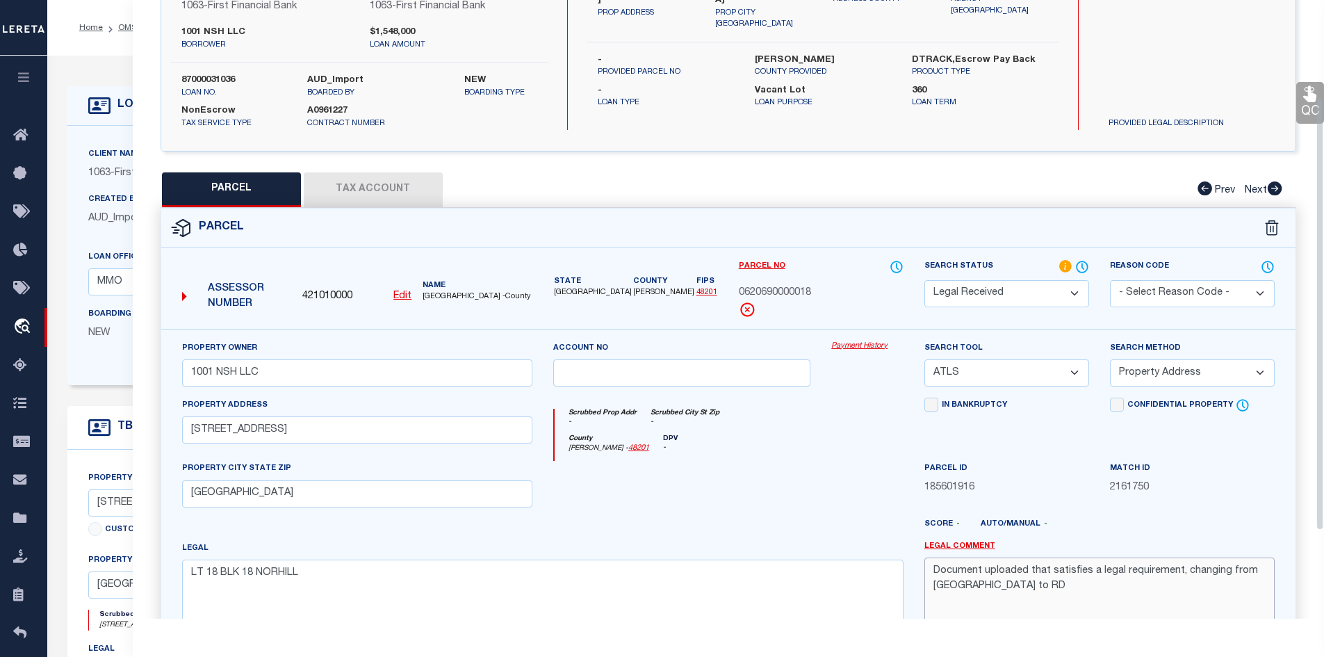
click at [981, 584] on textarea "Document uploaded that satisfies a legal requirement, changing from [GEOGRAPHIC…" at bounding box center [1099, 601] width 350 height 88
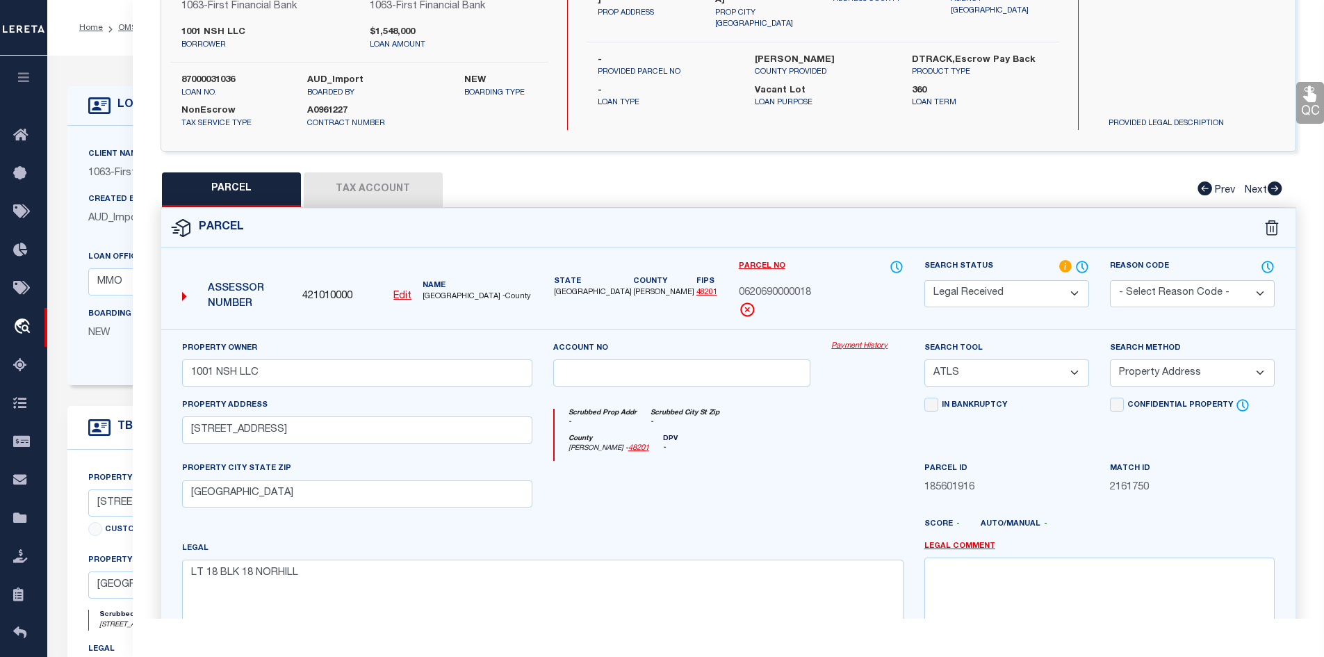
click at [384, 179] on button "Tax Account" at bounding box center [373, 189] width 139 height 35
select select "100"
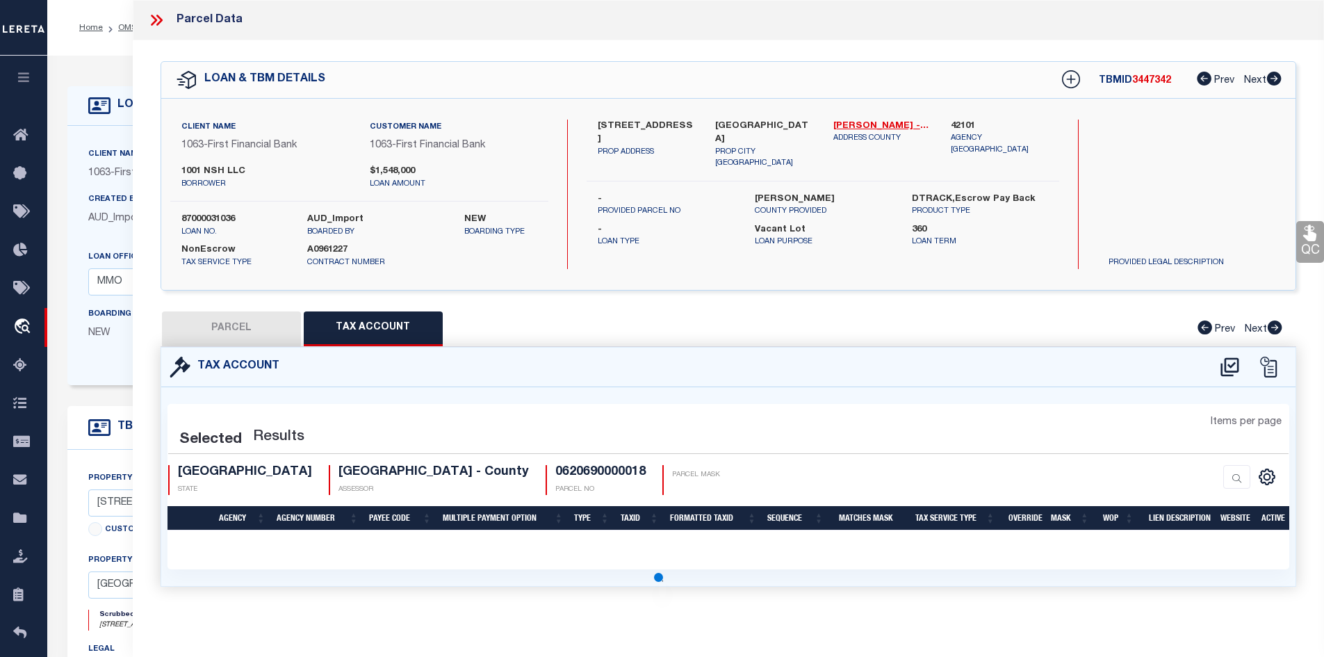
select select "100"
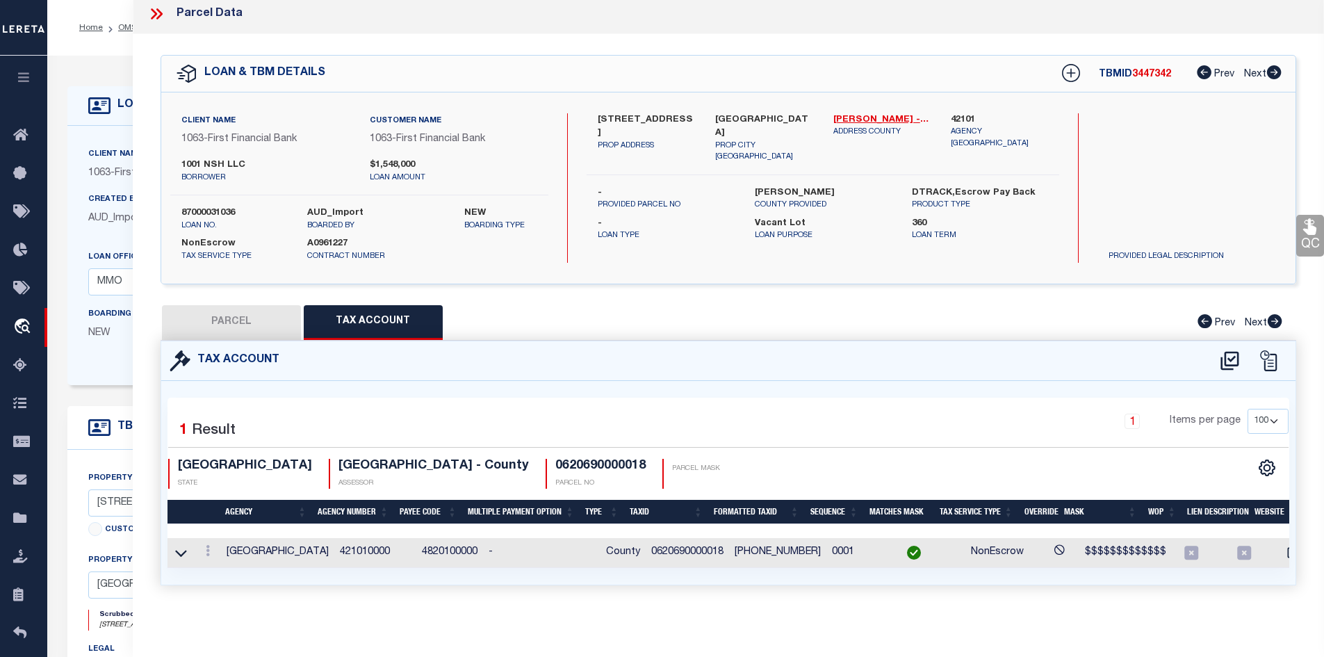
scroll to position [0, 0]
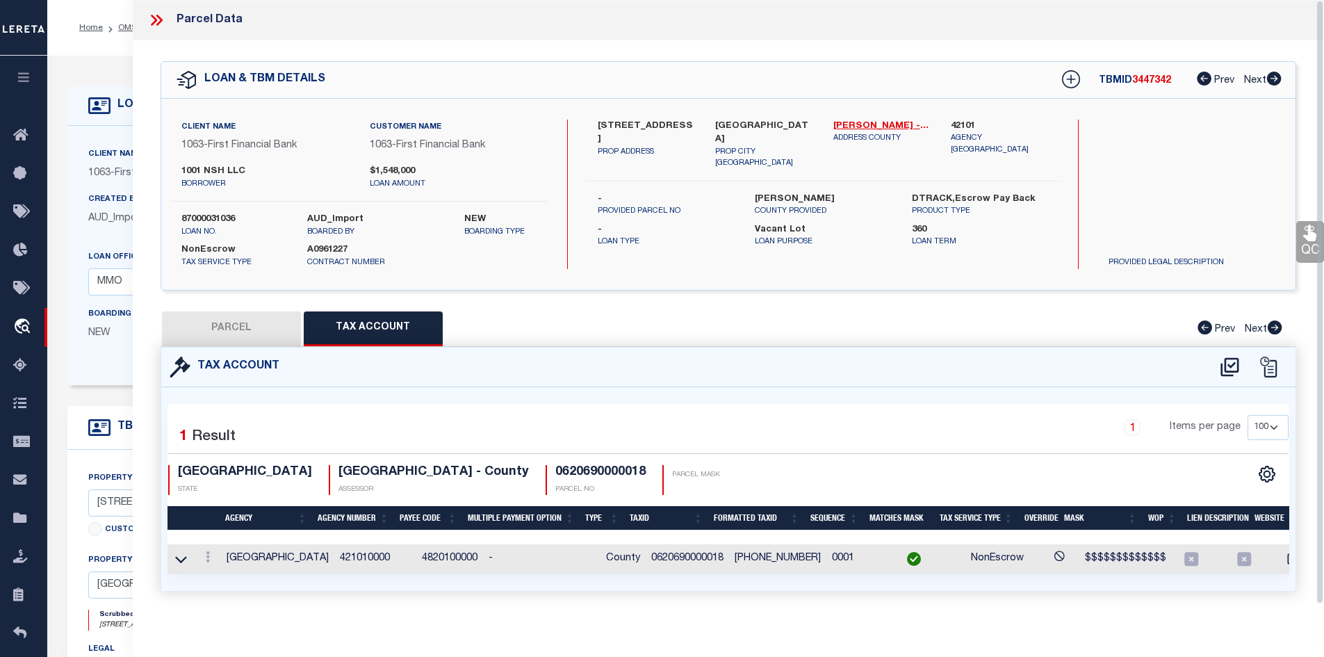
click at [266, 327] on button "PARCEL" at bounding box center [231, 328] width 139 height 35
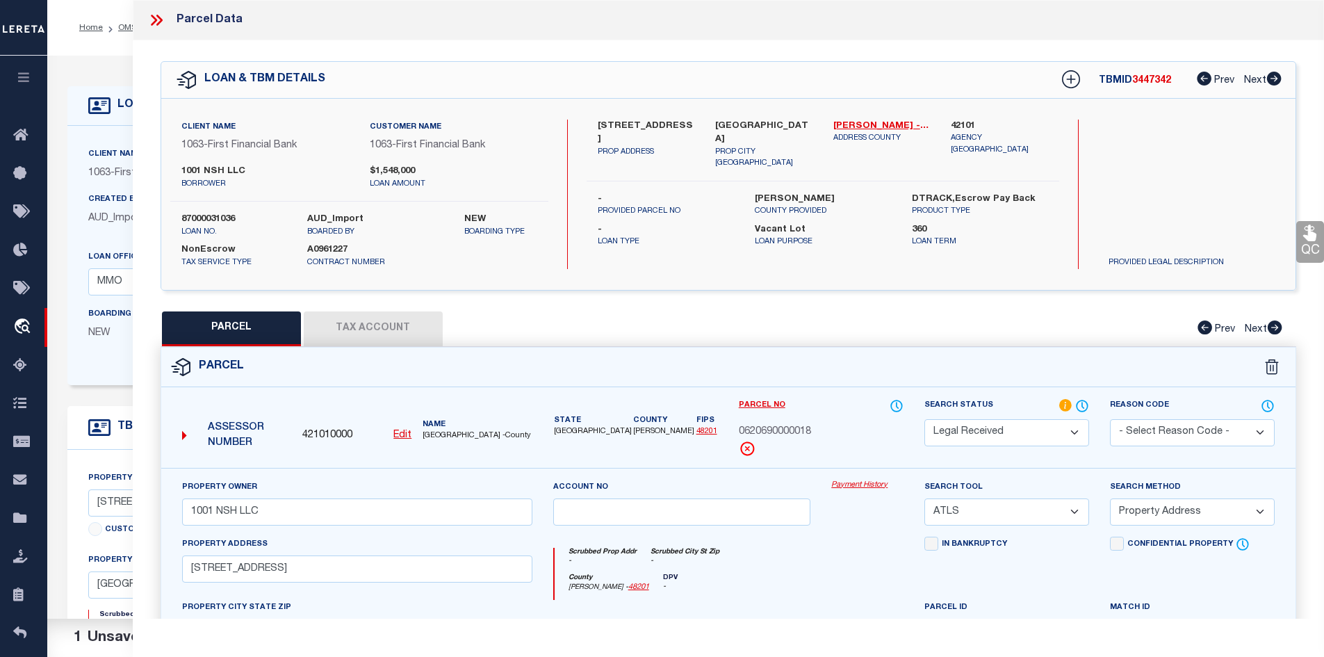
click at [367, 333] on button "Tax Account" at bounding box center [373, 328] width 139 height 35
select select "100"
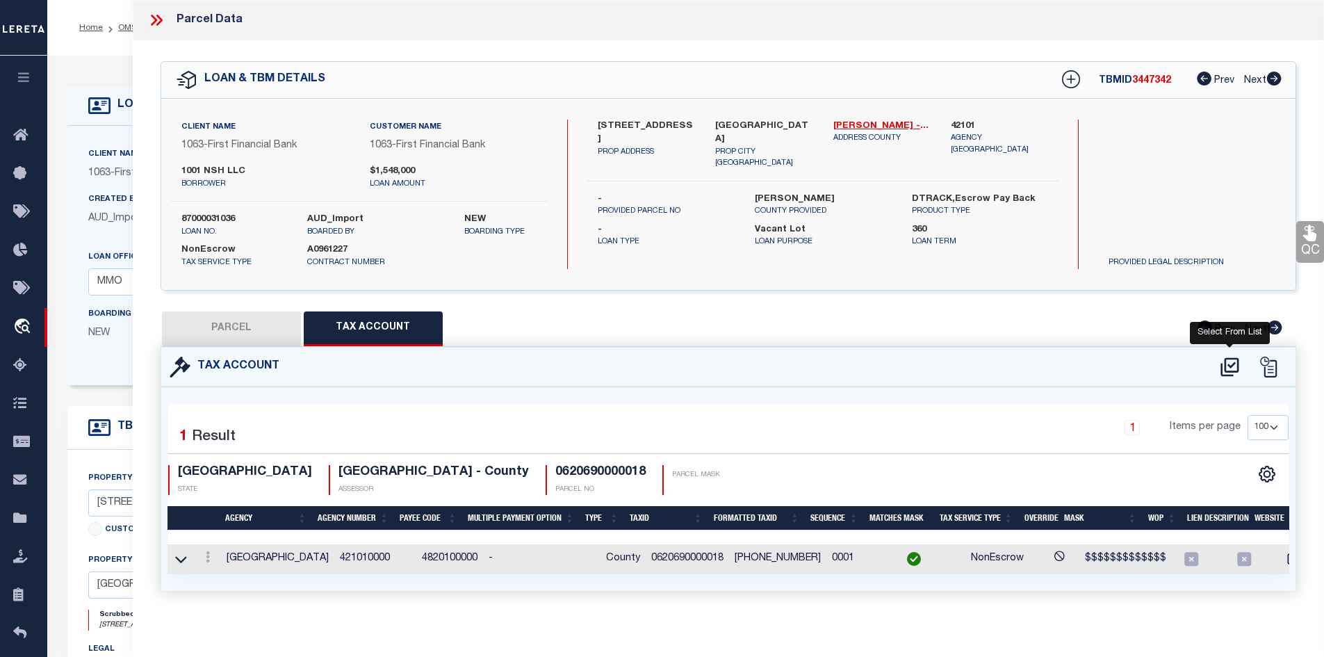
click at [1232, 362] on icon at bounding box center [1229, 367] width 23 height 22
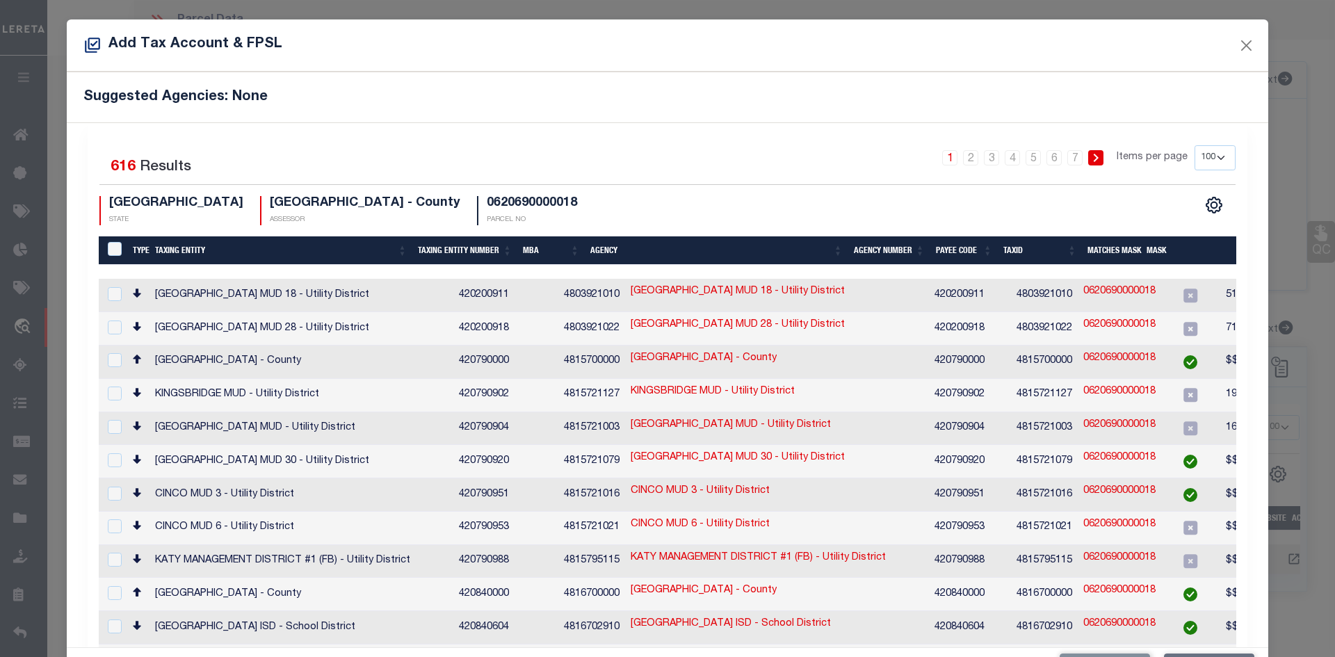
click at [1194, 157] on select "10 25 50 100 200" at bounding box center [1214, 157] width 41 height 25
select select "200"
click at [1194, 145] on select "10 25 50 100 200" at bounding box center [1214, 157] width 41 height 25
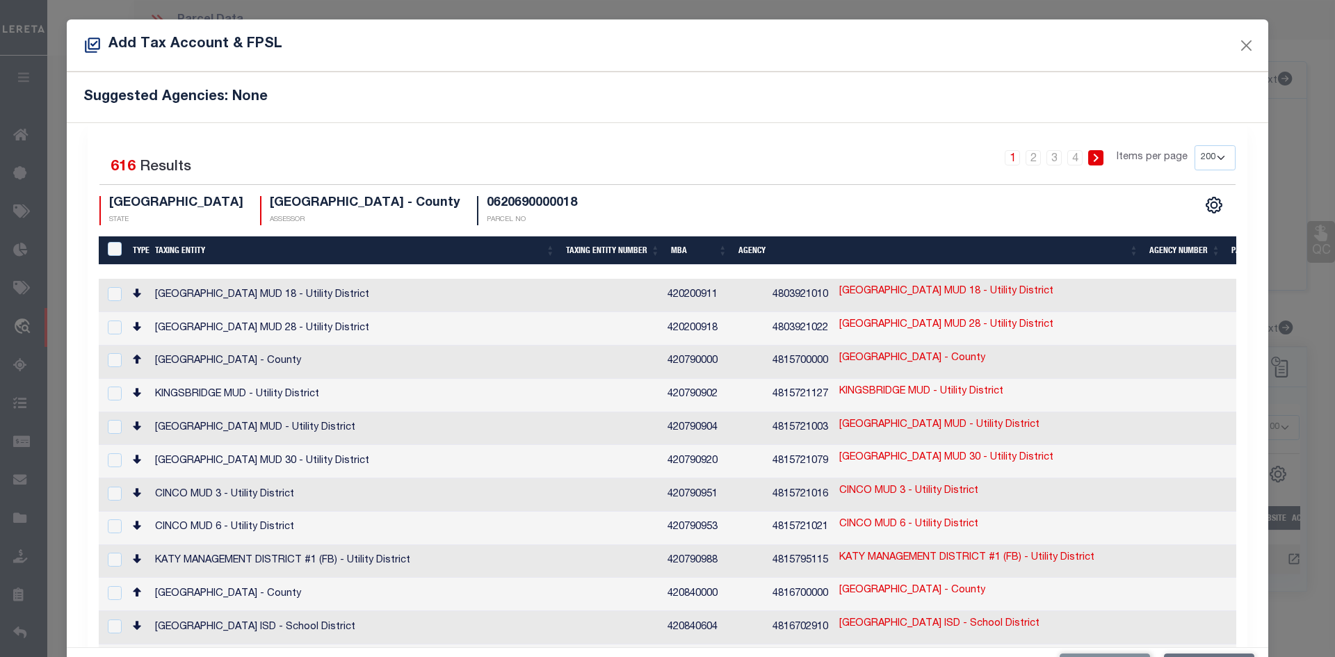
scroll to position [4920, 0]
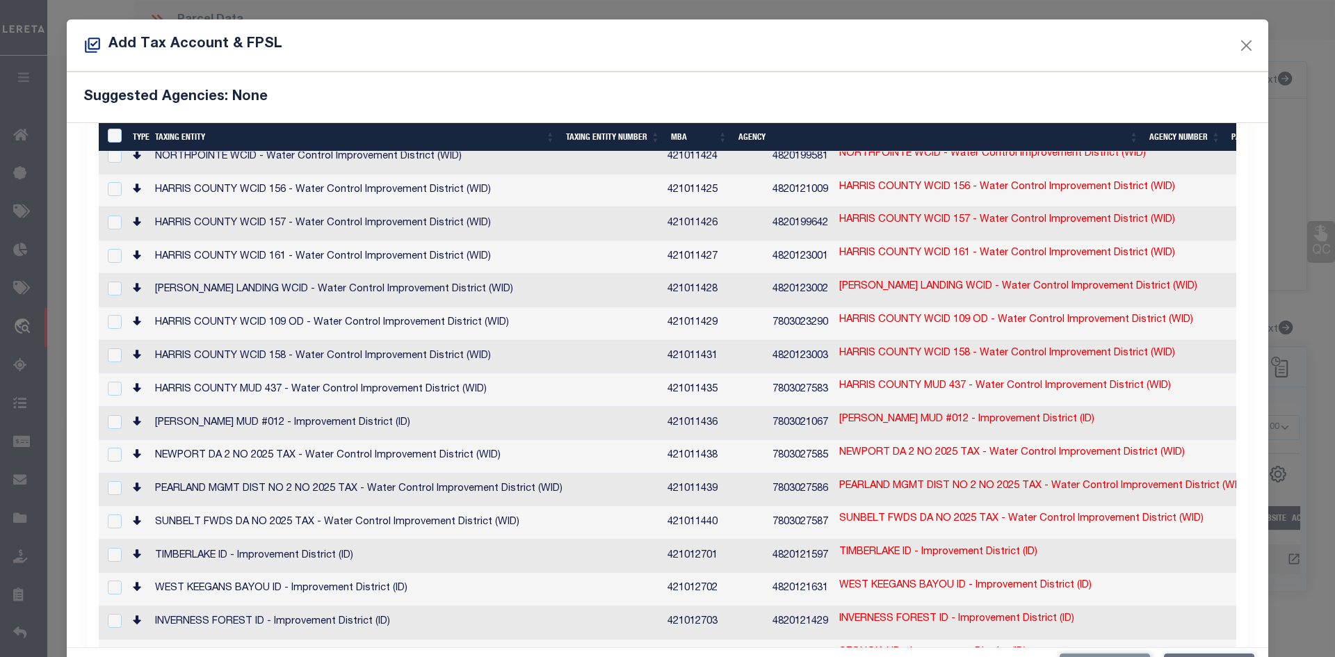
checkbox input "true"
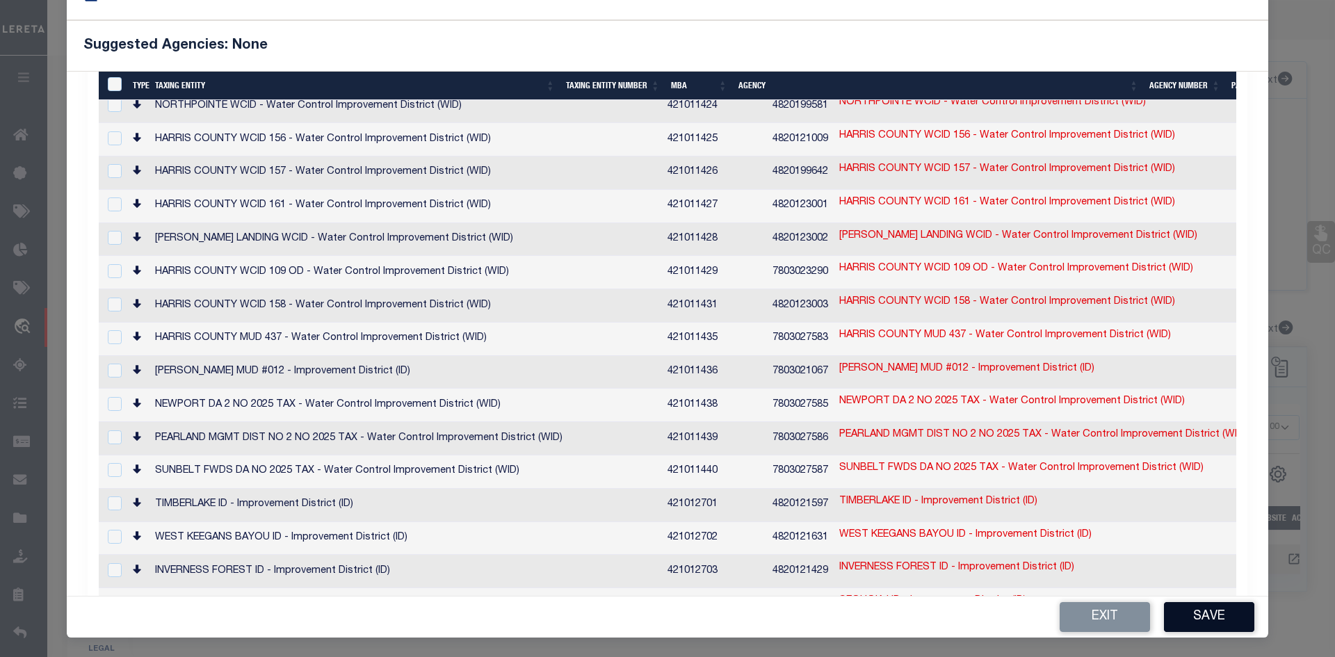
click at [1214, 608] on button "Save" at bounding box center [1209, 617] width 90 height 30
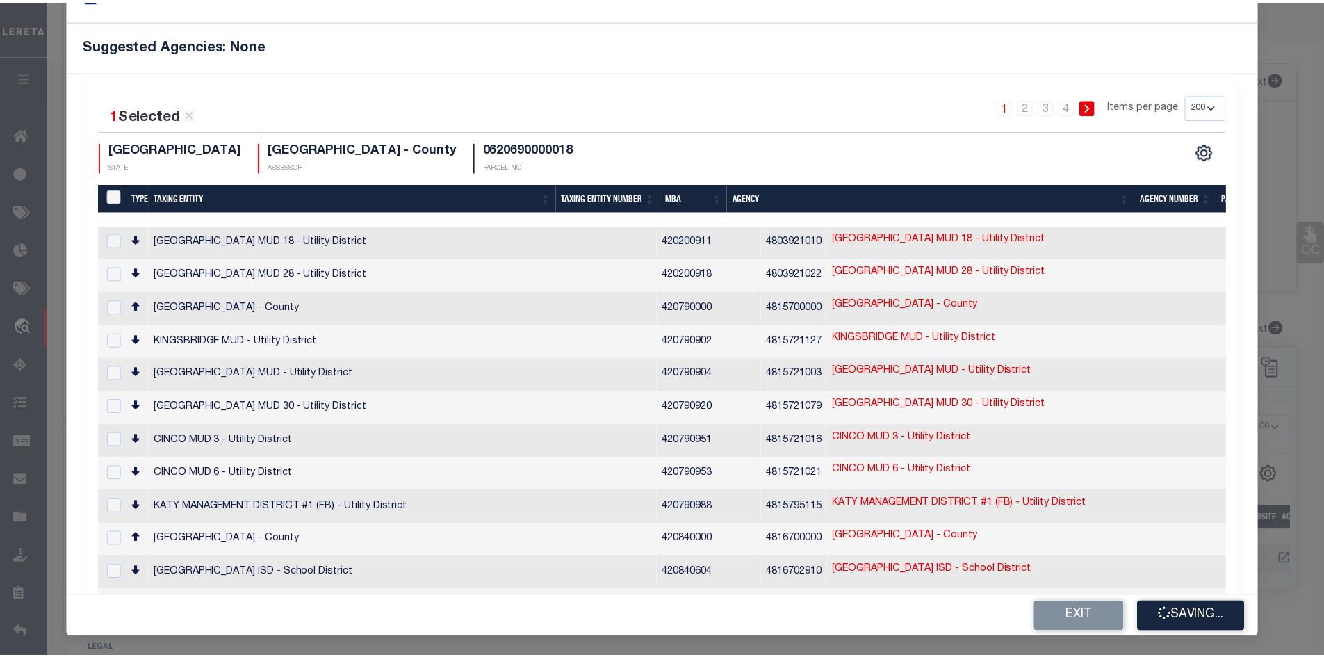
scroll to position [0, 0]
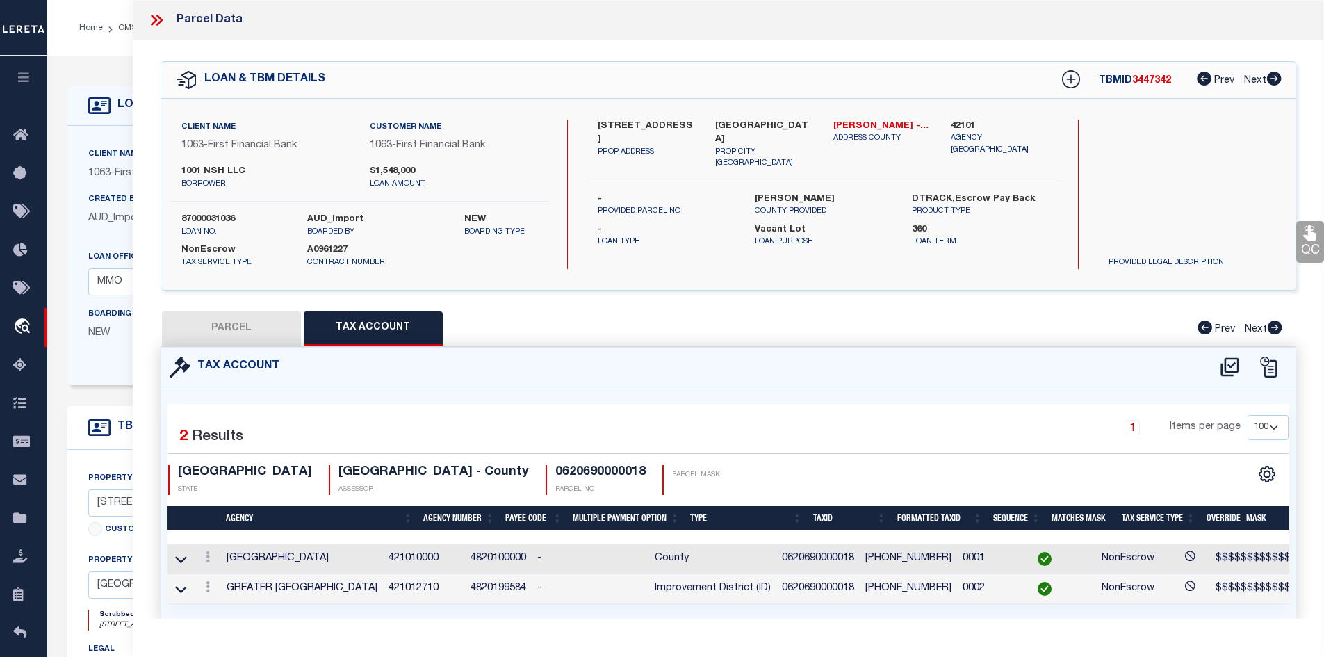
click at [261, 326] on button "PARCEL" at bounding box center [231, 328] width 139 height 35
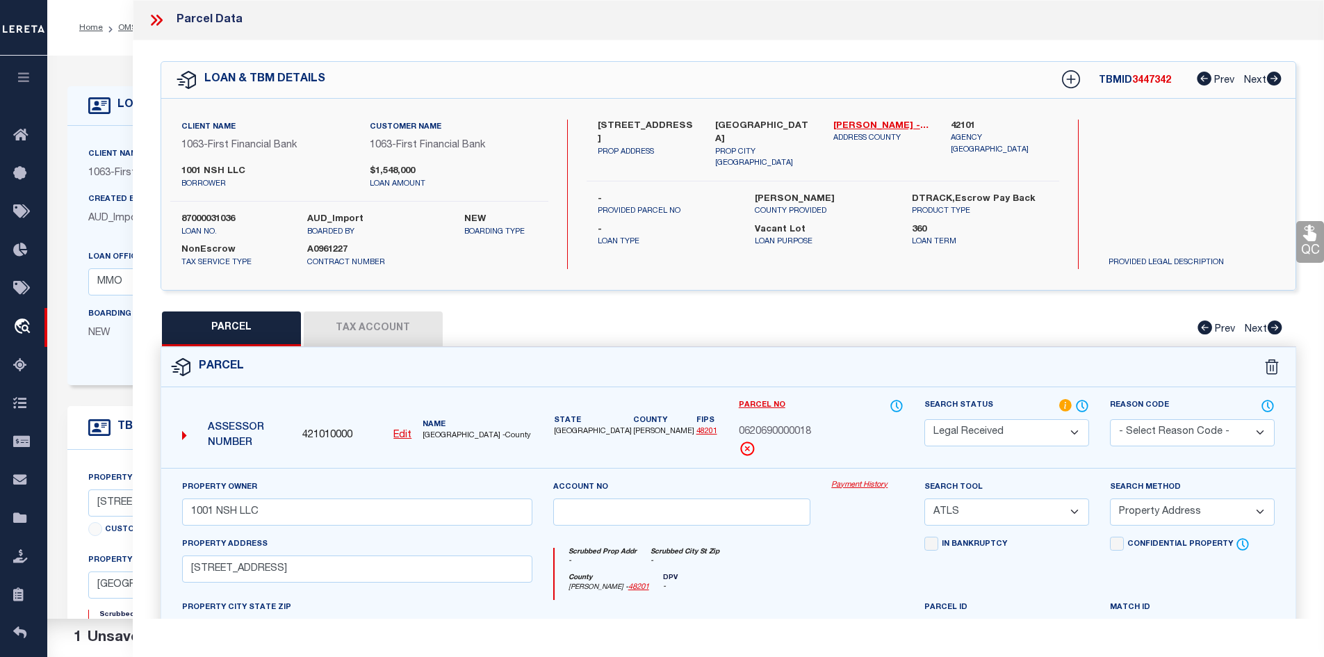
click at [952, 433] on select "Automated Search Bad Parcel Complete Duplicate Parcel High Dollar Reporting In …" at bounding box center [1006, 432] width 165 height 27
select select "PC"
click at [924, 419] on select "Automated Search Bad Parcel Complete Duplicate Parcel High Dollar Reporting In …" at bounding box center [1006, 432] width 165 height 27
click at [957, 503] on select "-- Select Search Tool -- 3rd Party Website Agency File Agency Website ATLS CNV-…" at bounding box center [1006, 511] width 165 height 27
select select "AGW"
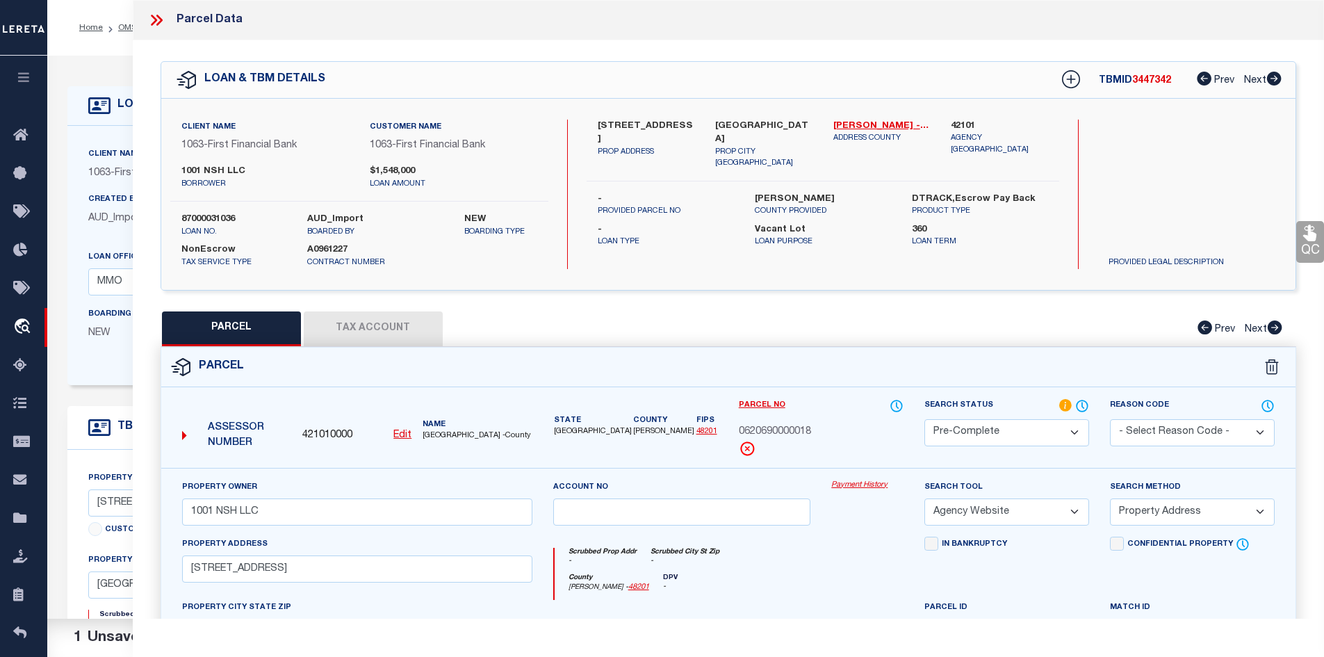
click at [924, 498] on select "-- Select Search Tool -- 3rd Party Website Agency File Agency Website ATLS CNV-…" at bounding box center [1006, 511] width 165 height 27
click at [1175, 514] on select "-- Select Search Method -- Property Address Legal Liability Info Provided" at bounding box center [1192, 511] width 165 height 27
select select "LEG"
click at [1110, 498] on select "-- Select Search Method -- Property Address Legal Liability Info Provided" at bounding box center [1192, 511] width 165 height 27
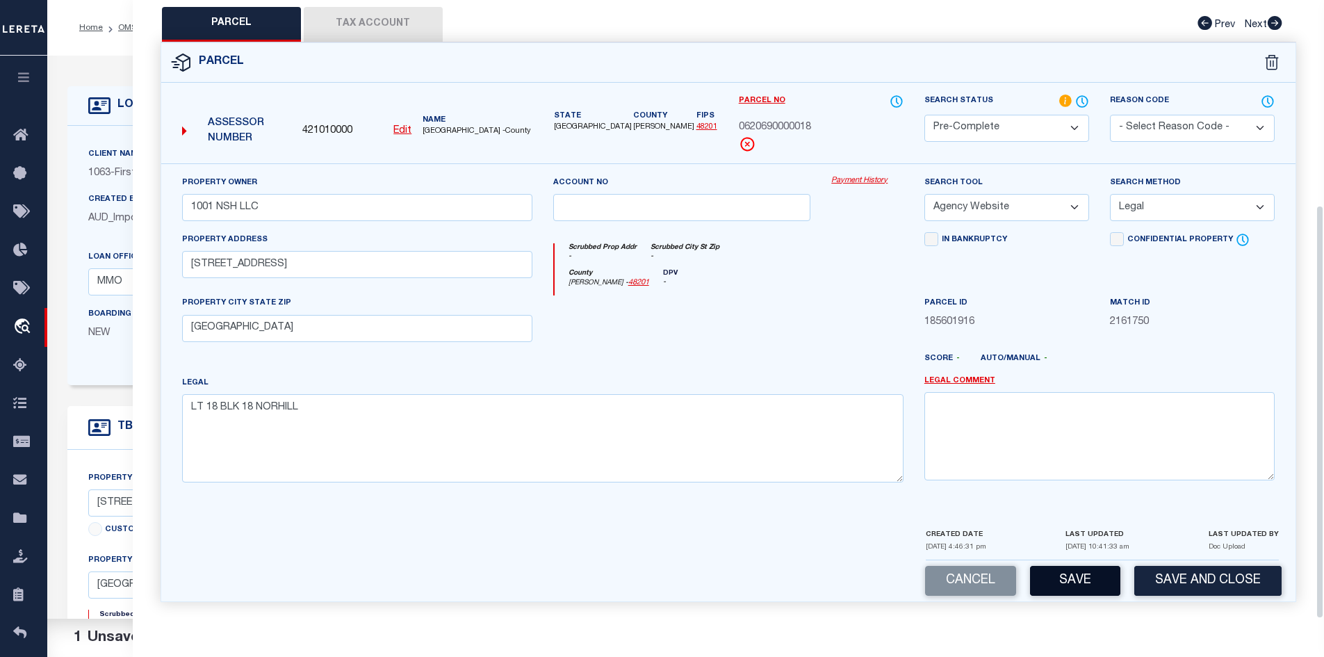
click at [1072, 580] on button "Save" at bounding box center [1075, 581] width 90 height 30
select select "AS"
select select
checkbox input "false"
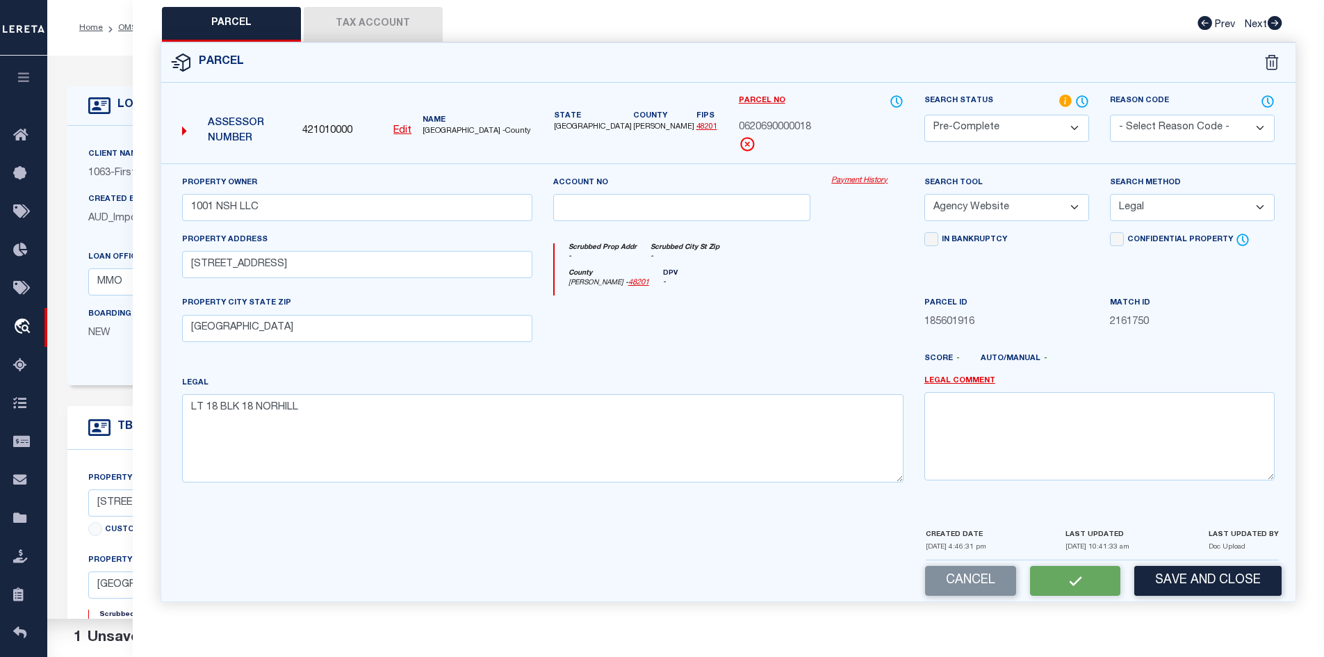
checkbox input "false"
select select "PC"
type input "1001 NSH LLC"
select select "AGW"
select select "LEG"
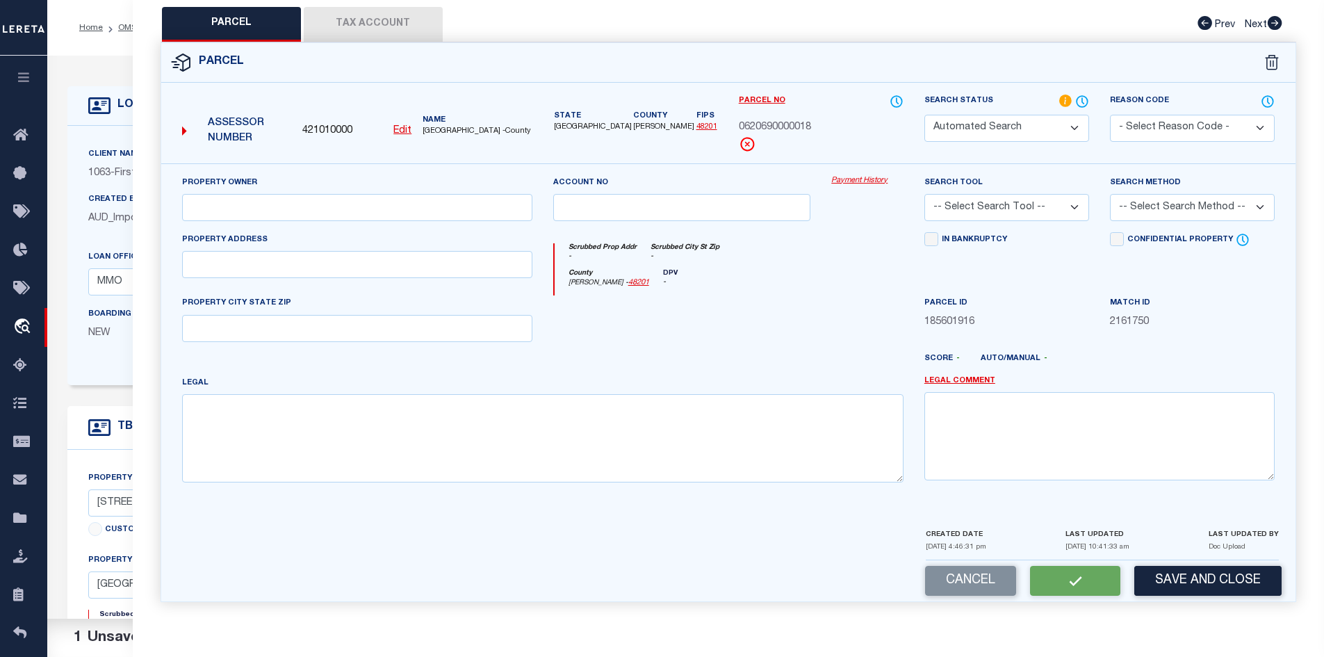
type input "[STREET_ADDRESS]"
type input "[GEOGRAPHIC_DATA]"
type textarea "LT 18 BLK 18 NORHILL"
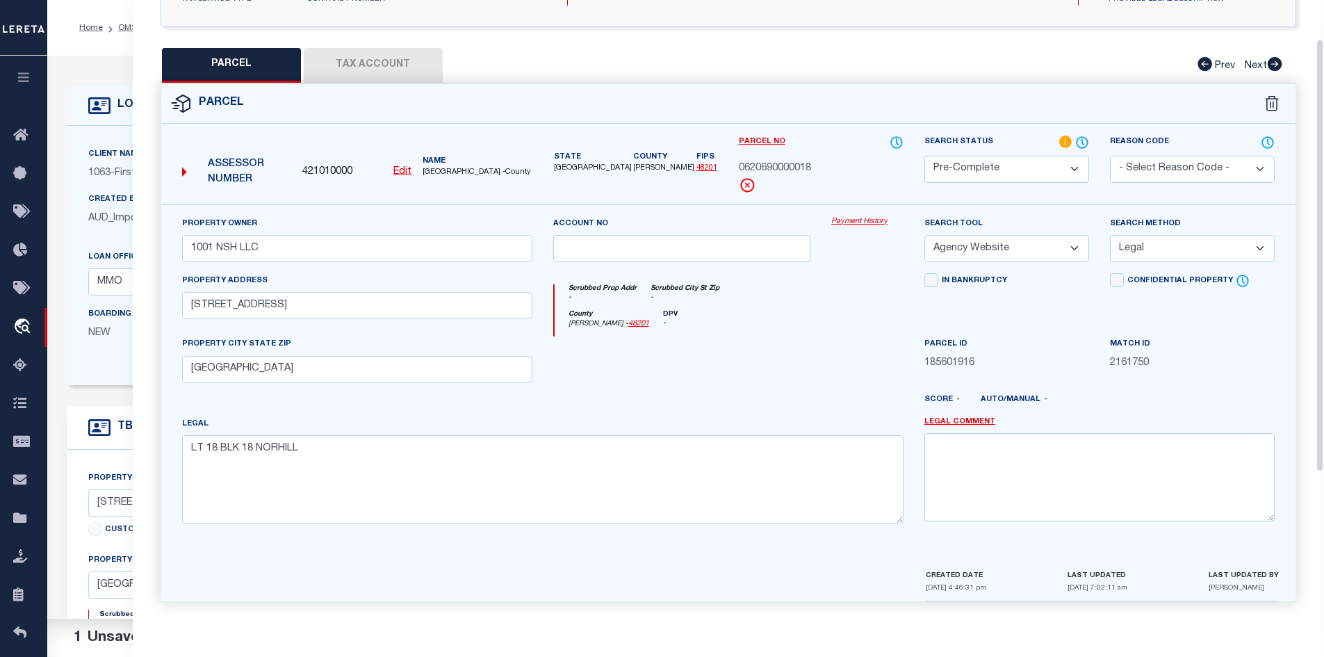
scroll to position [0, 0]
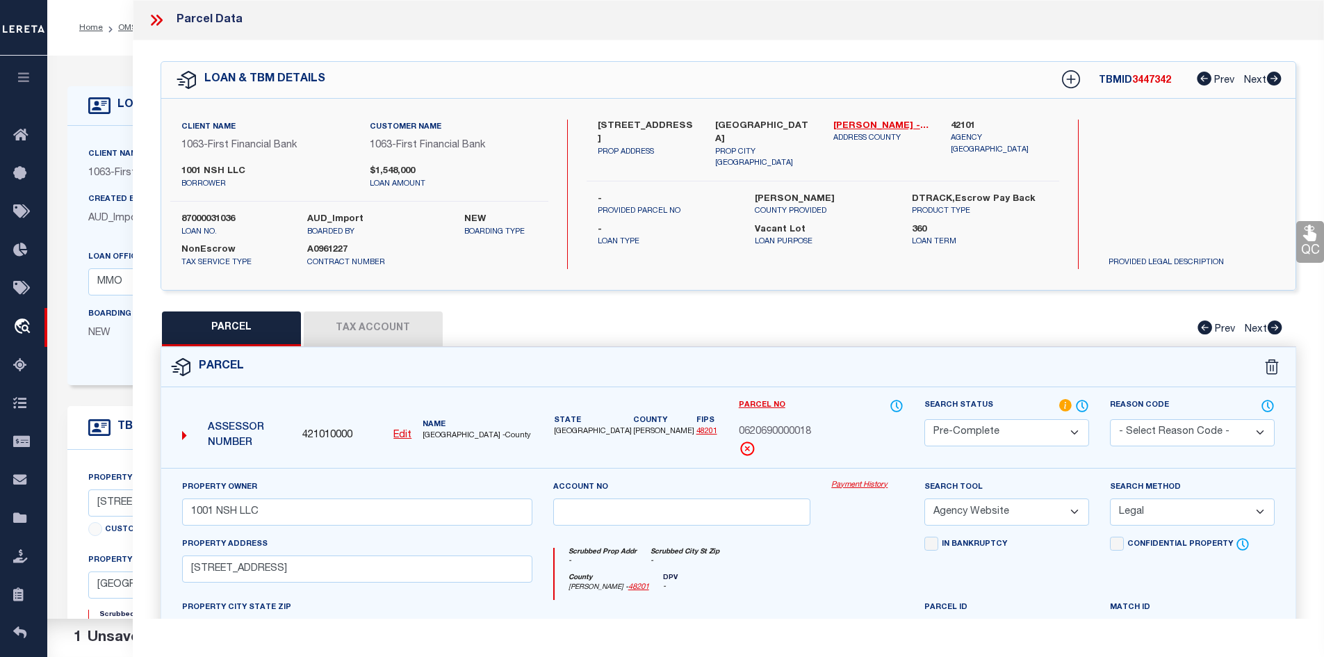
click at [1156, 83] on span "3447342" at bounding box center [1151, 81] width 39 height 10
click at [193, 213] on label "87000031036" at bounding box center [233, 220] width 105 height 14
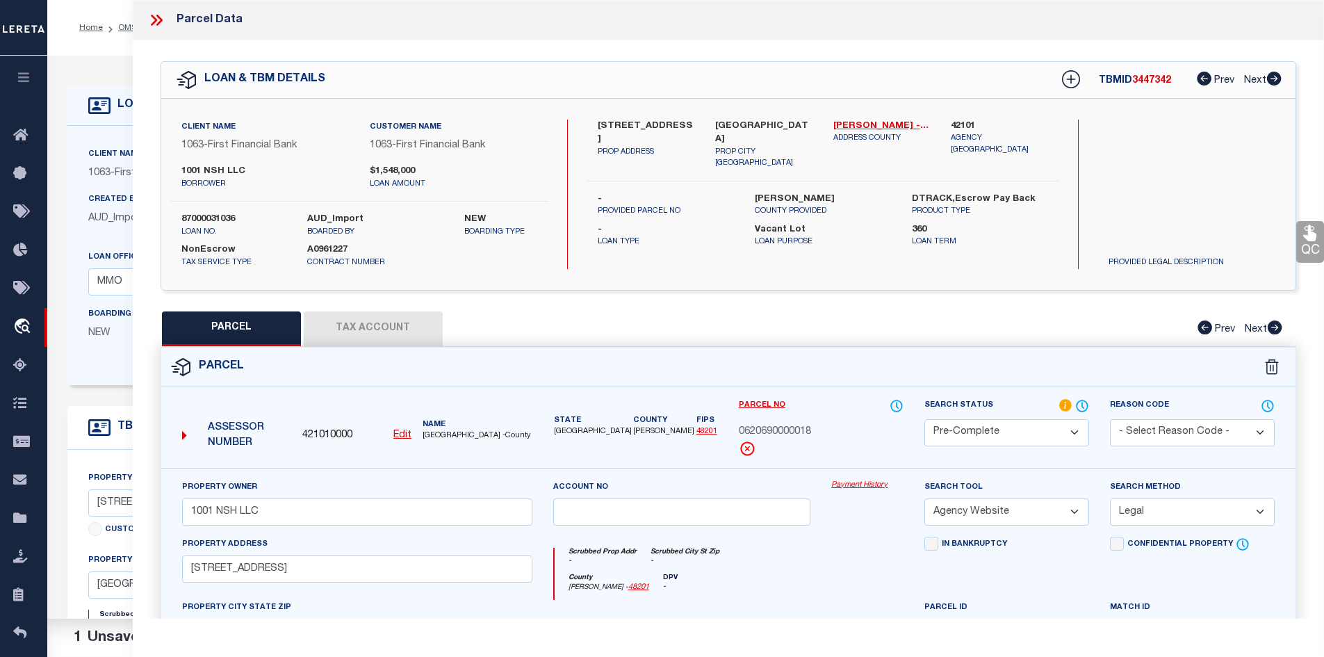
click at [444, 436] on span "[GEOGRAPHIC_DATA] -County" at bounding box center [477, 436] width 109 height 12
click at [772, 433] on span "0620690000018" at bounding box center [775, 432] width 72 height 15
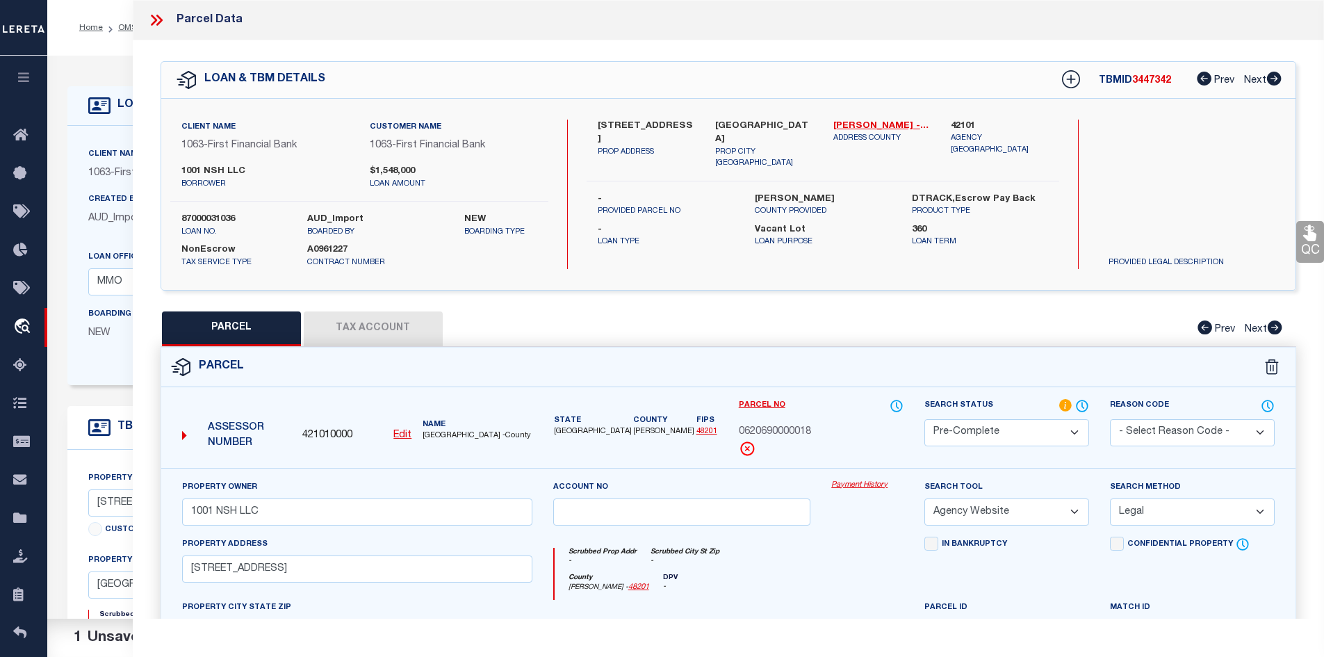
click at [155, 14] on icon at bounding box center [156, 20] width 18 height 18
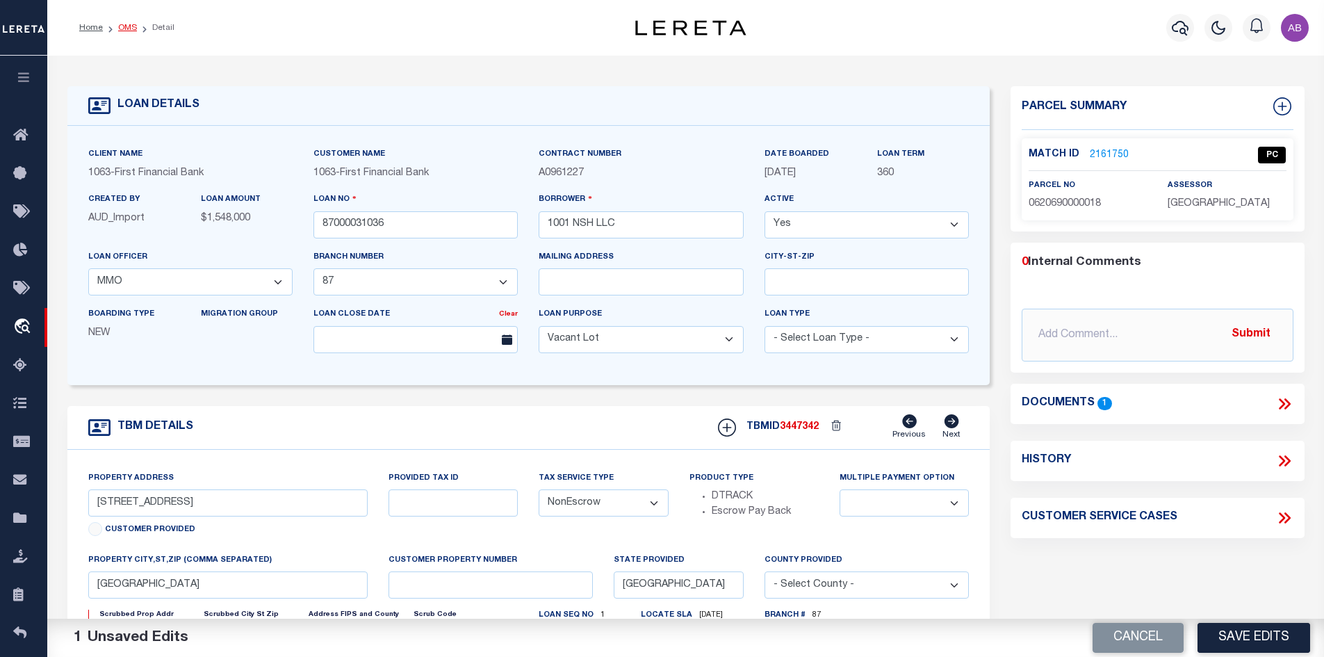
click at [124, 28] on link "OMS" at bounding box center [127, 28] width 19 height 8
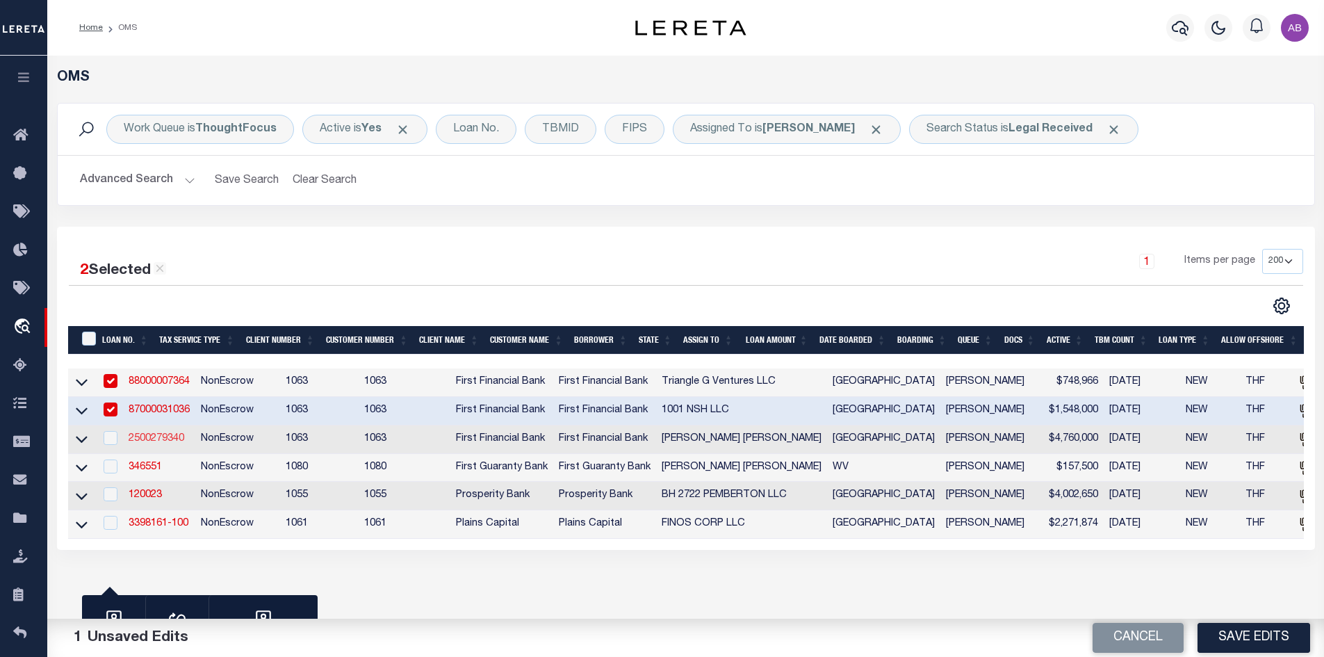
click at [178, 439] on link "2500279340" at bounding box center [157, 439] width 56 height 10
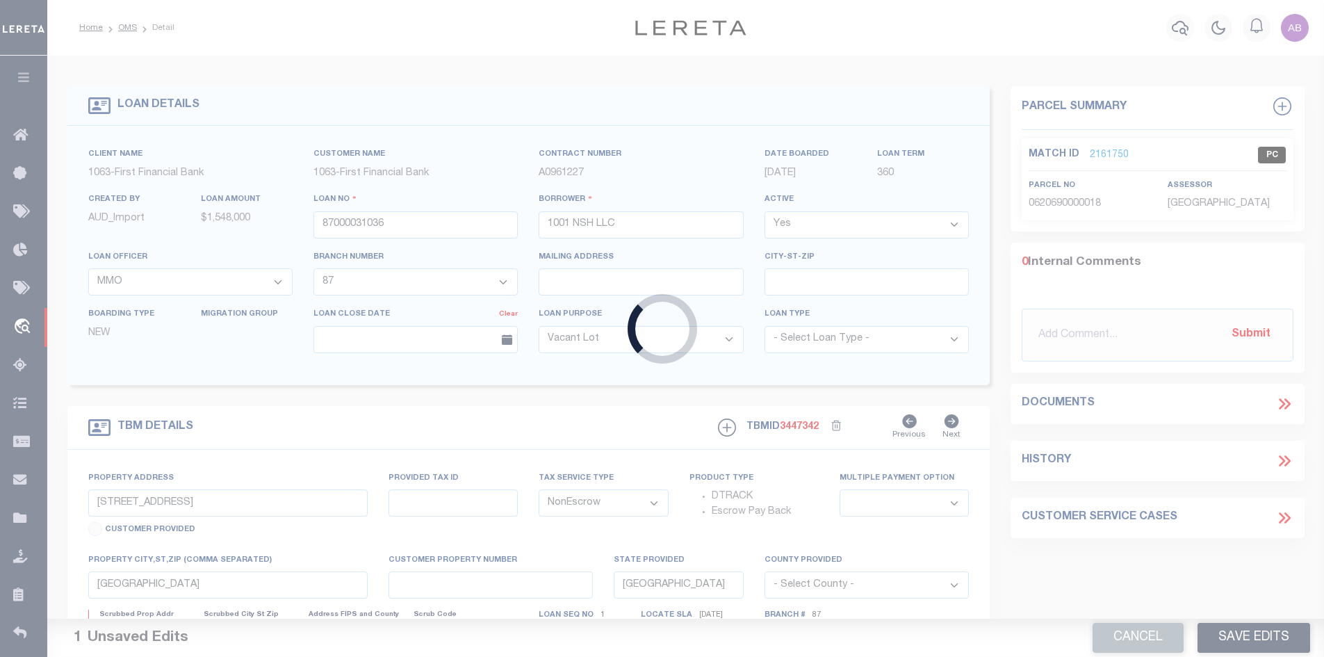
type input "2500279340"
type input "[PERSON_NAME] [PERSON_NAME]"
select select "773"
select select "490"
select select
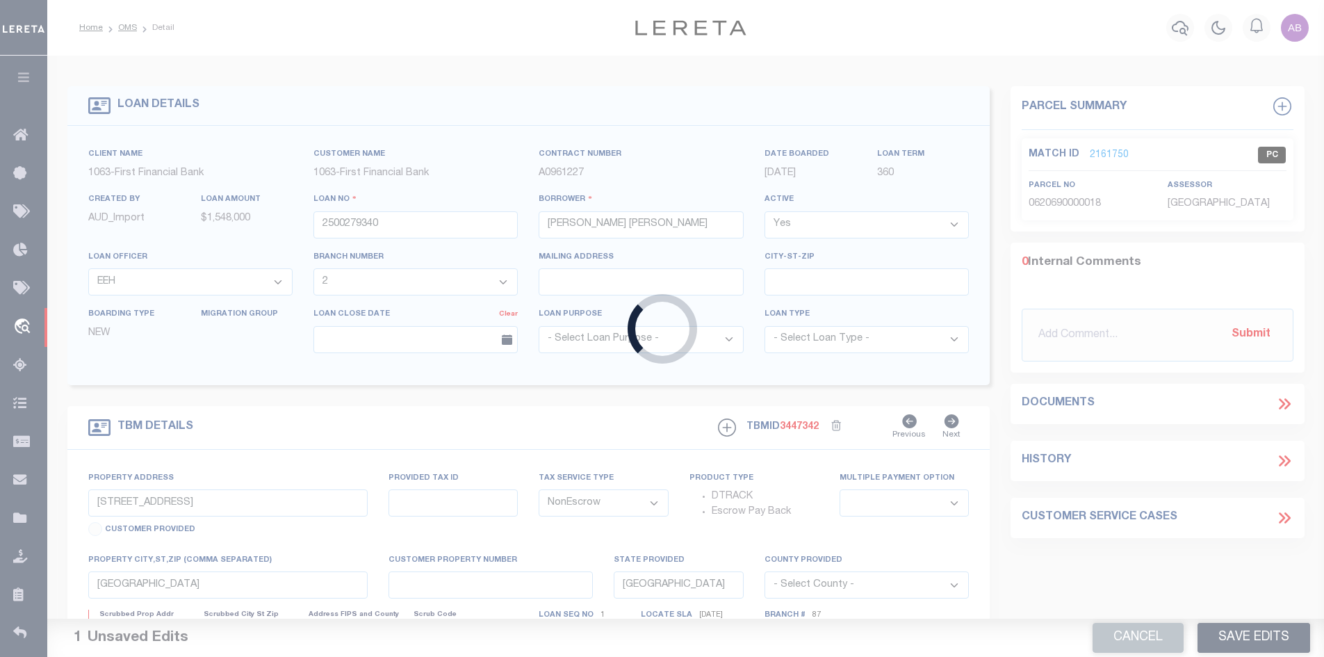
type input "13940 LONE RIDER TRL"
select select
type input "[GEOGRAPHIC_DATA]"
select select
select select "773"
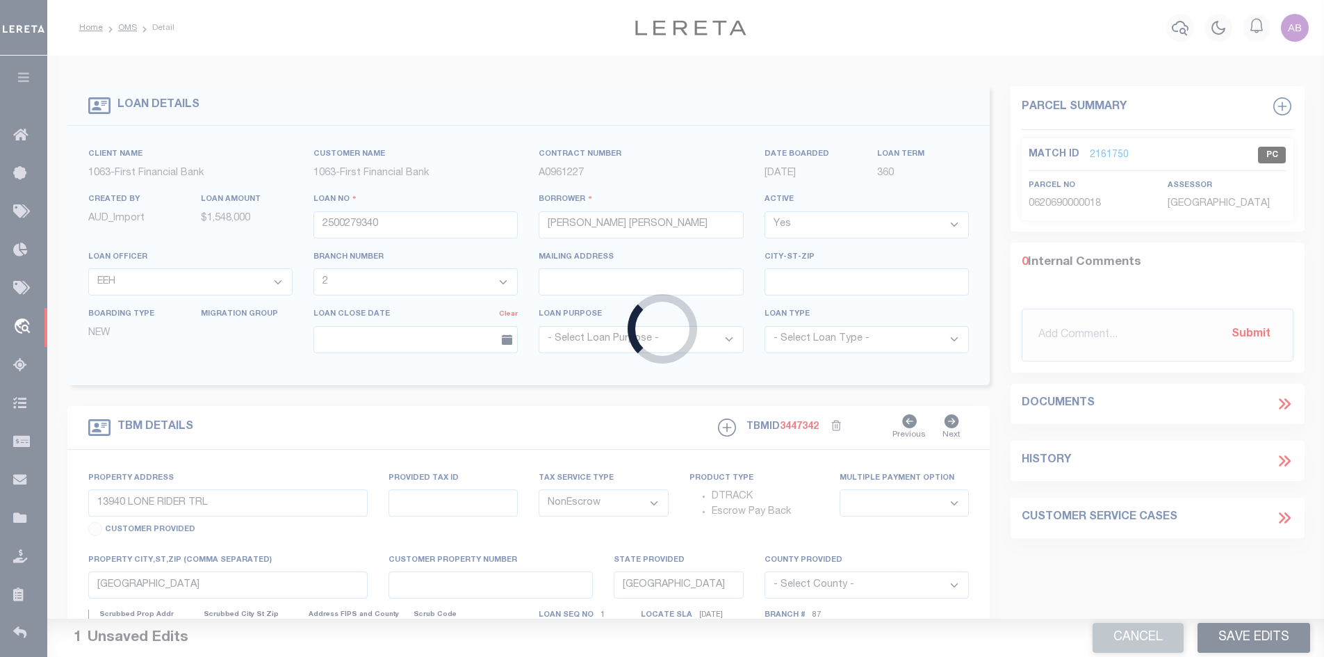
select select "490"
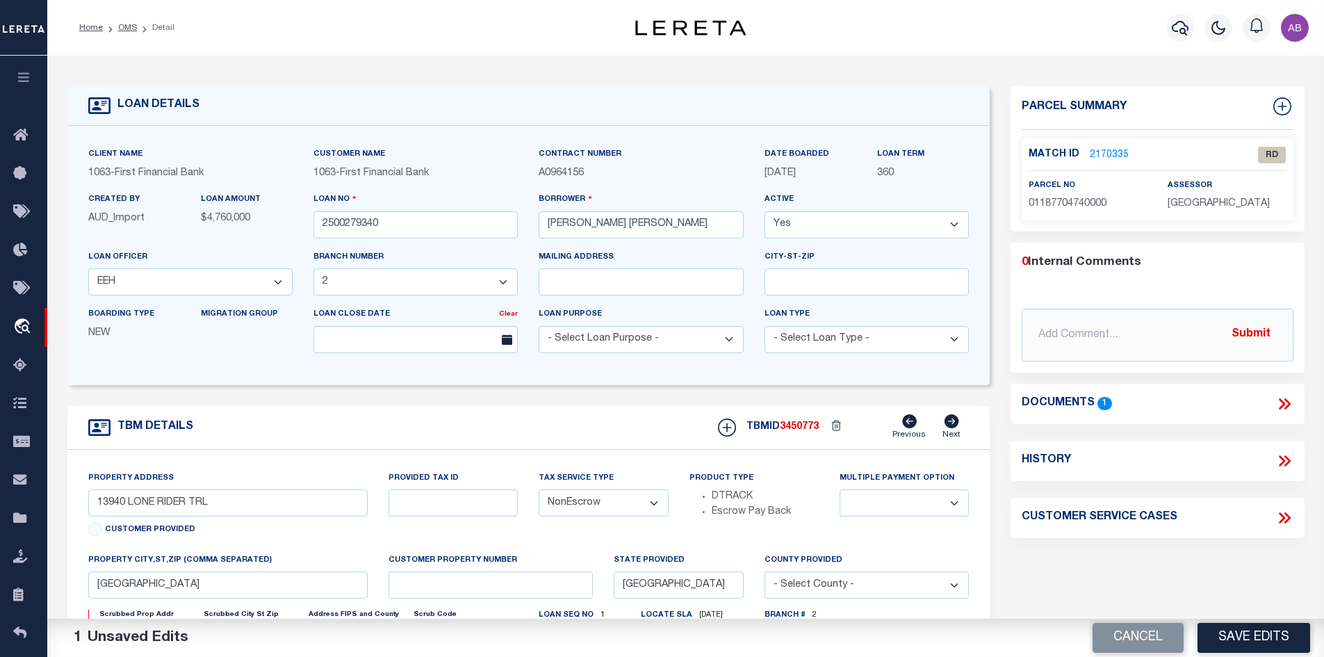
click at [1281, 400] on icon at bounding box center [1282, 403] width 6 height 11
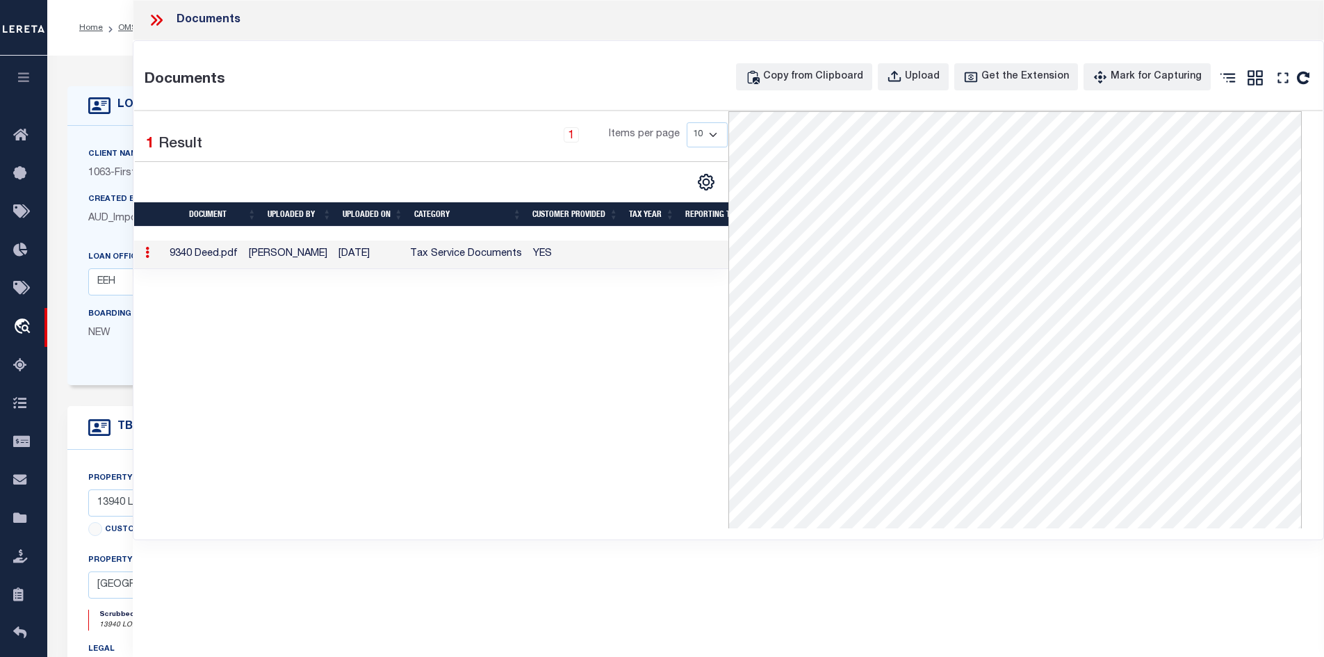
click at [154, 19] on icon at bounding box center [154, 20] width 6 height 11
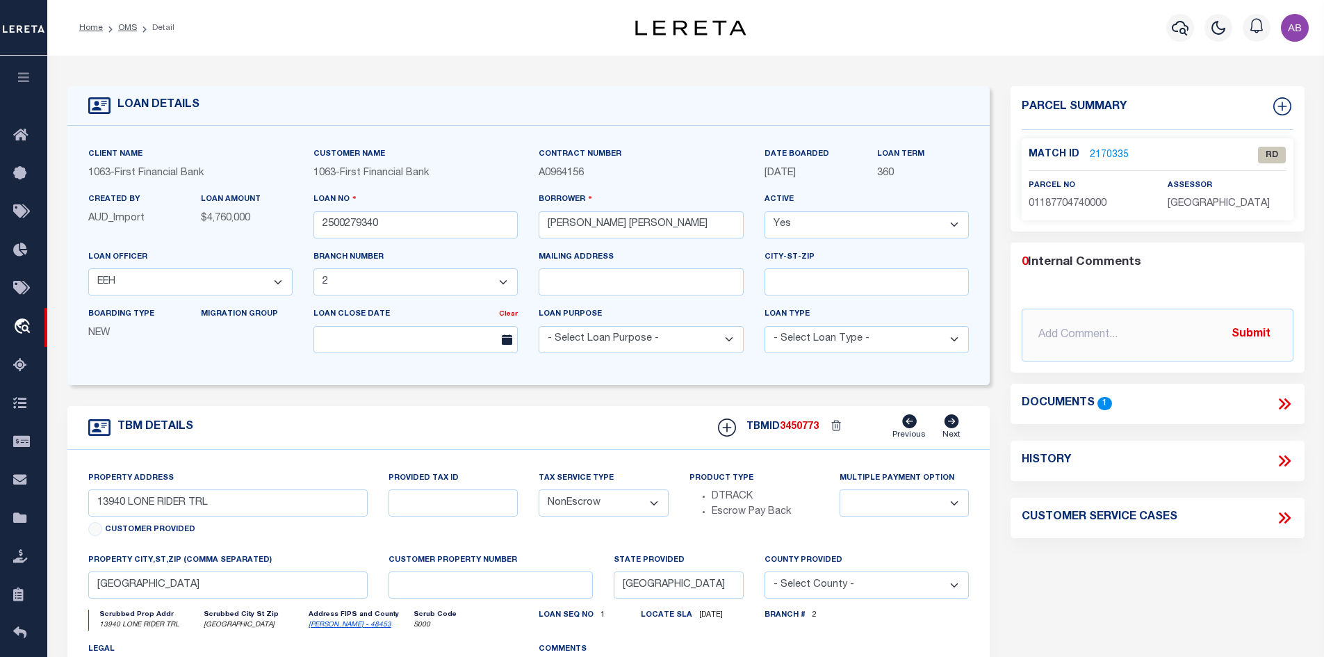
click at [1114, 153] on link "2170335" at bounding box center [1109, 155] width 39 height 15
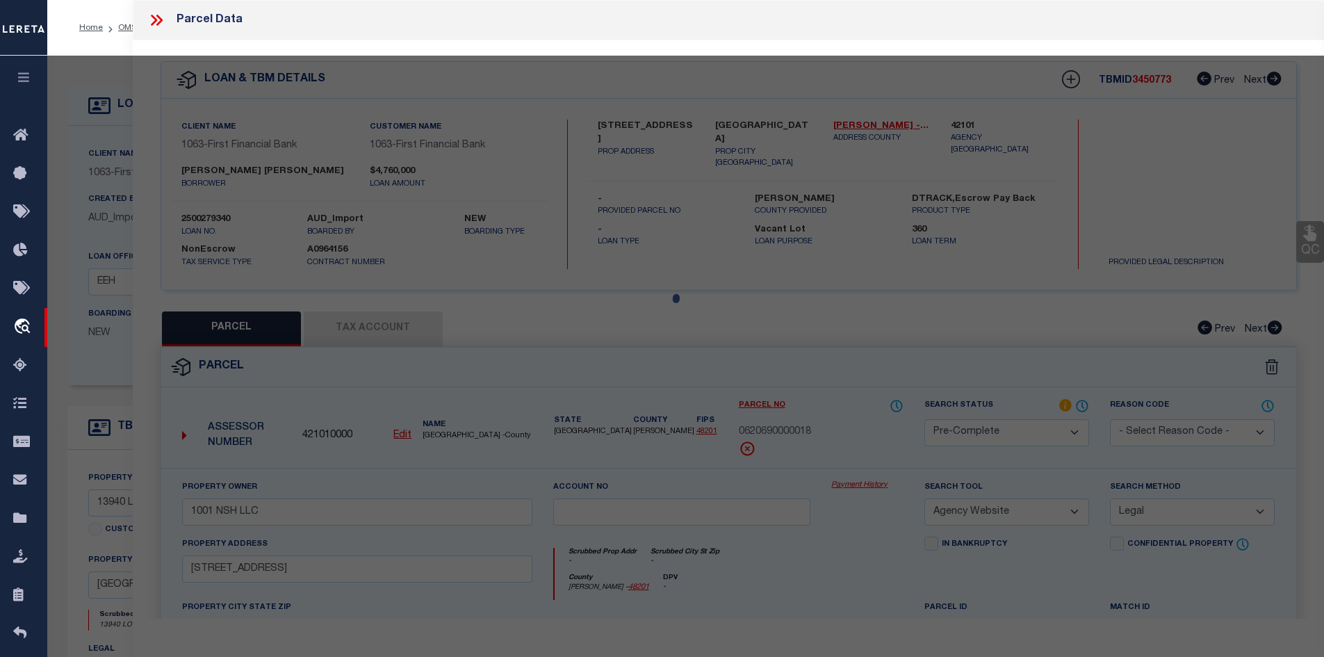
select select "AS"
select select
checkbox input "false"
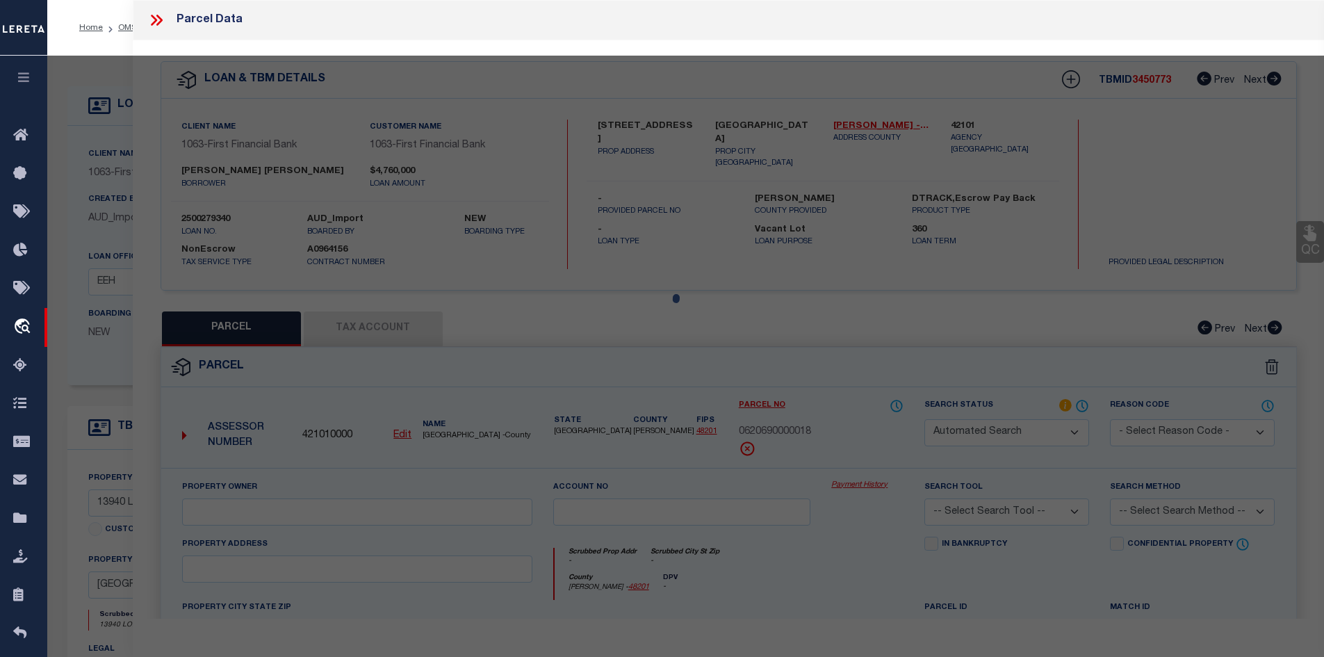
select select "RD"
select select "ATL"
select select "ADD"
type textarea "Document uploaded that satisfies a legal requirement, changing from [GEOGRAPHIC…"
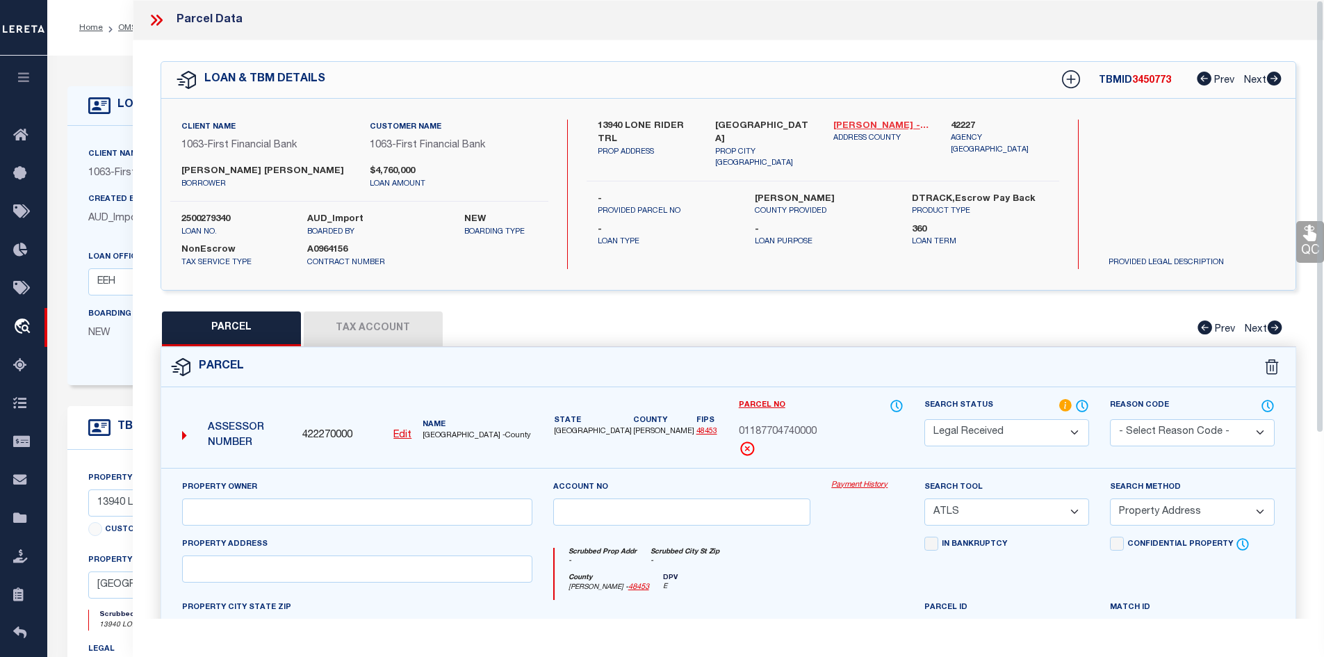
click at [854, 120] on link "[PERSON_NAME] - 48453" at bounding box center [881, 127] width 97 height 14
click at [601, 132] on label "13940 LONE RIDER TRL" at bounding box center [646, 133] width 97 height 27
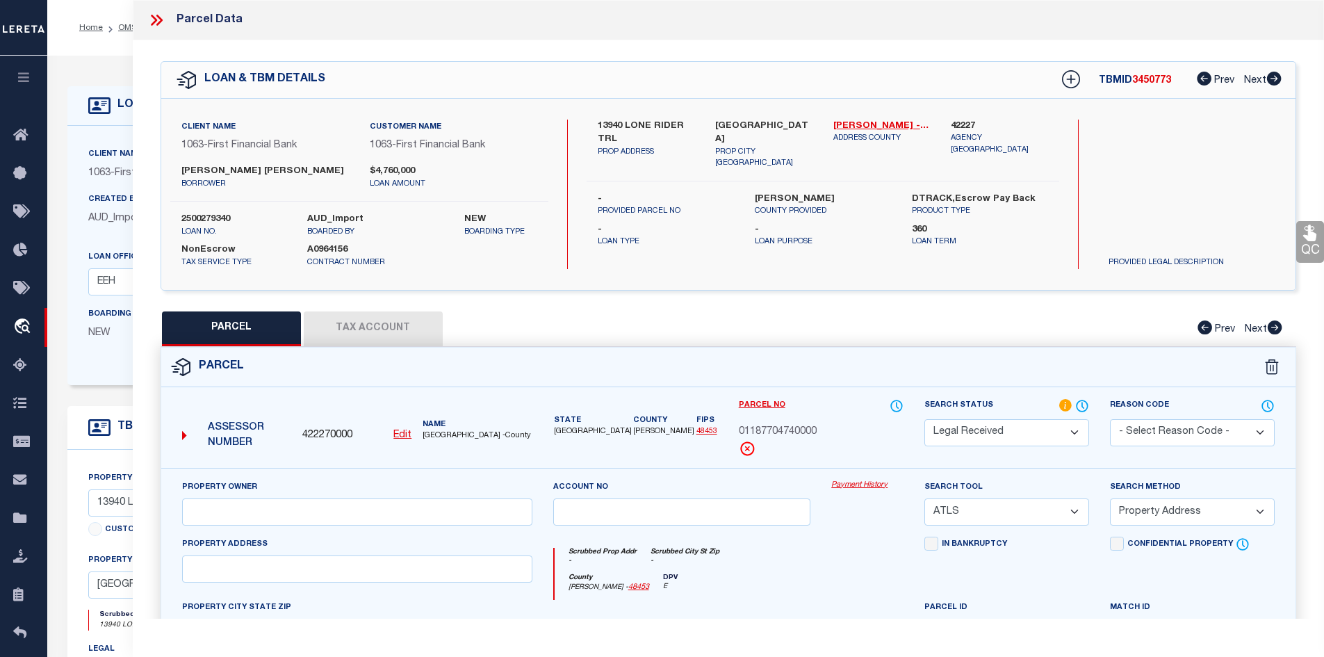
click at [599, 127] on label "13940 LONE RIDER TRL" at bounding box center [646, 133] width 97 height 27
click at [398, 507] on input "text" at bounding box center [357, 511] width 350 height 27
paste input "[PERSON_NAME]"
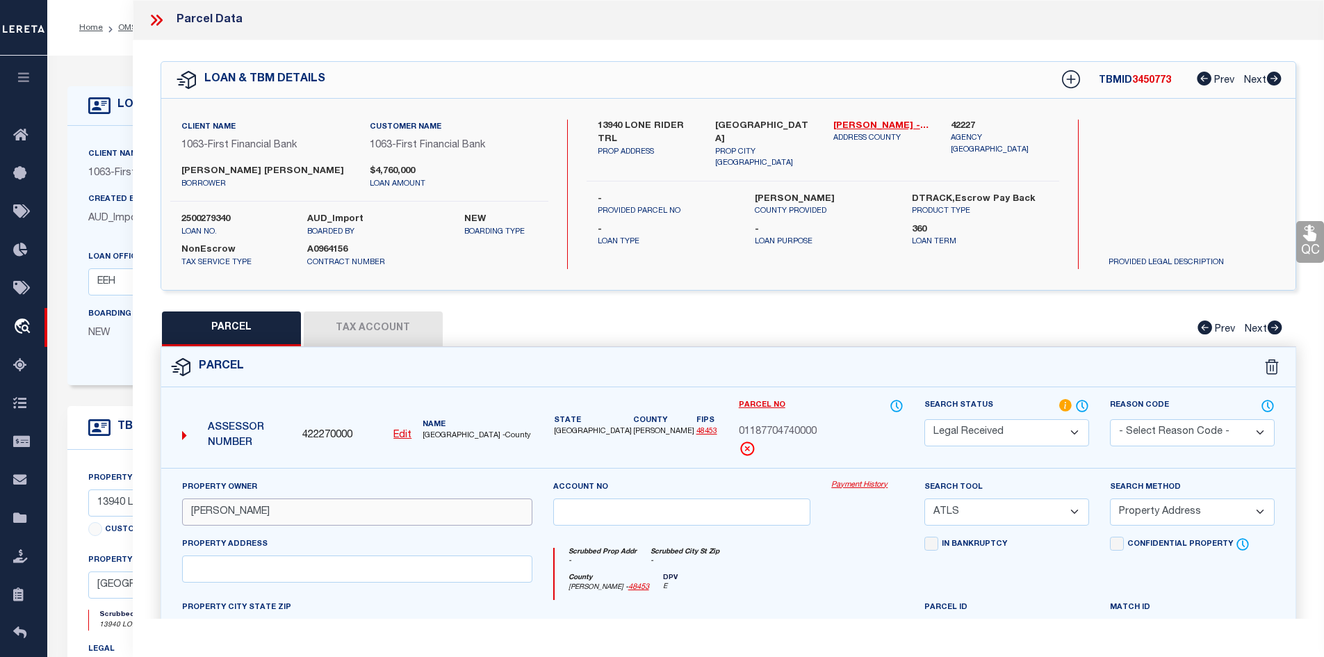
type input "[PERSON_NAME]"
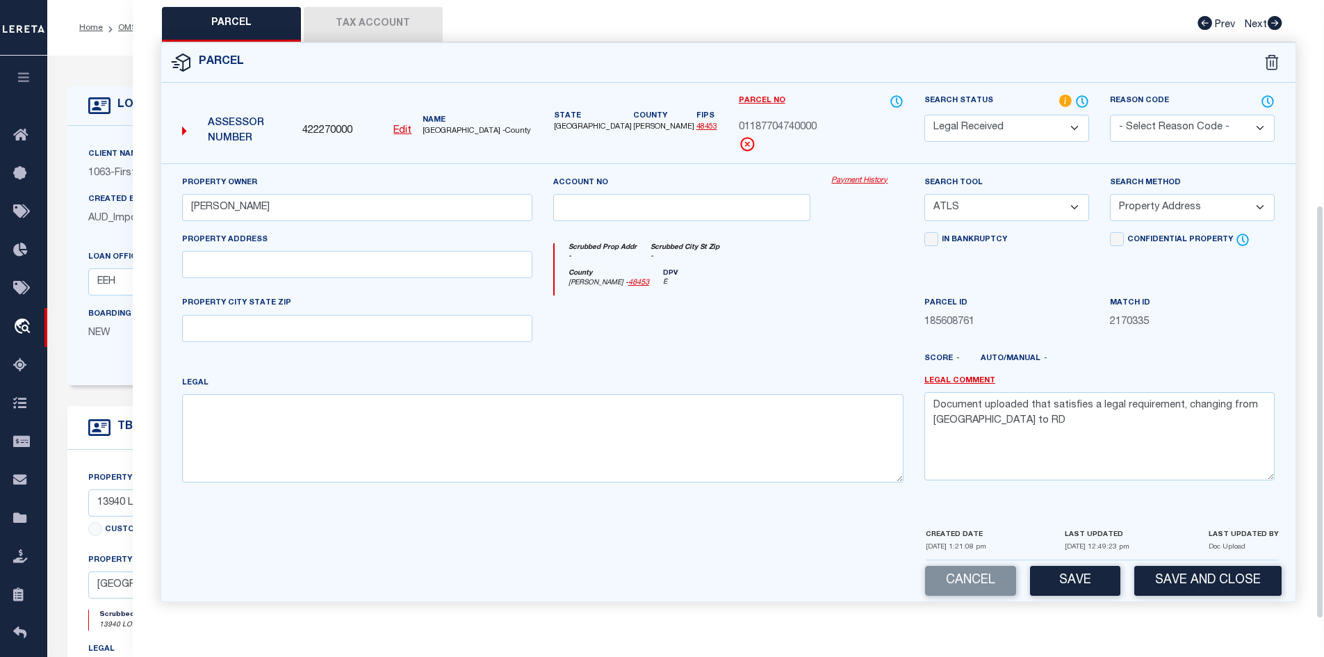
click at [414, 532] on div at bounding box center [542, 543] width 748 height 33
click at [369, 470] on textarea at bounding box center [542, 438] width 721 height 88
paste textarea "LOT 9 MEADOWFOX ESTATES RESUB OF LOTS 1-11"
type textarea "LOT 9 MEADOWFOX ESTATES RESUB OF LOTS 1-11"
click at [270, 266] on input "text" at bounding box center [357, 264] width 350 height 27
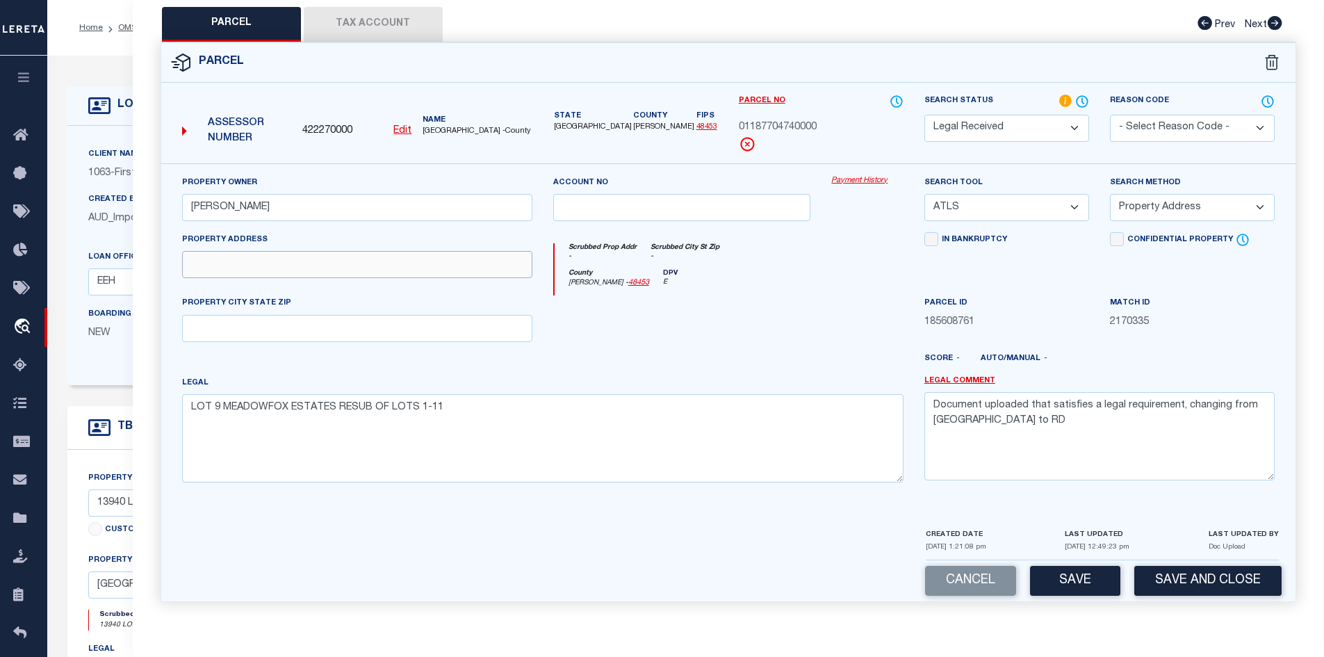
paste input "[STREET_ADDRESS]"
drag, startPoint x: 382, startPoint y: 259, endPoint x: 318, endPoint y: 261, distance: 64.0
click at [318, 261] on input "[STREET_ADDRESS]" at bounding box center [357, 264] width 350 height 27
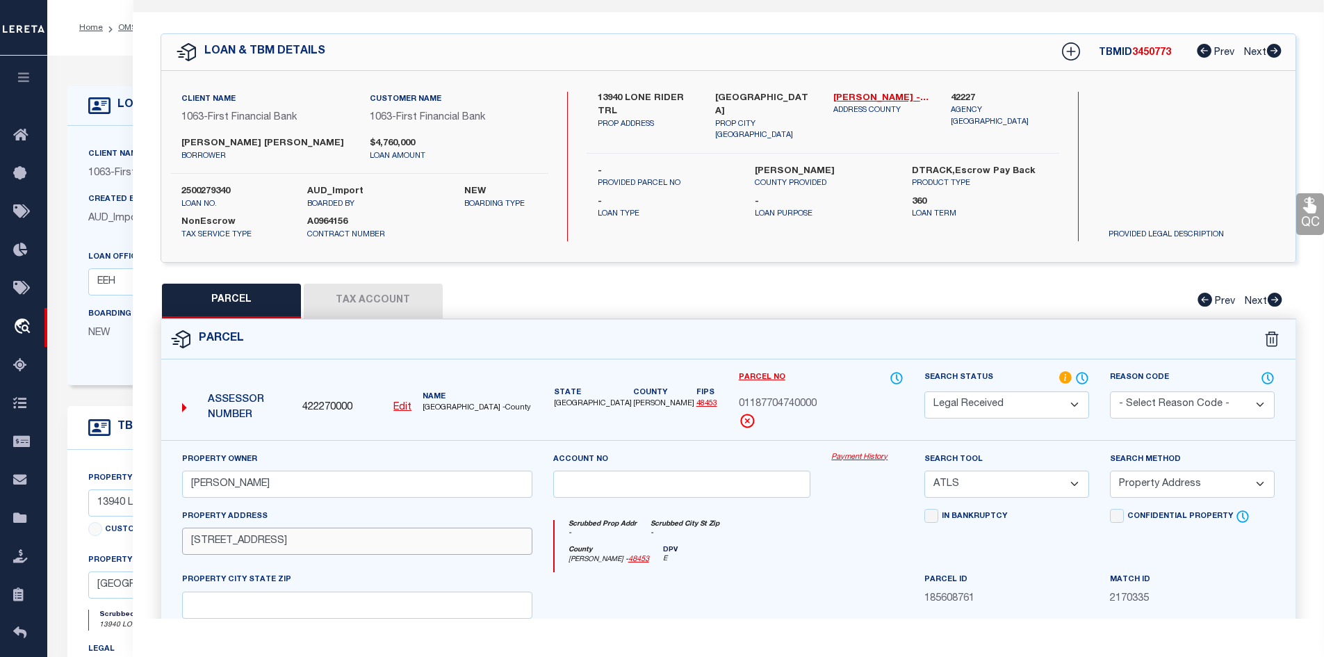
click at [374, 536] on input "[STREET_ADDRESS]" at bounding box center [357, 541] width 350 height 27
drag, startPoint x: 374, startPoint y: 540, endPoint x: 311, endPoint y: 546, distance: 63.5
click at [311, 546] on input "[STREET_ADDRESS]" at bounding box center [357, 541] width 350 height 27
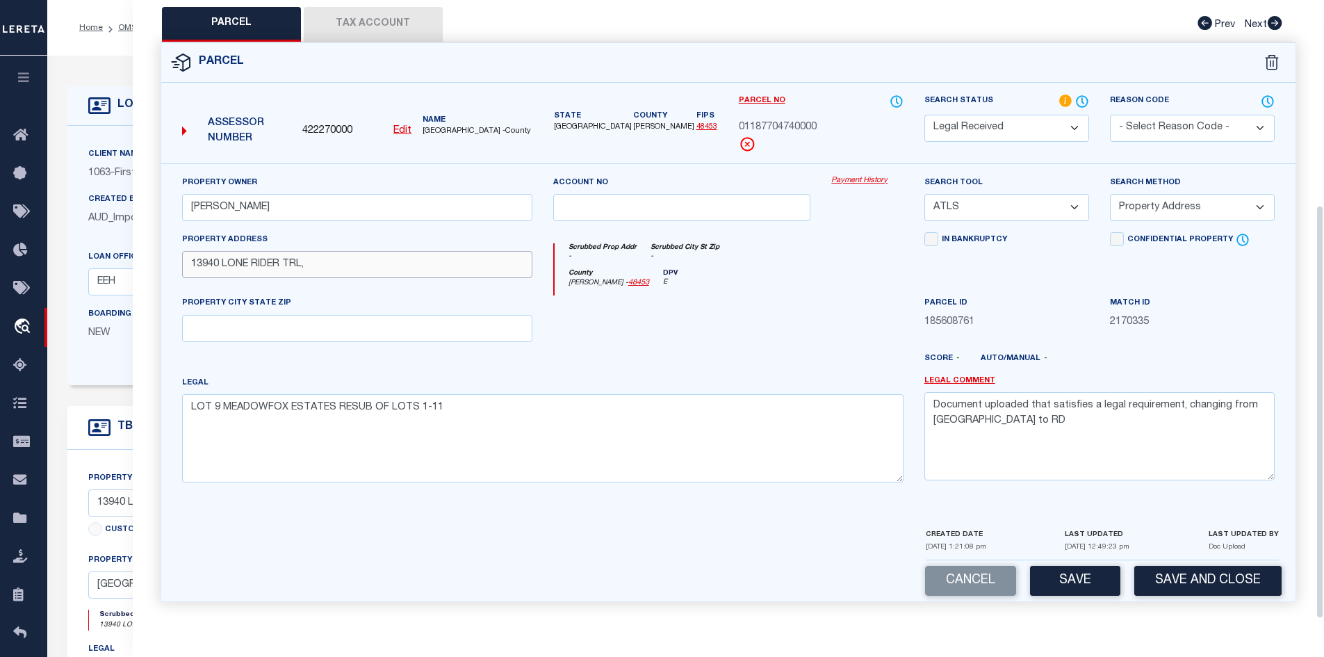
type input "13940 LONE RIDER TRL,"
click at [229, 327] on input "text" at bounding box center [357, 328] width 350 height 27
paste input "TX 78736"
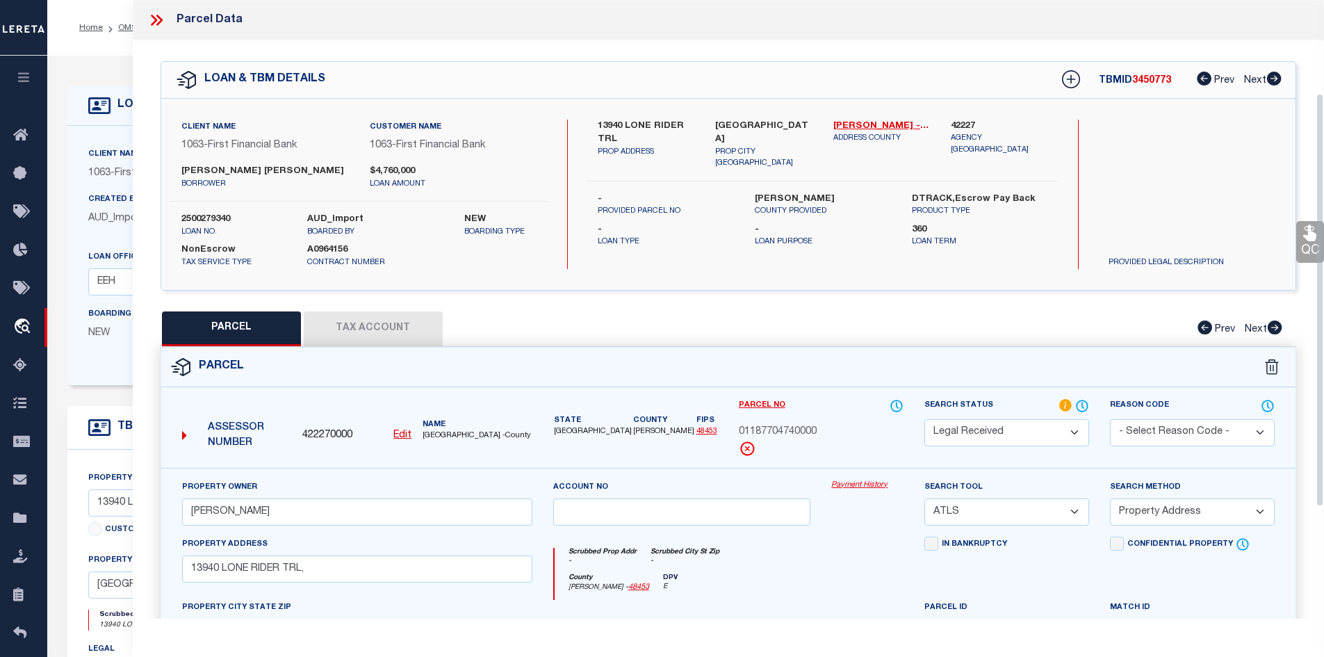
scroll to position [278, 0]
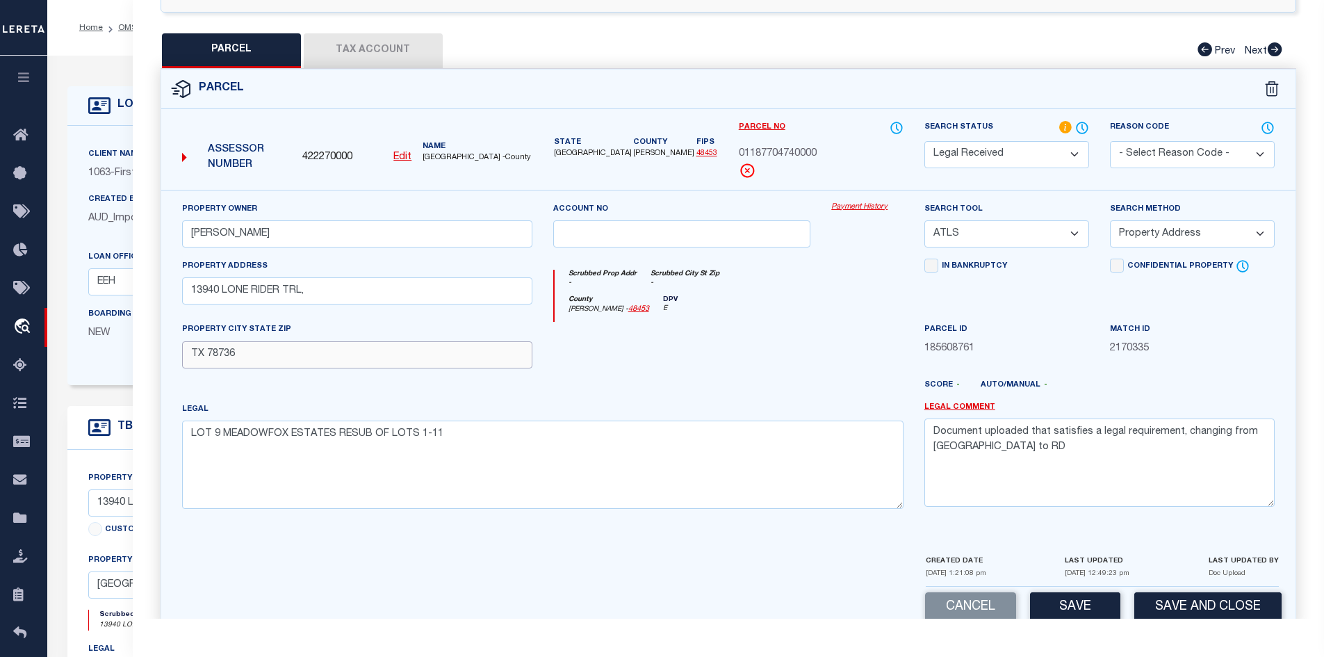
type input "TX 78736"
click at [970, 445] on textarea "Document uploaded that satisfies a legal requirement, changing from [GEOGRAPHIC…" at bounding box center [1099, 462] width 350 height 88
click at [383, 47] on button "Tax Account" at bounding box center [373, 50] width 139 height 35
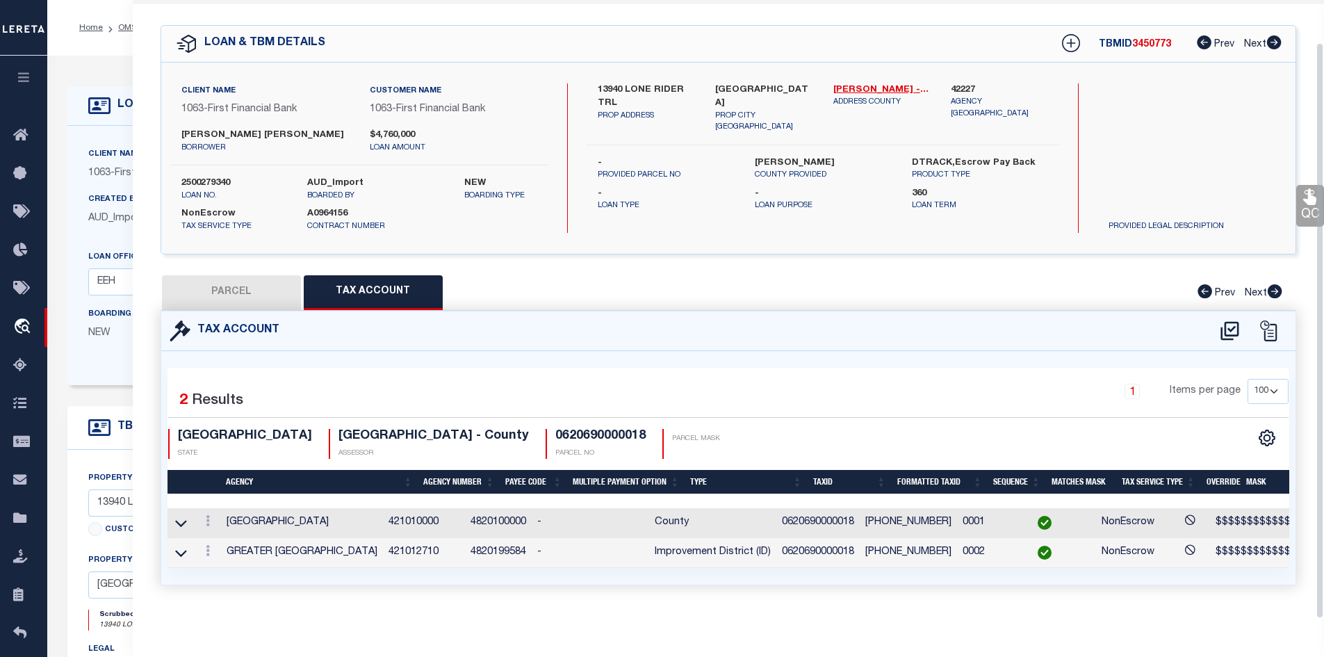
scroll to position [45, 0]
select select "100"
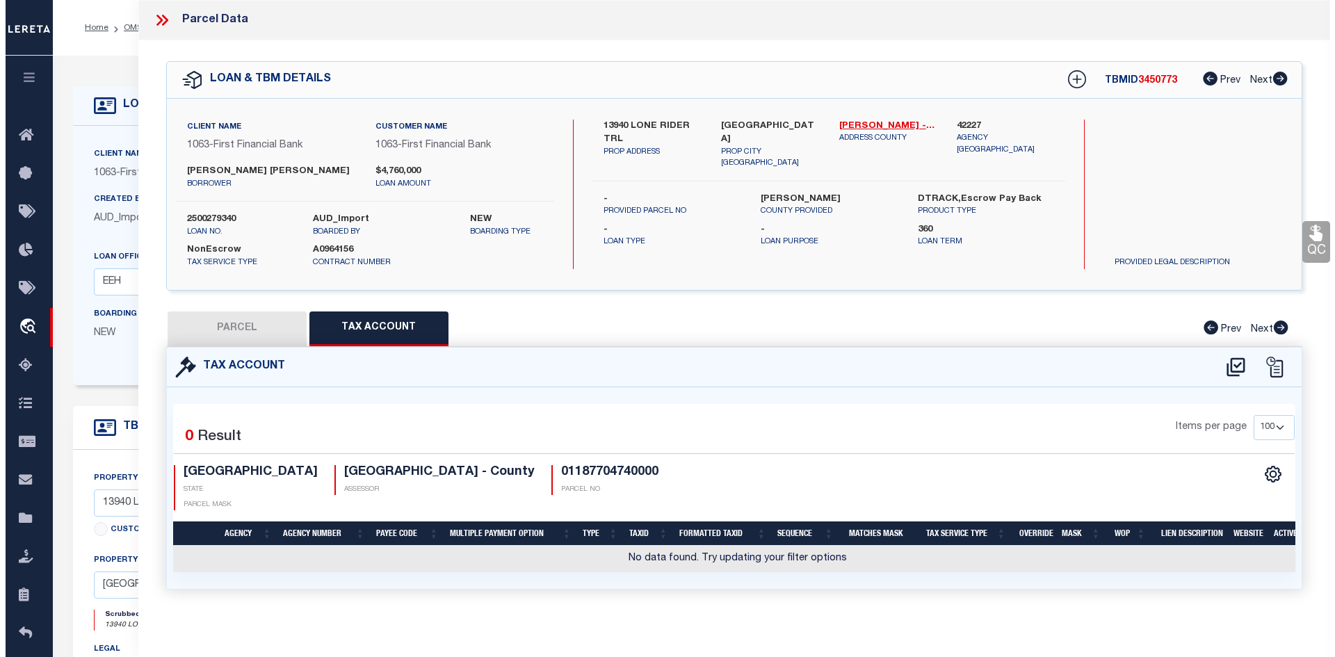
scroll to position [0, 0]
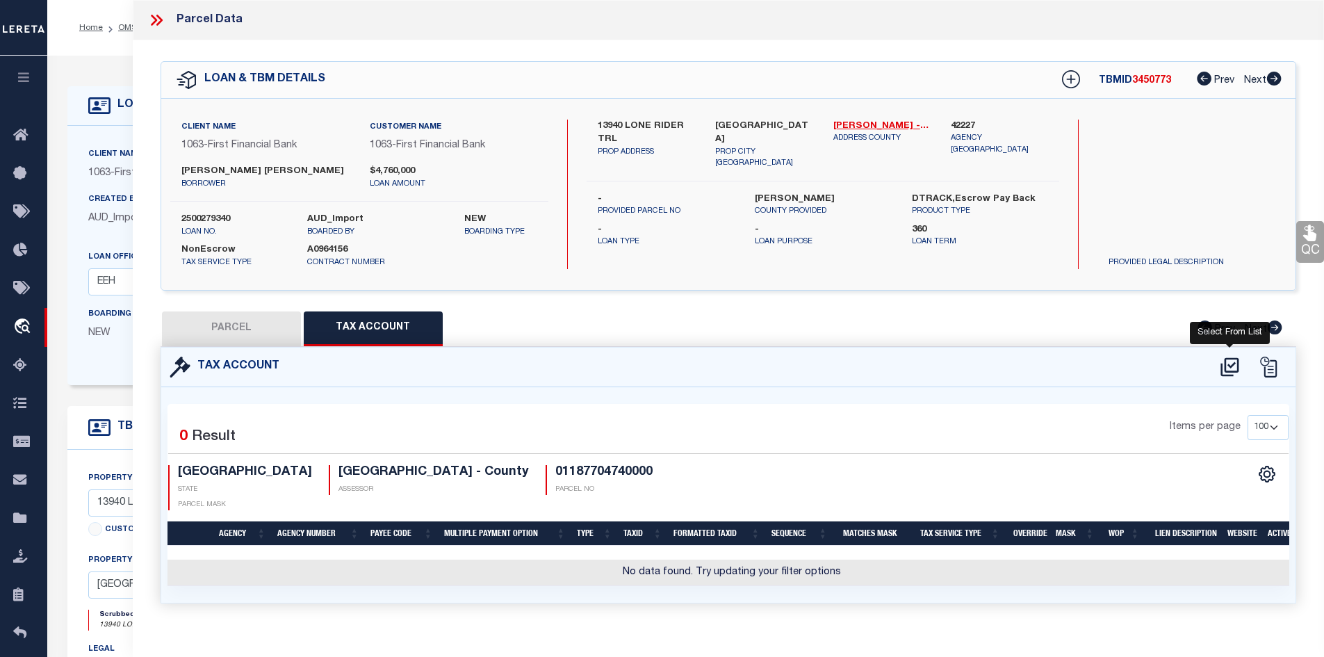
click at [1234, 362] on icon at bounding box center [1230, 366] width 18 height 19
select select "200"
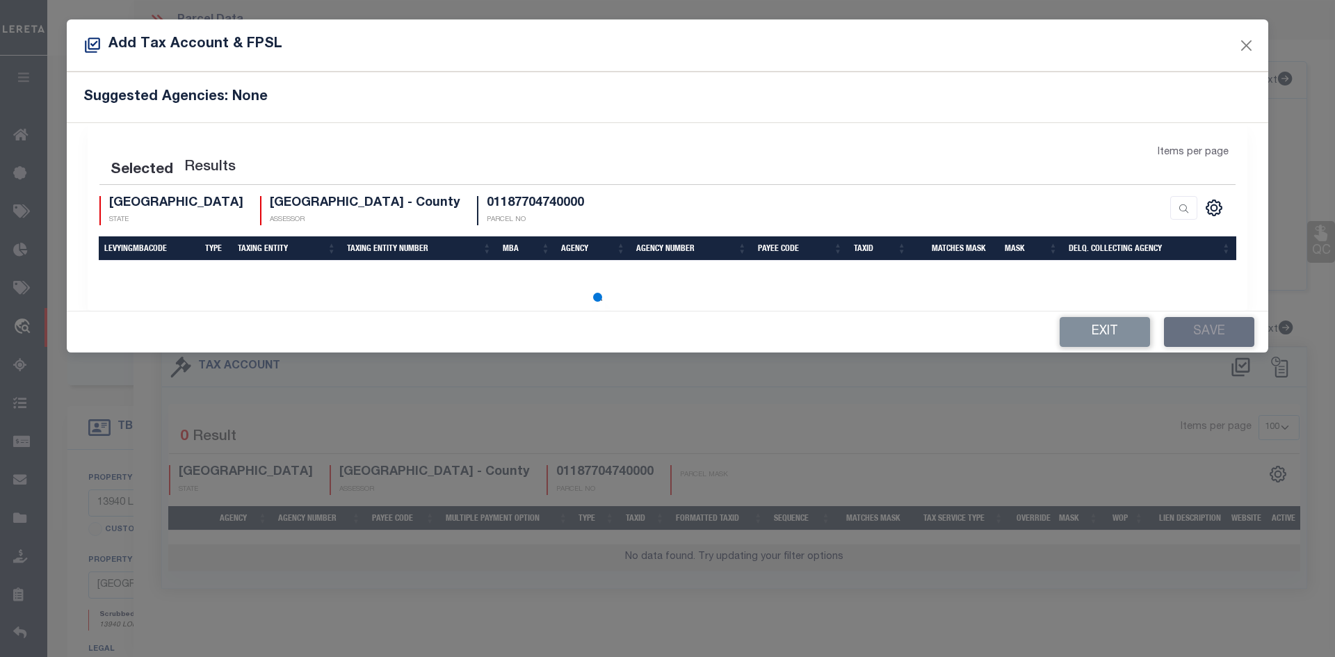
select select "200"
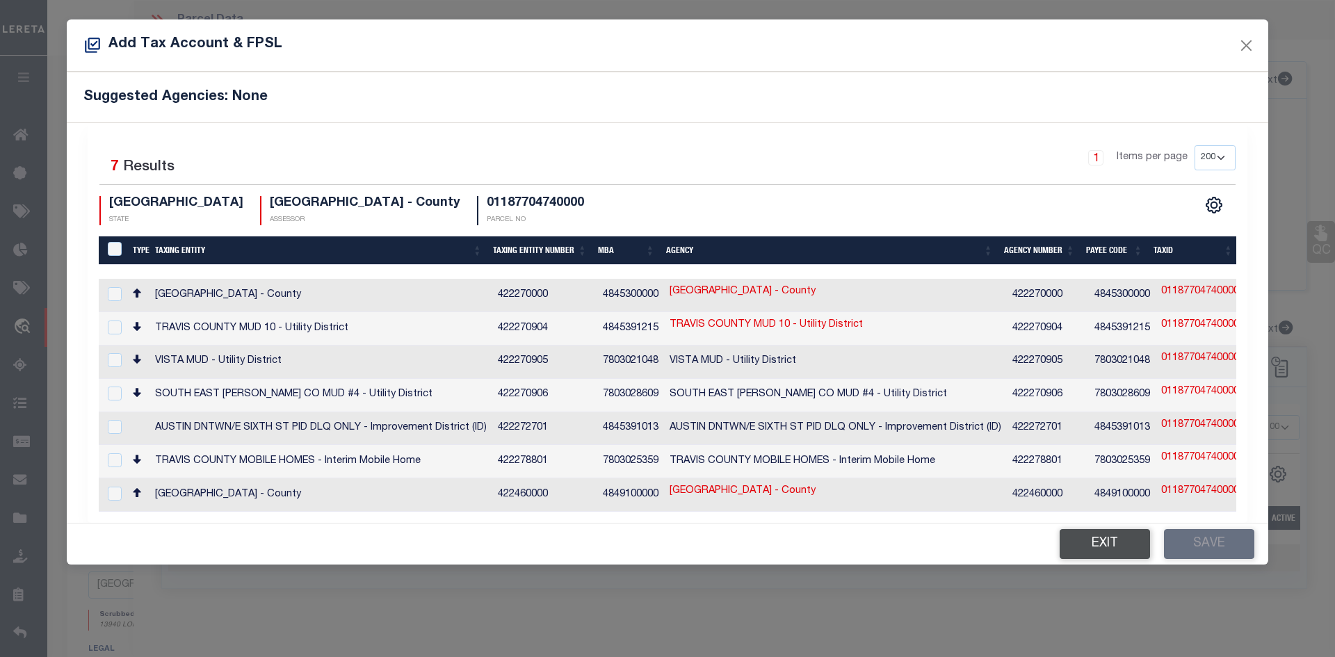
click at [1102, 530] on button "Exit" at bounding box center [1104, 544] width 90 height 30
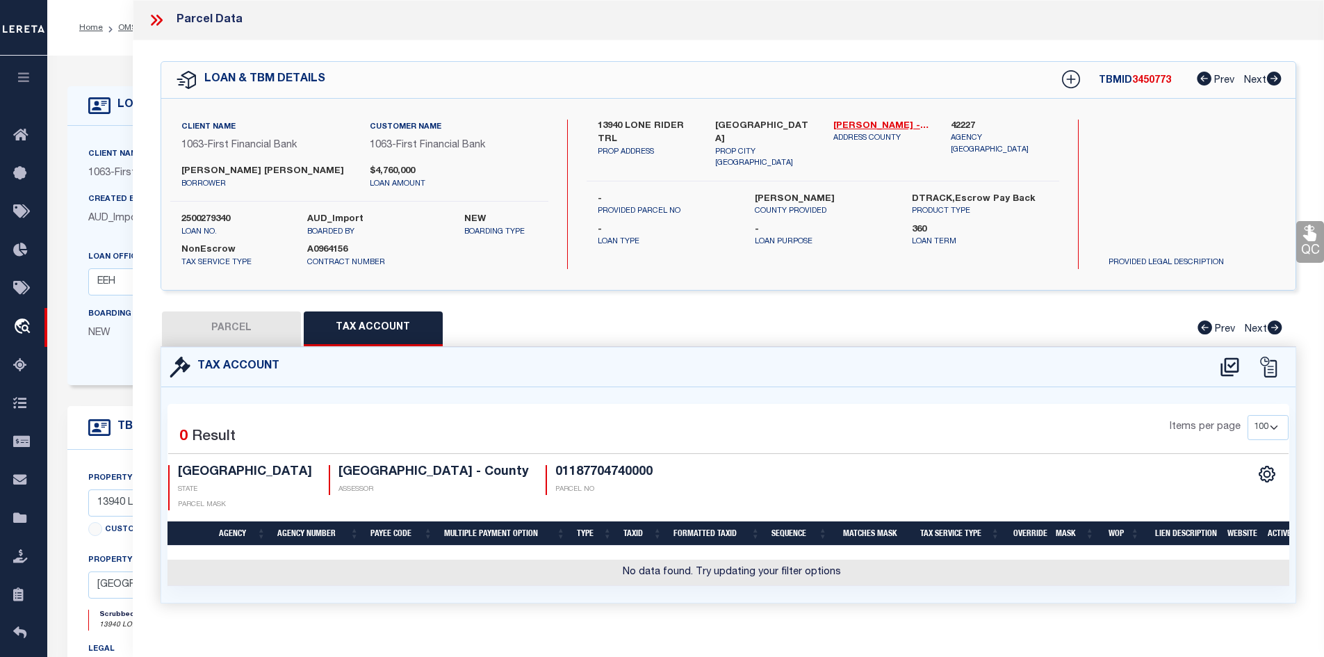
click at [261, 331] on button "PARCEL" at bounding box center [231, 328] width 139 height 35
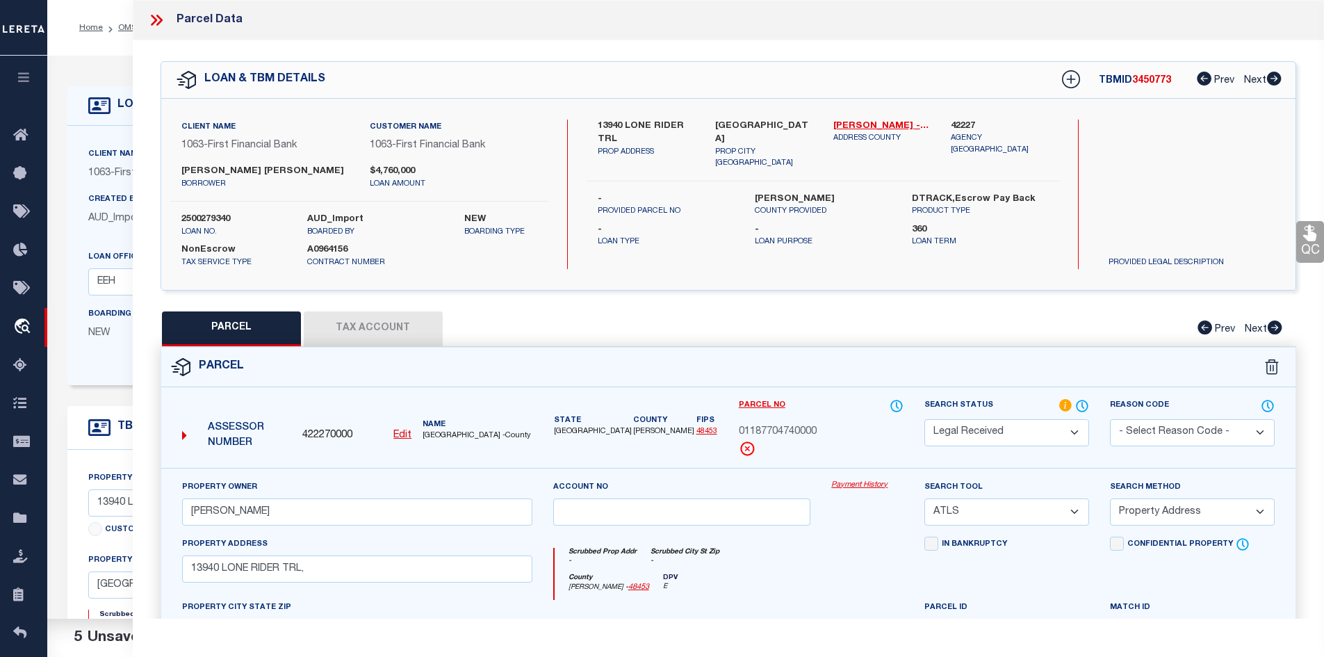
click at [605, 120] on label "13940 LONE RIDER TRL" at bounding box center [646, 133] width 97 height 27
click at [373, 333] on button "Tax Account" at bounding box center [373, 328] width 139 height 35
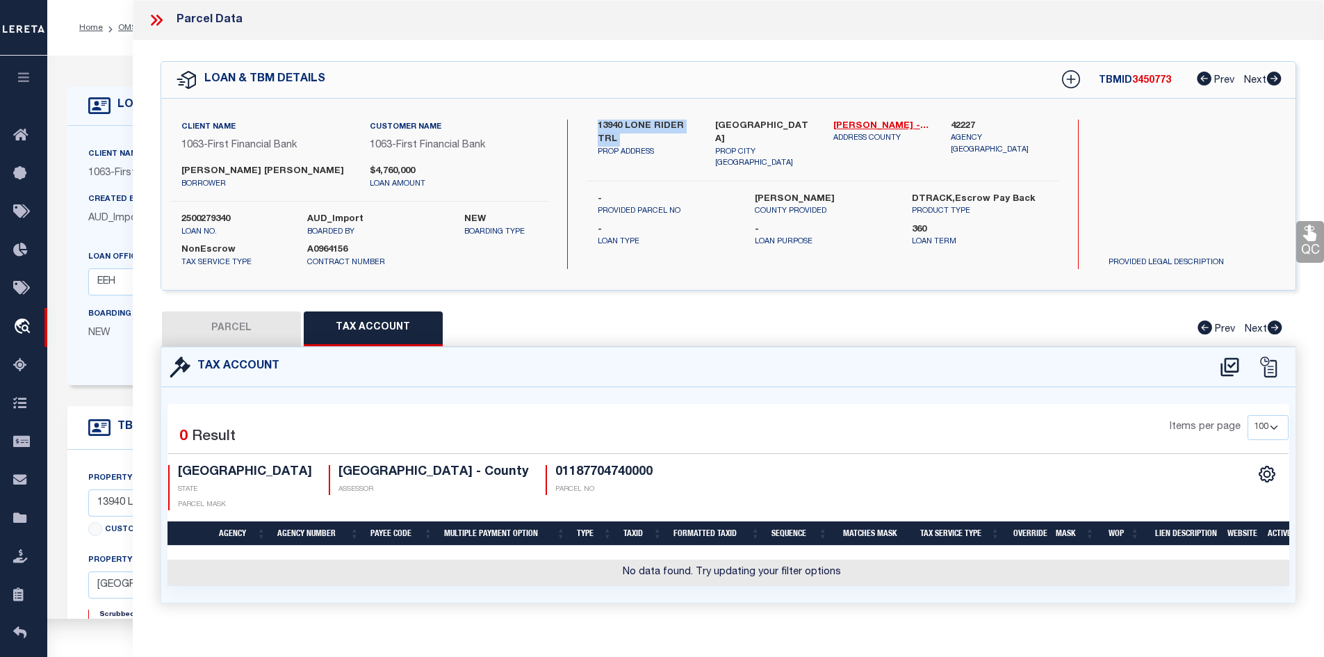
select select "100"
click at [1235, 360] on icon at bounding box center [1229, 367] width 23 height 22
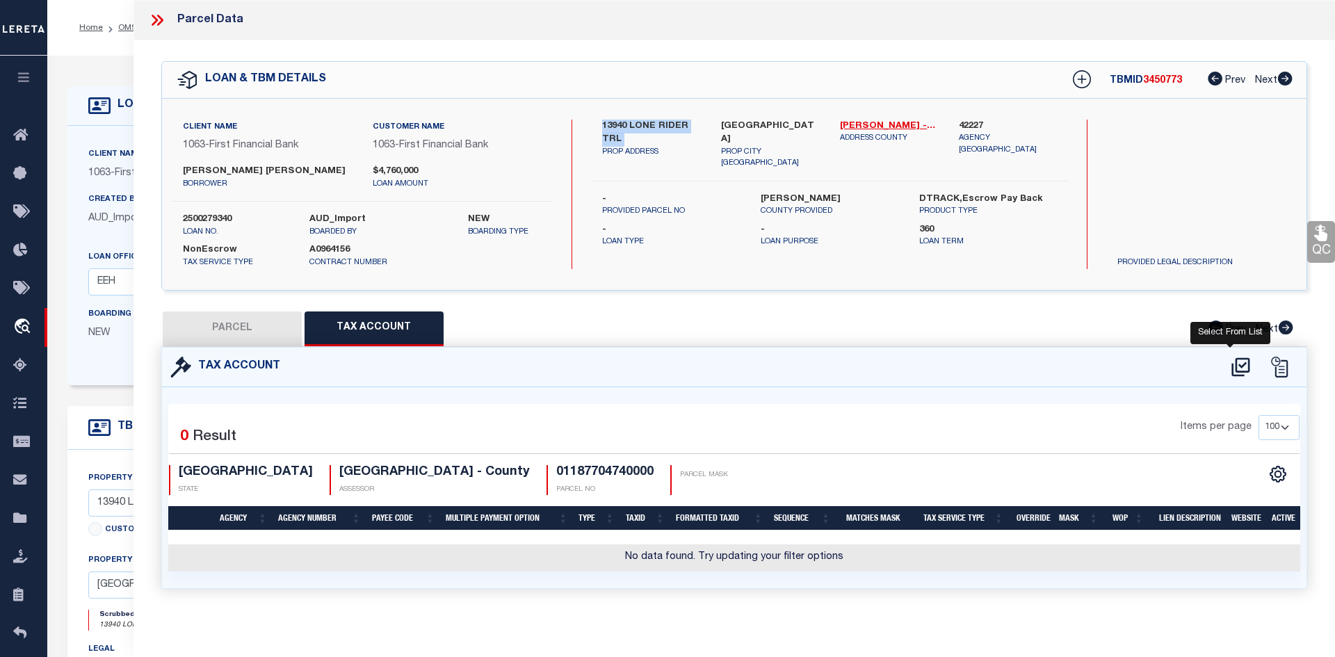
select select "200"
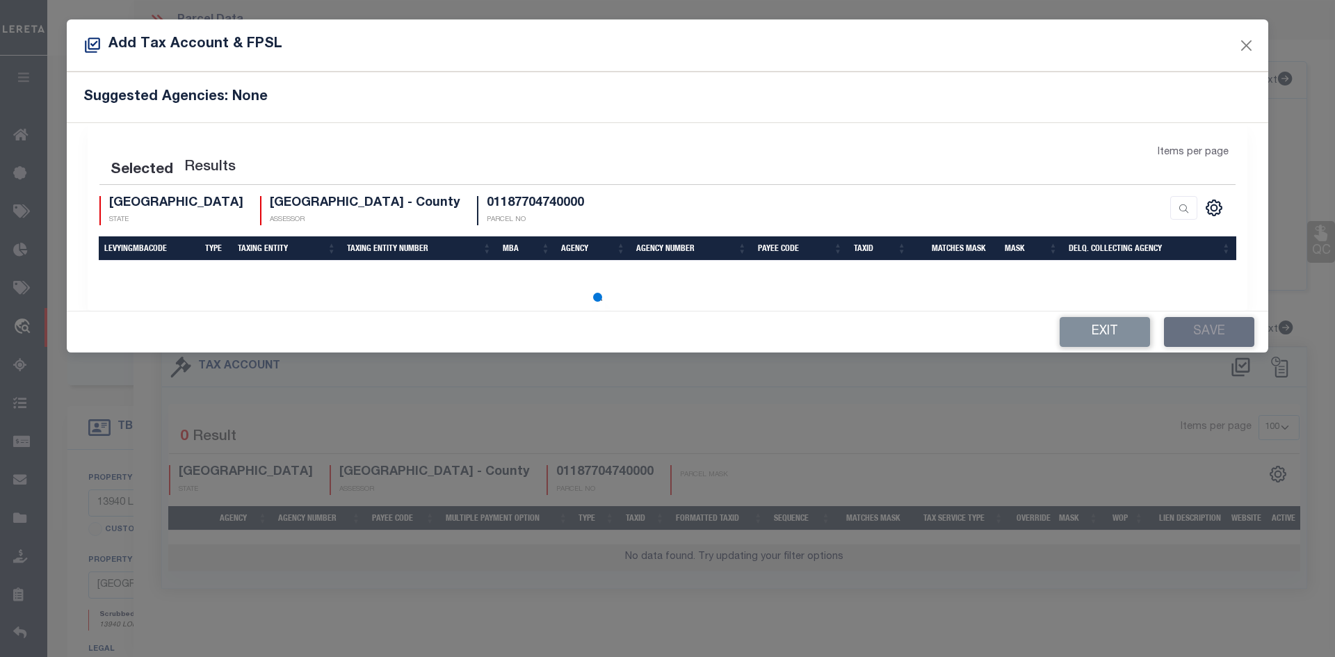
select select "200"
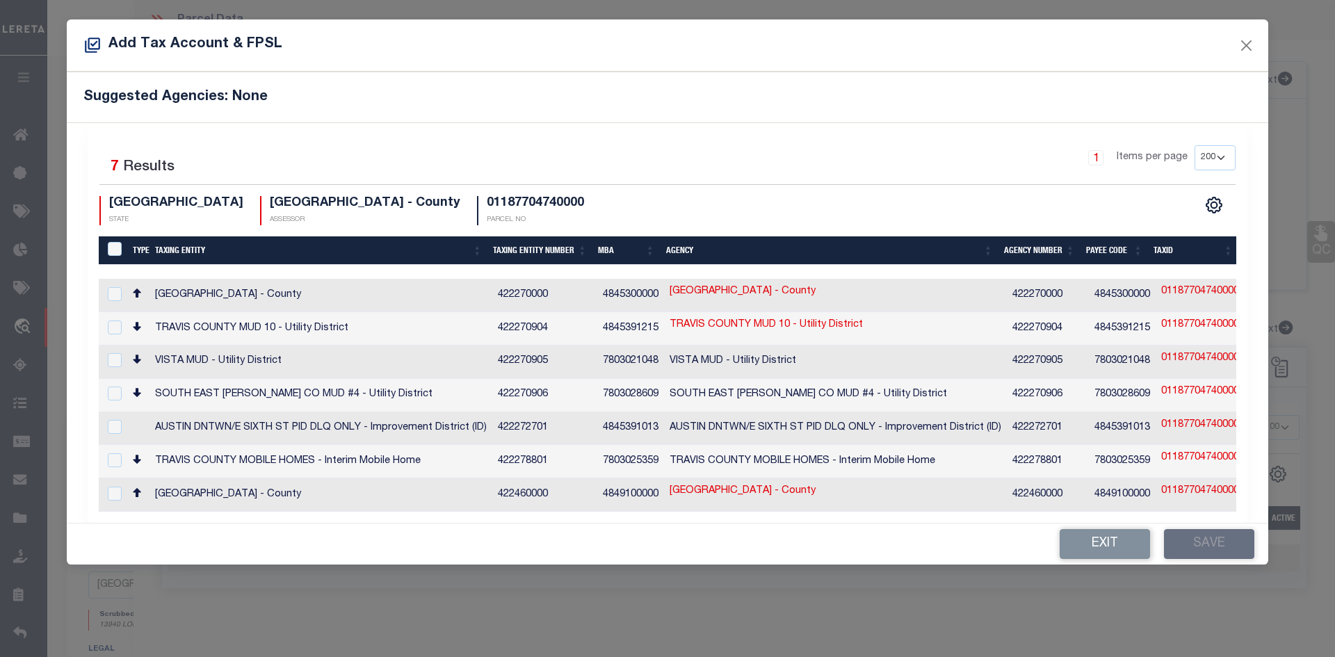
click at [429, 297] on td "[GEOGRAPHIC_DATA] - County" at bounding box center [320, 295] width 343 height 33
checkbox input "true"
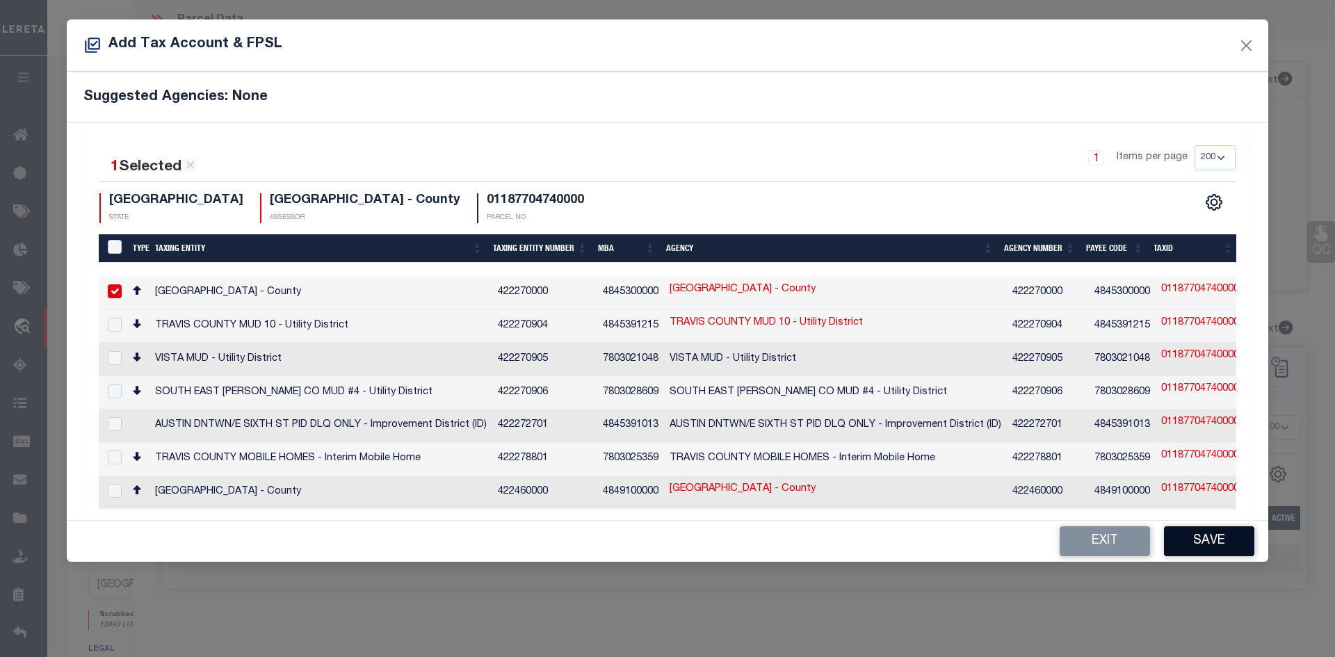
click at [1196, 539] on button "Save" at bounding box center [1209, 541] width 90 height 30
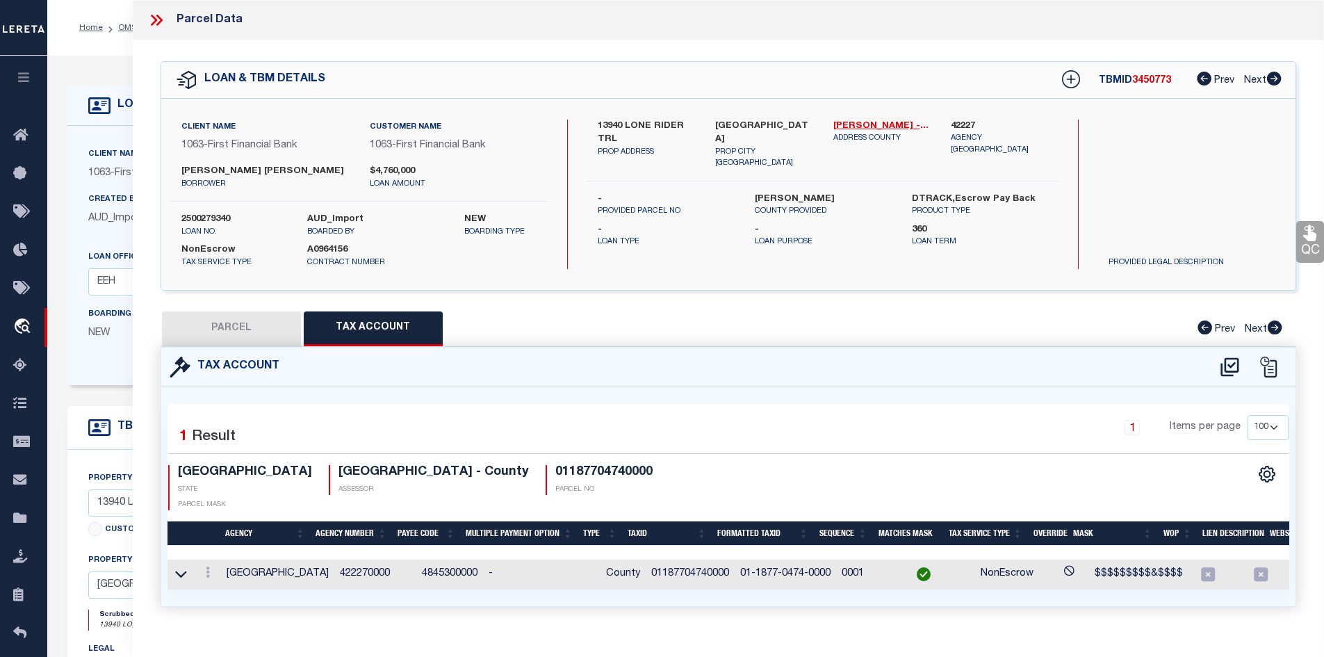
click at [236, 327] on button "PARCEL" at bounding box center [231, 328] width 139 height 35
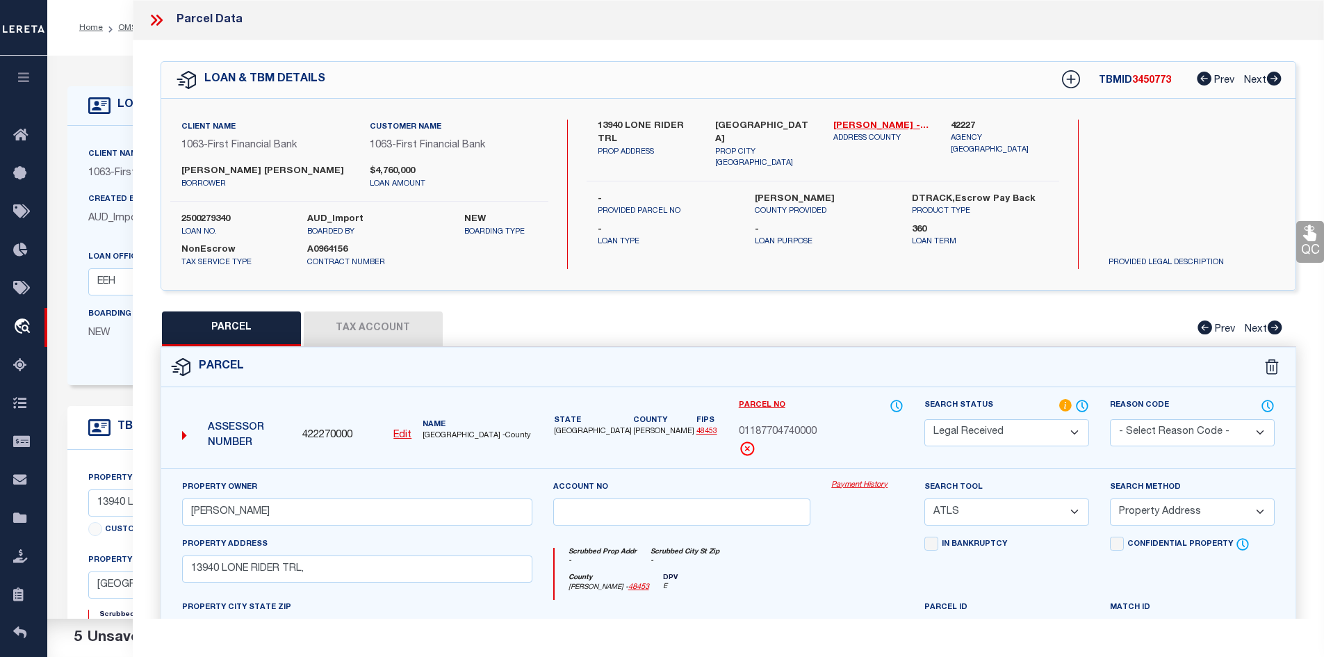
click at [968, 422] on select "Automated Search Bad Parcel Complete Duplicate Parcel High Dollar Reporting In …" at bounding box center [1006, 432] width 165 height 27
select select "PC"
click at [924, 419] on select "Automated Search Bad Parcel Complete Duplicate Parcel High Dollar Reporting In …" at bounding box center [1006, 432] width 165 height 27
click at [980, 508] on select "-- Select Search Tool -- 3rd Party Website Agency File Agency Website ATLS CNV-…" at bounding box center [1006, 511] width 165 height 27
select select "AGW"
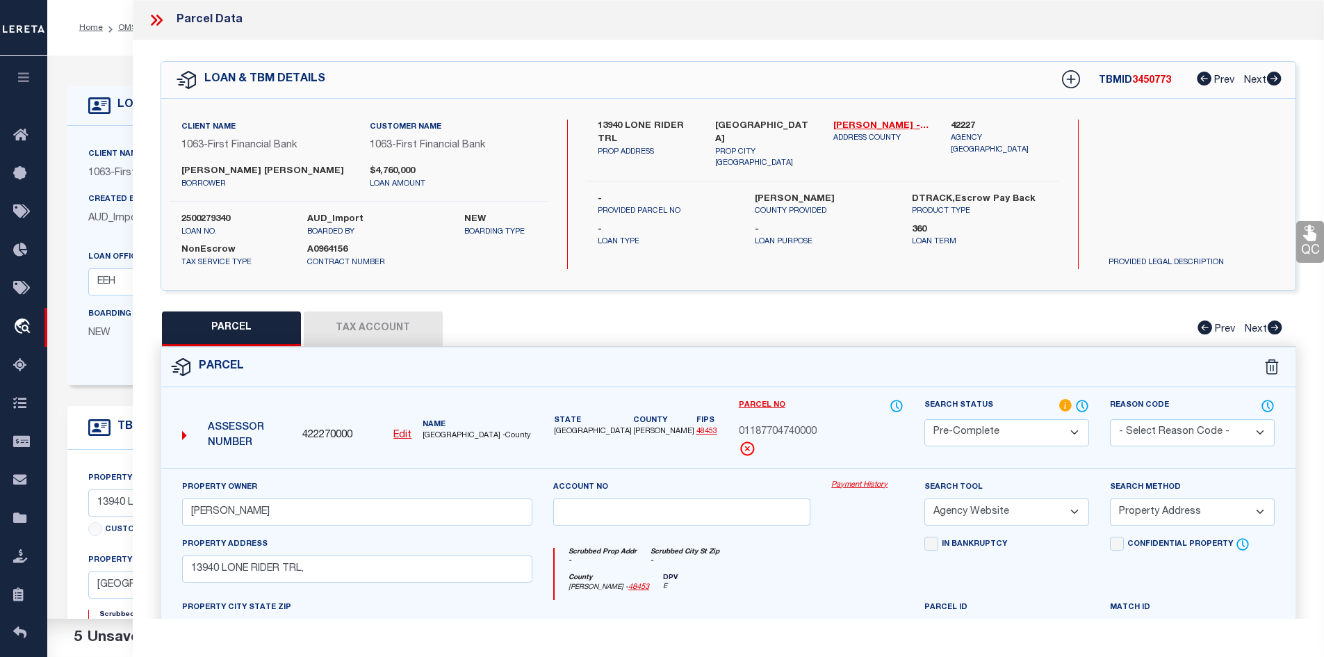
click at [924, 498] on select "-- Select Search Tool -- 3rd Party Website Agency File Agency Website ATLS CNV-…" at bounding box center [1006, 511] width 165 height 27
click at [1180, 511] on select "-- Select Search Method -- Property Address Legal Liability Info Provided" at bounding box center [1192, 511] width 165 height 27
select select "LEG"
click at [1110, 498] on select "-- Select Search Method -- Property Address Legal Liability Info Provided" at bounding box center [1192, 511] width 165 height 27
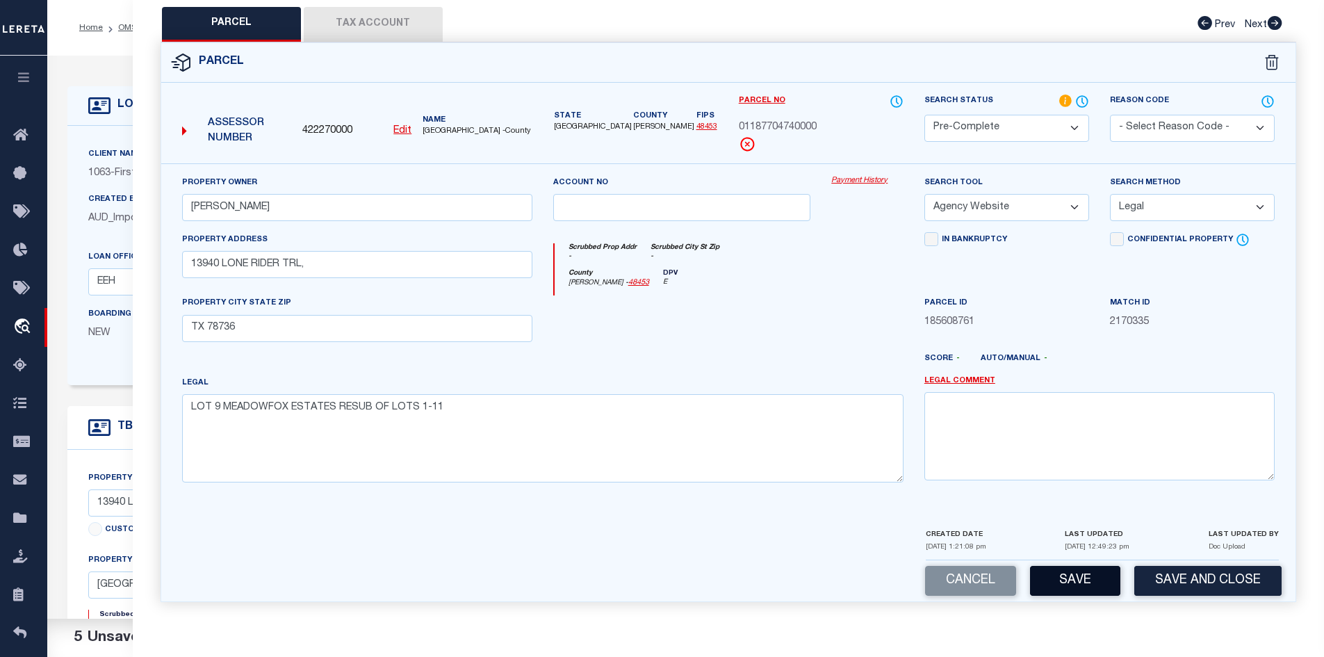
click at [1089, 571] on button "Save" at bounding box center [1075, 581] width 90 height 30
select select "AS"
select select
checkbox input "false"
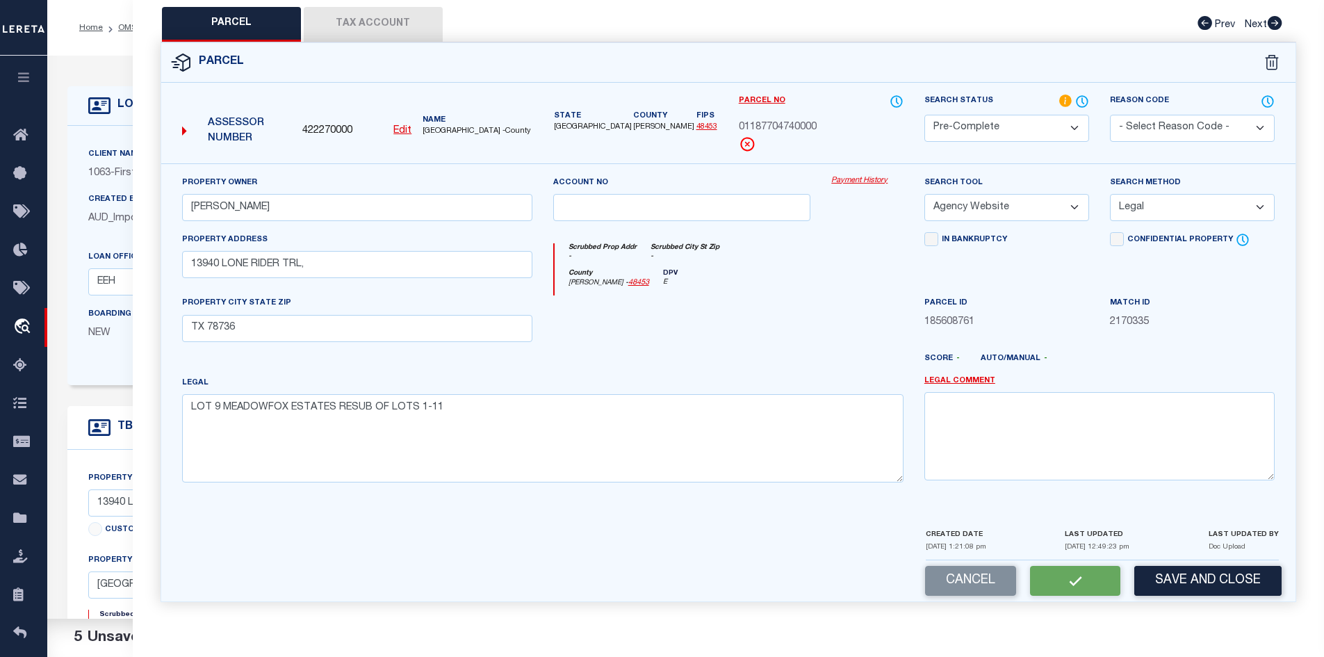
checkbox input "false"
select select "PC"
type input "[PERSON_NAME]"
select select "AGW"
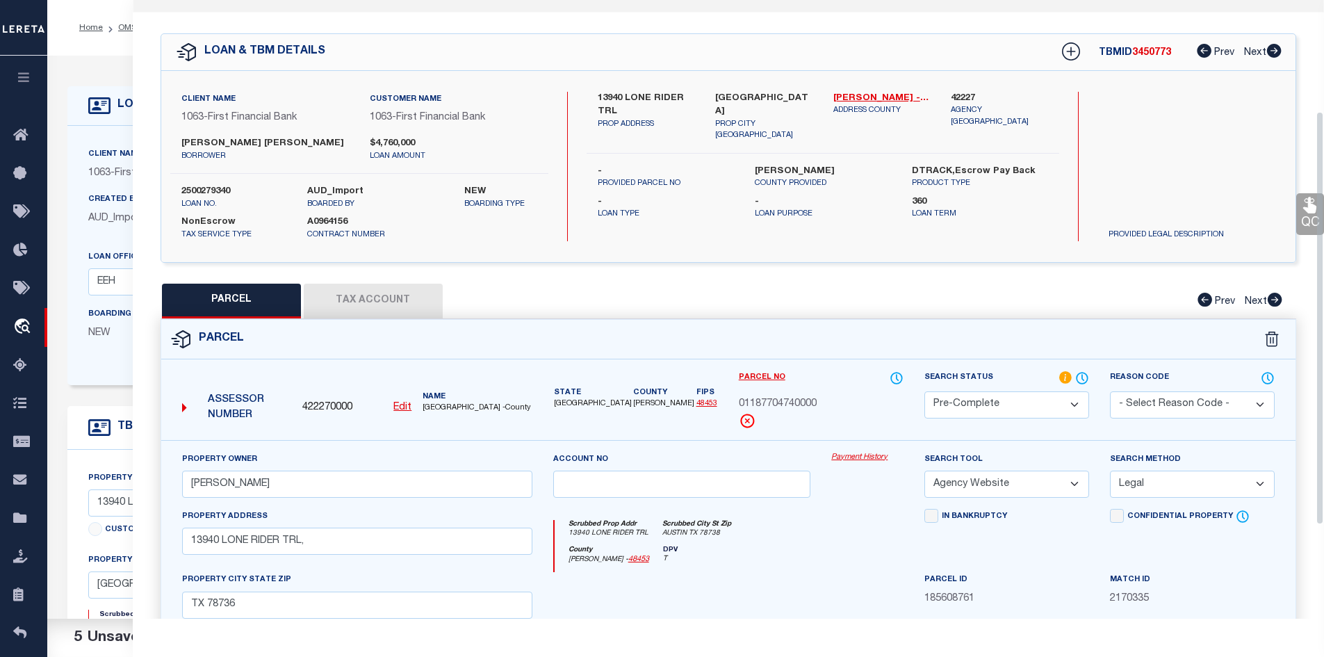
scroll to position [0, 0]
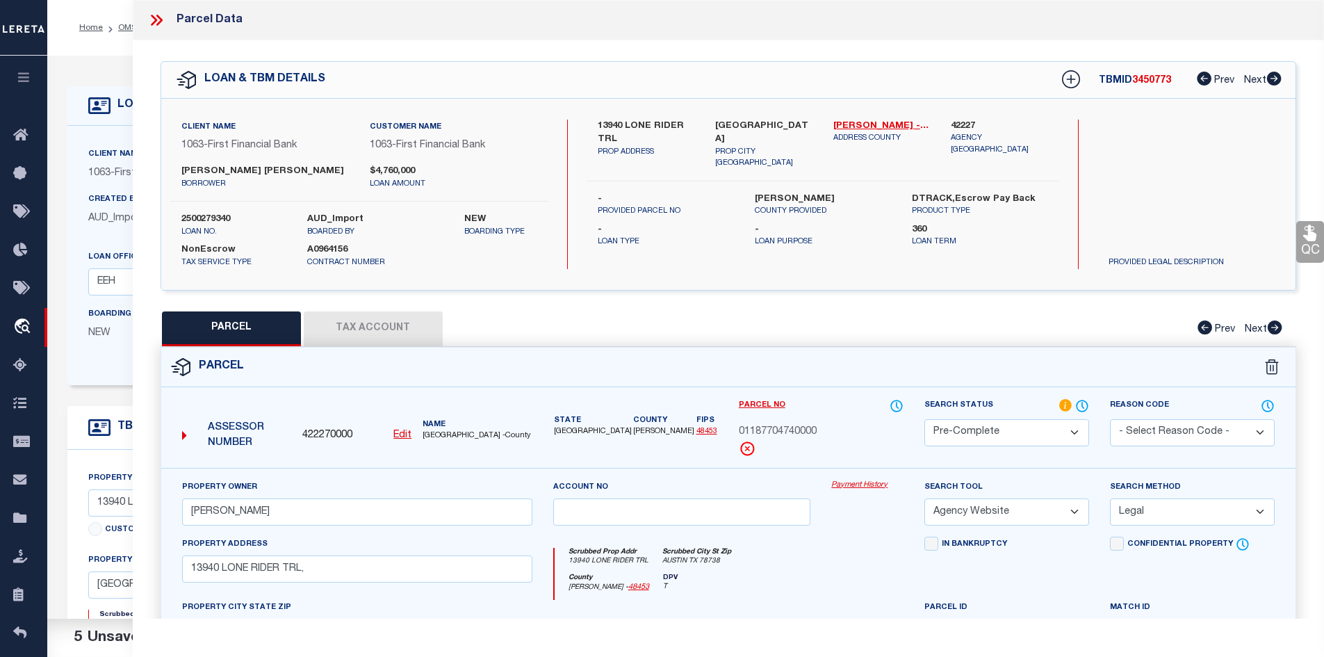
click at [1159, 76] on span "3450773" at bounding box center [1151, 81] width 39 height 10
click at [804, 425] on span "01187704740000" at bounding box center [778, 432] width 78 height 15
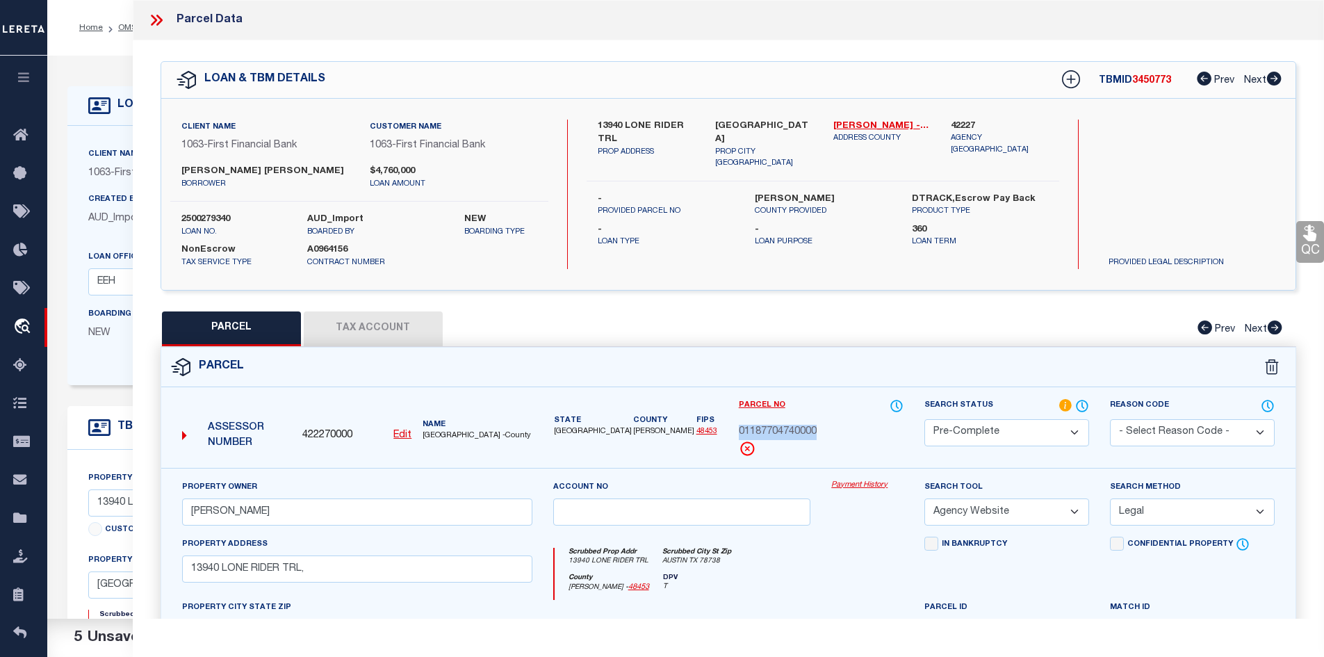
click at [804, 425] on span "01187704740000" at bounding box center [778, 432] width 78 height 15
drag, startPoint x: 804, startPoint y: 425, endPoint x: 871, endPoint y: 430, distance: 67.6
click at [871, 430] on div "01187704740000" at bounding box center [821, 432] width 165 height 15
click at [778, 432] on span "01187704740000" at bounding box center [778, 432] width 78 height 15
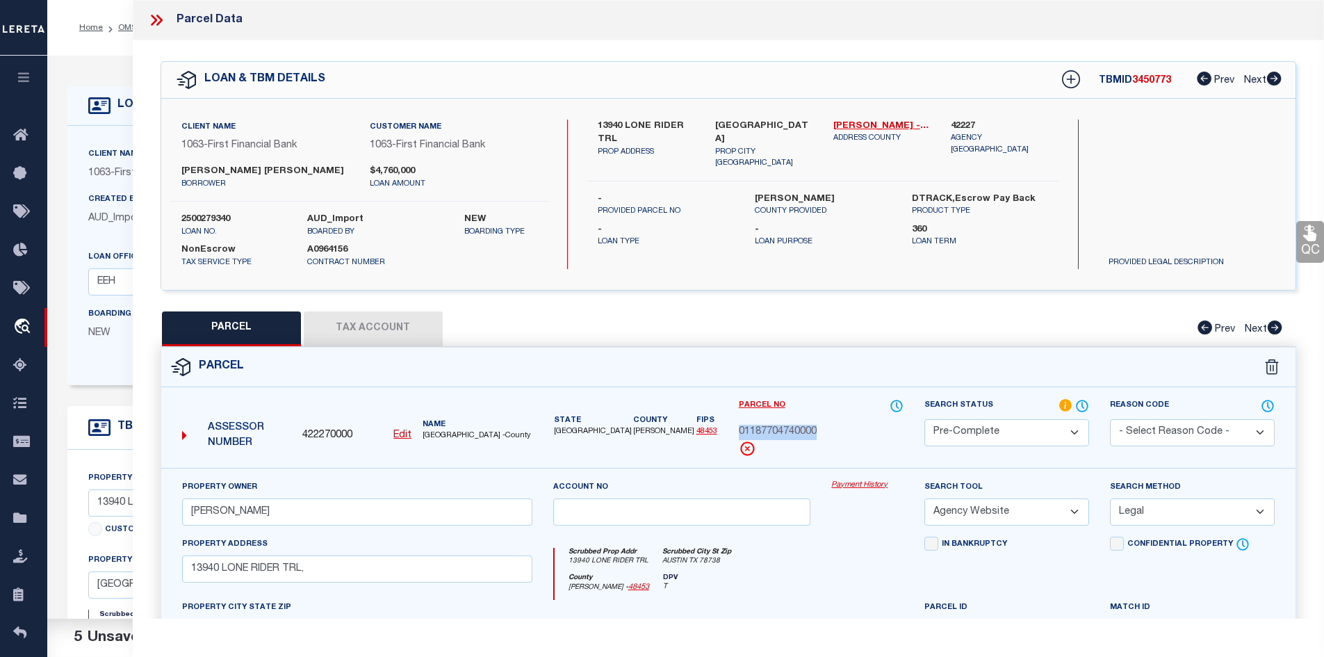
click at [778, 430] on span "01187704740000" at bounding box center [778, 432] width 78 height 15
click at [769, 433] on span "01187704740000" at bounding box center [778, 432] width 78 height 15
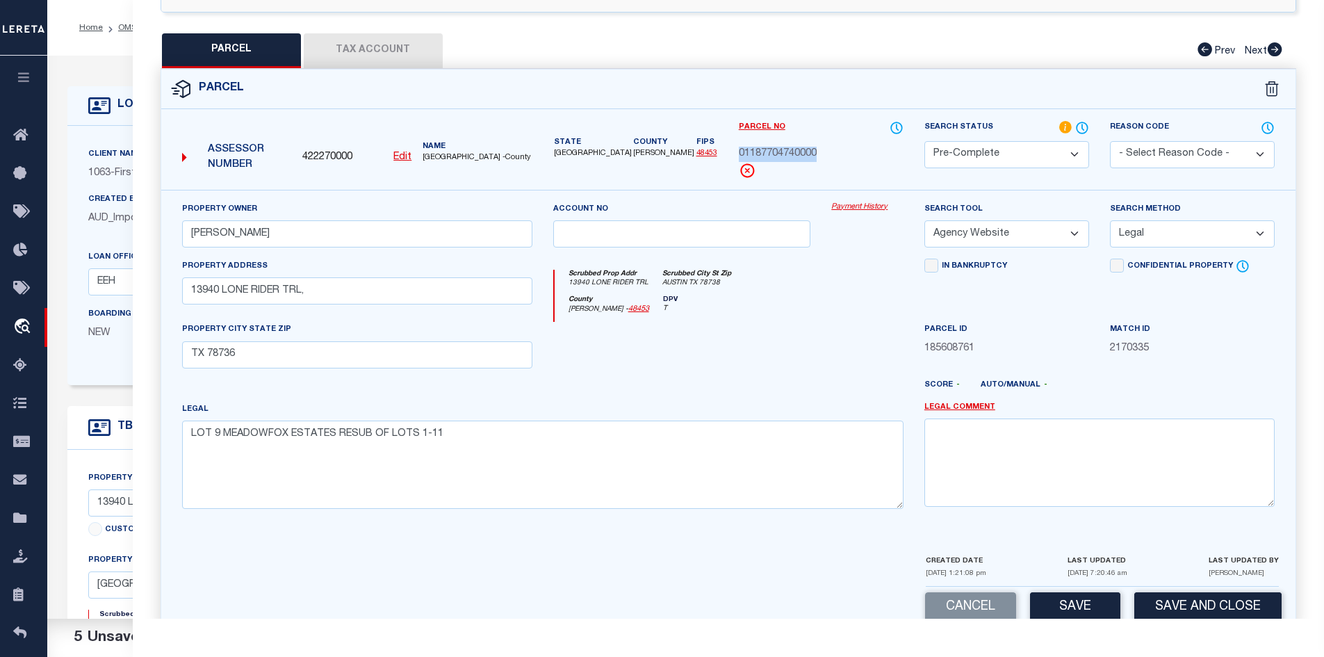
drag, startPoint x: 1080, startPoint y: 604, endPoint x: 1075, endPoint y: 595, distance: 10.6
click at [1080, 604] on button "Save" at bounding box center [1075, 607] width 90 height 30
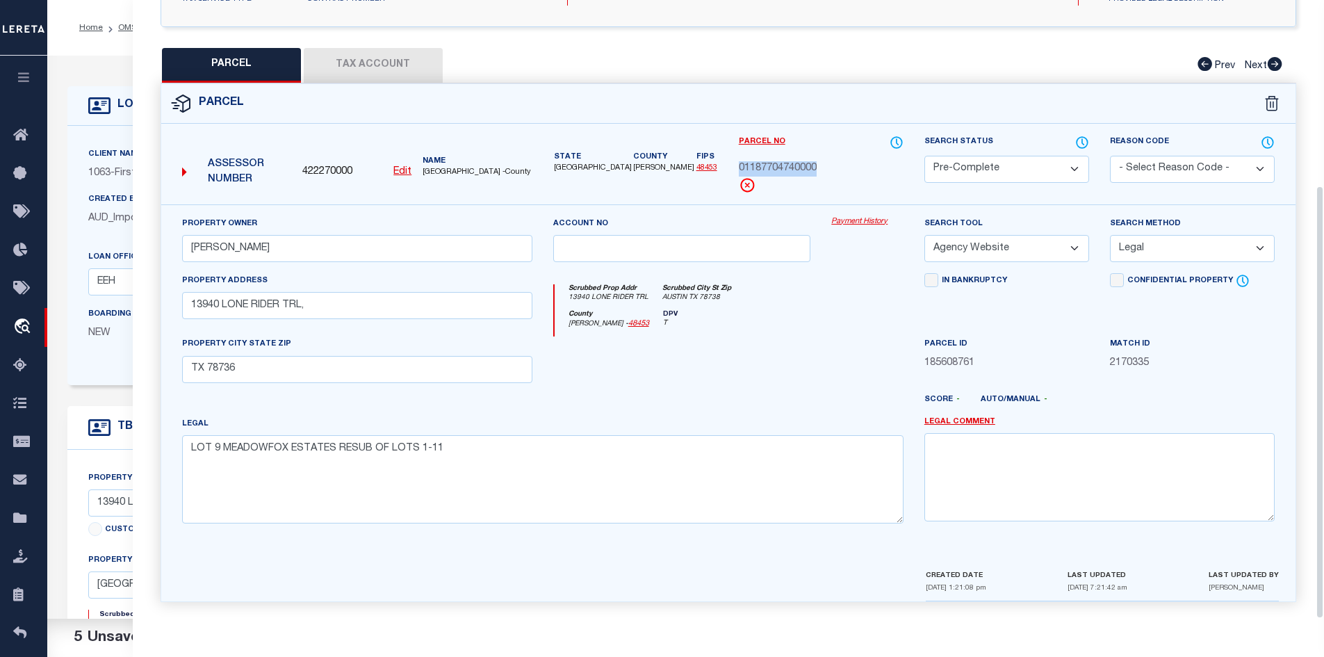
scroll to position [0, 0]
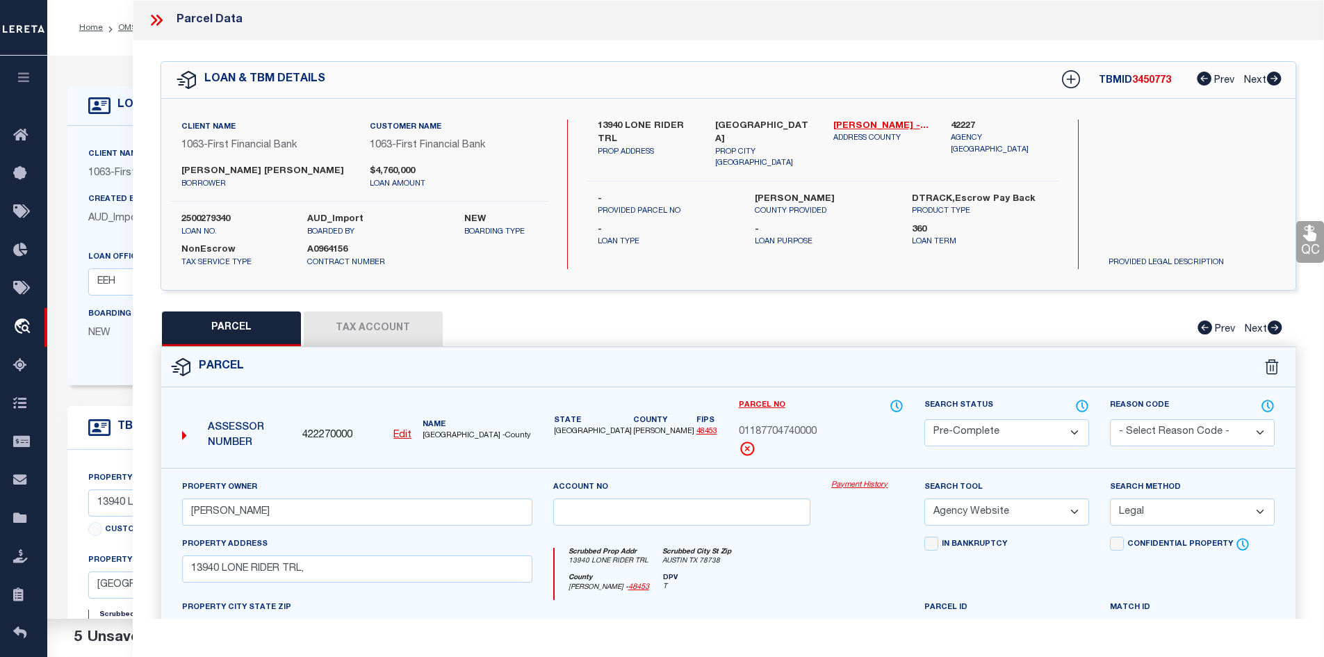
click at [153, 21] on icon at bounding box center [156, 20] width 18 height 18
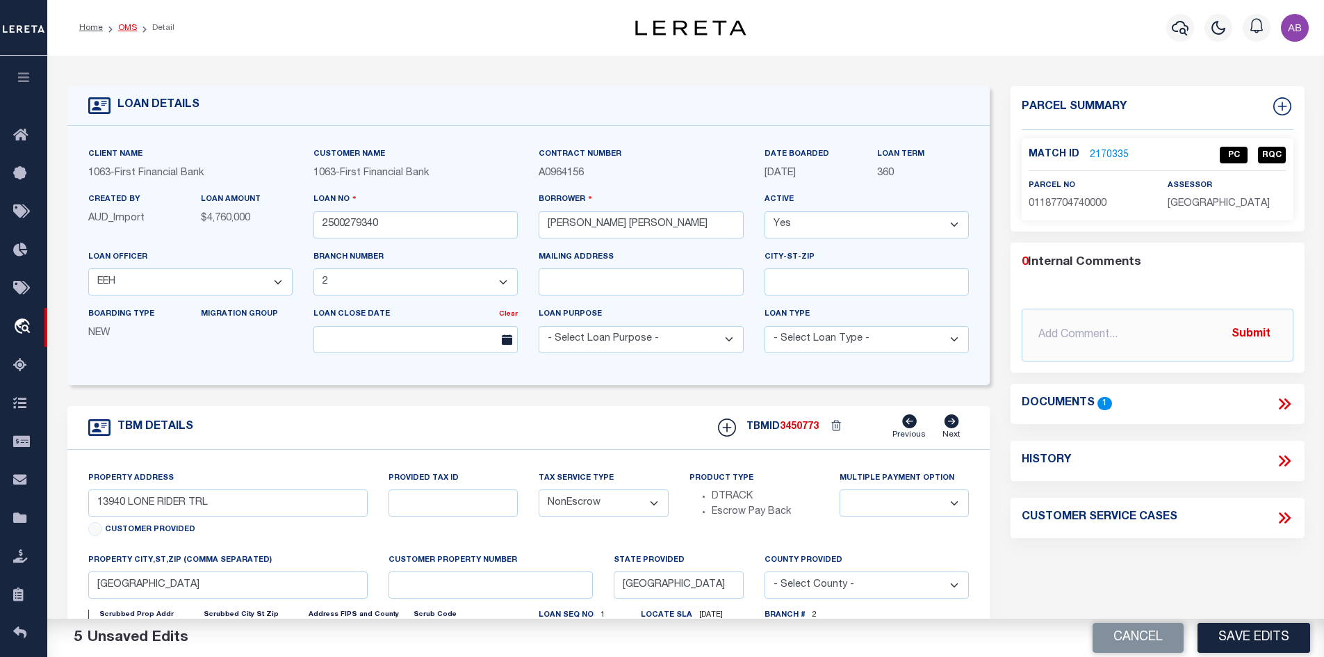
click at [131, 26] on link "OMS" at bounding box center [127, 28] width 19 height 8
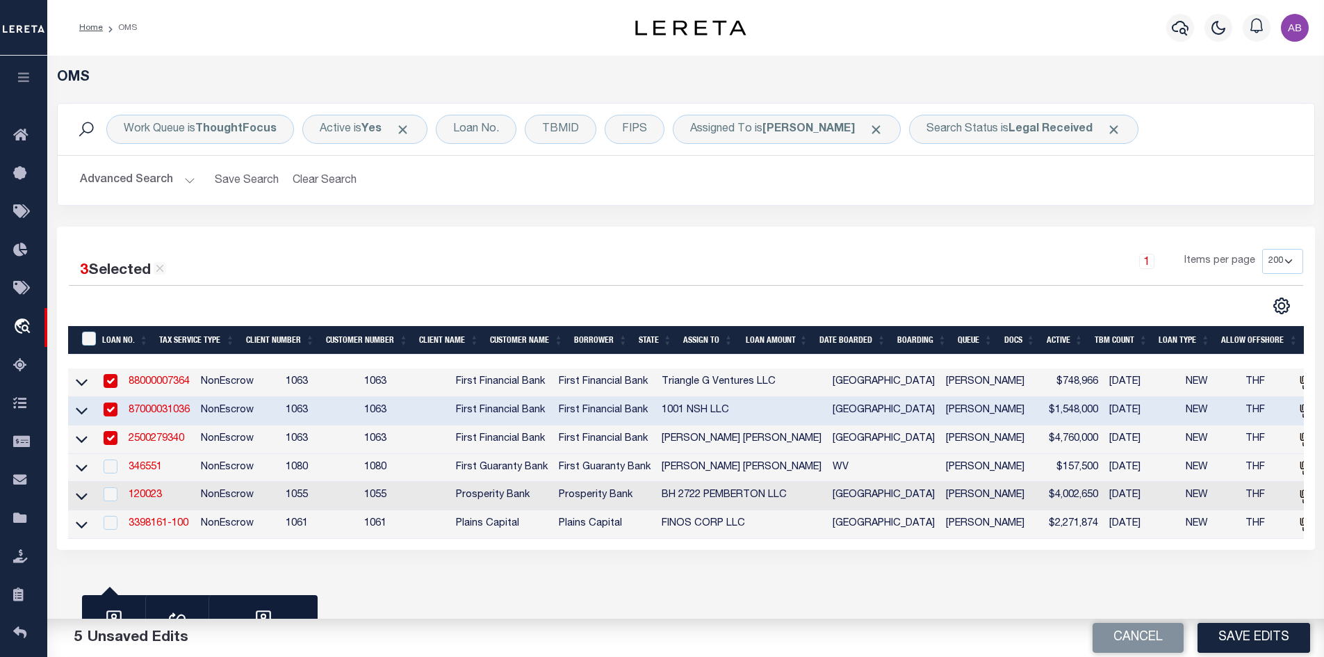
scroll to position [150, 0]
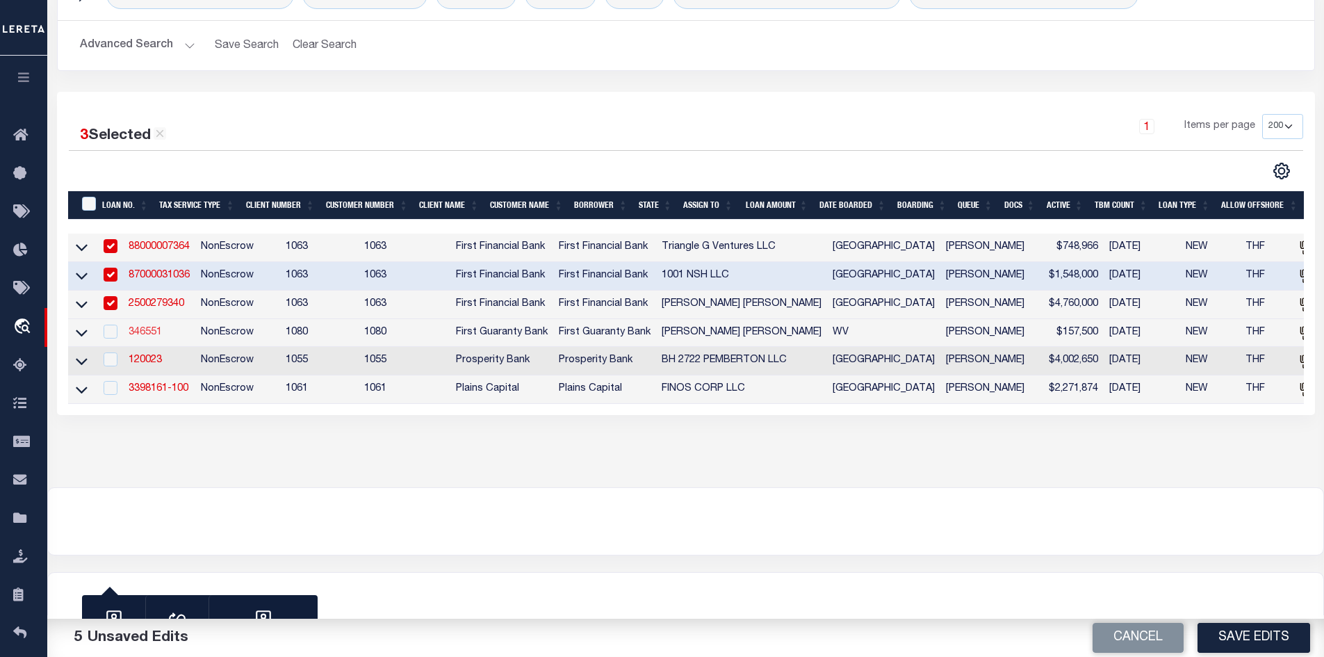
click at [142, 327] on link "346551" at bounding box center [145, 332] width 33 height 10
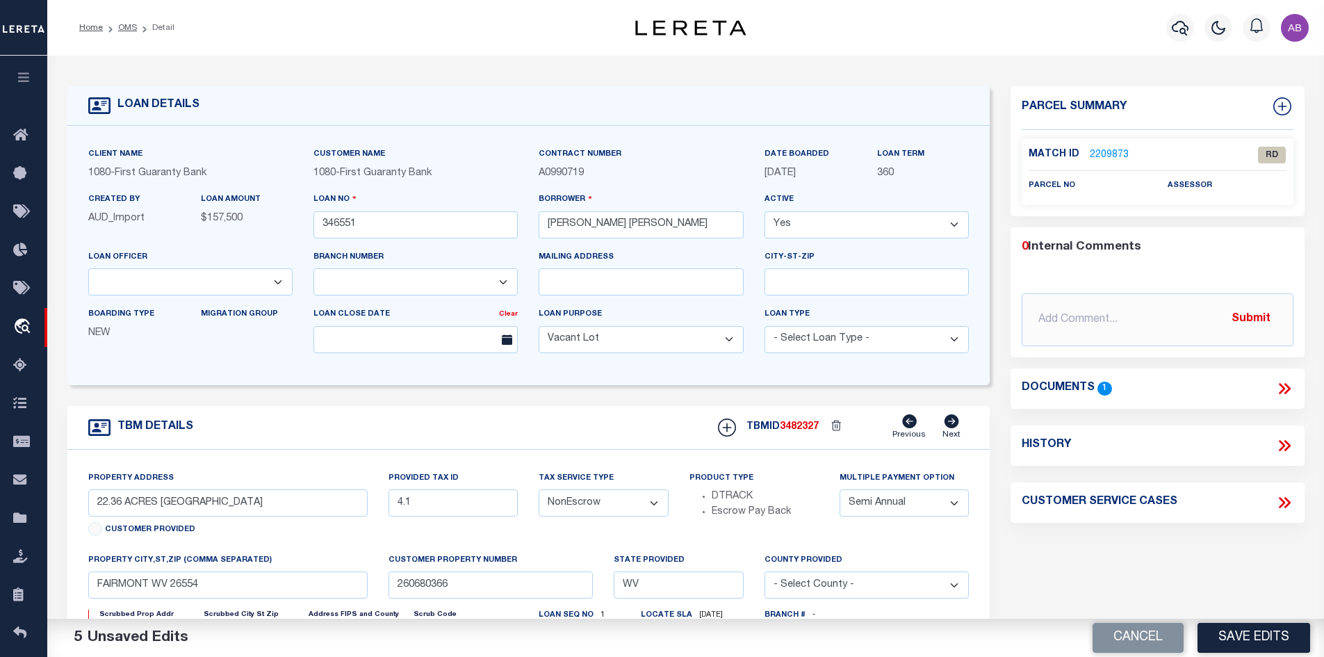
click at [1280, 381] on icon at bounding box center [1284, 389] width 18 height 18
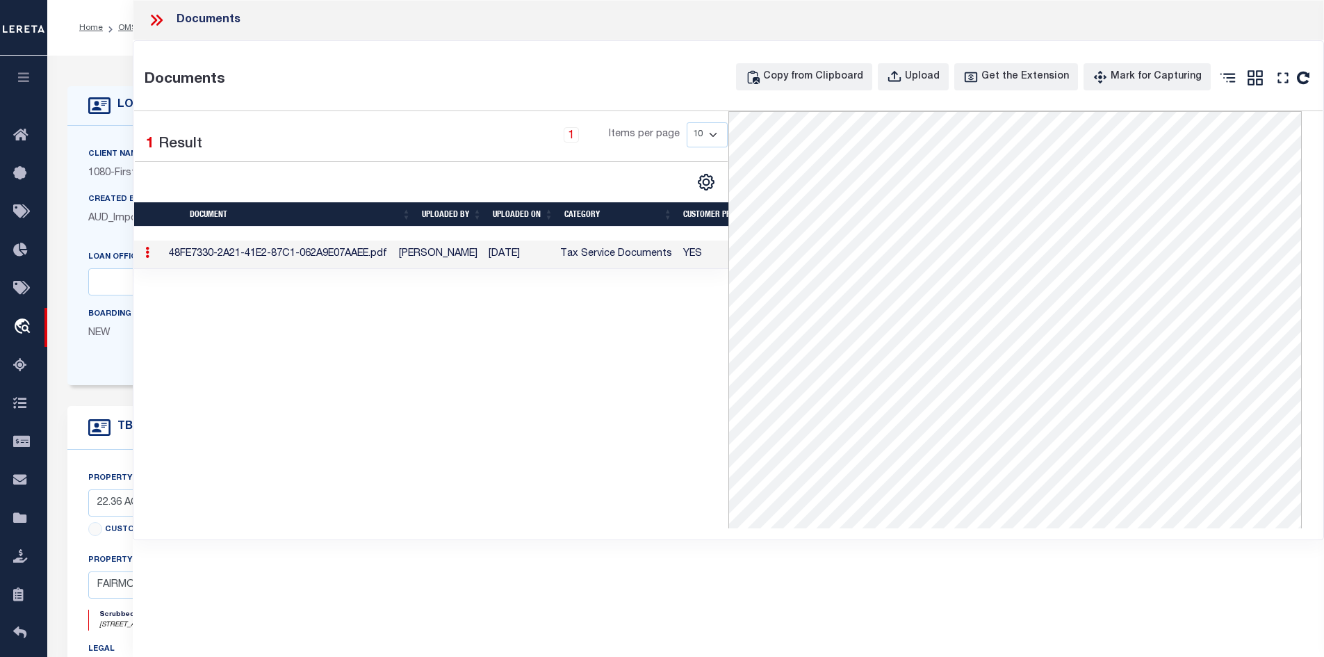
click at [160, 22] on icon at bounding box center [159, 20] width 6 height 11
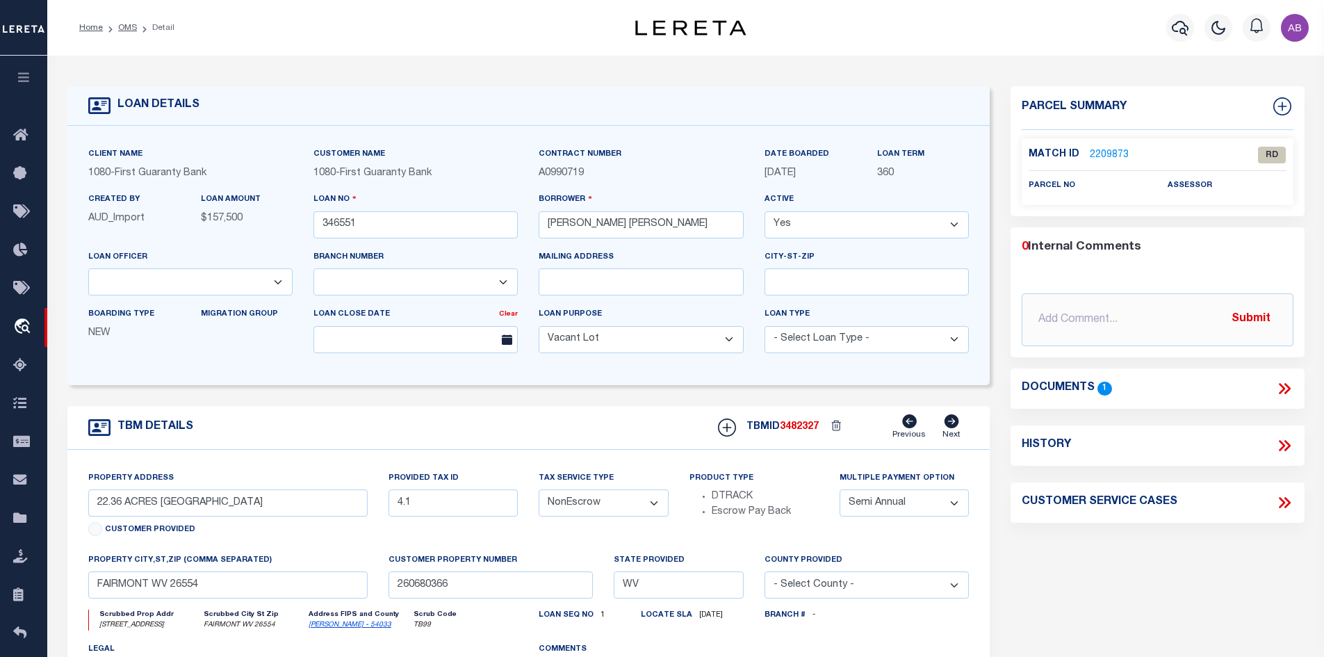
click at [1105, 154] on link "2209873" at bounding box center [1109, 155] width 39 height 15
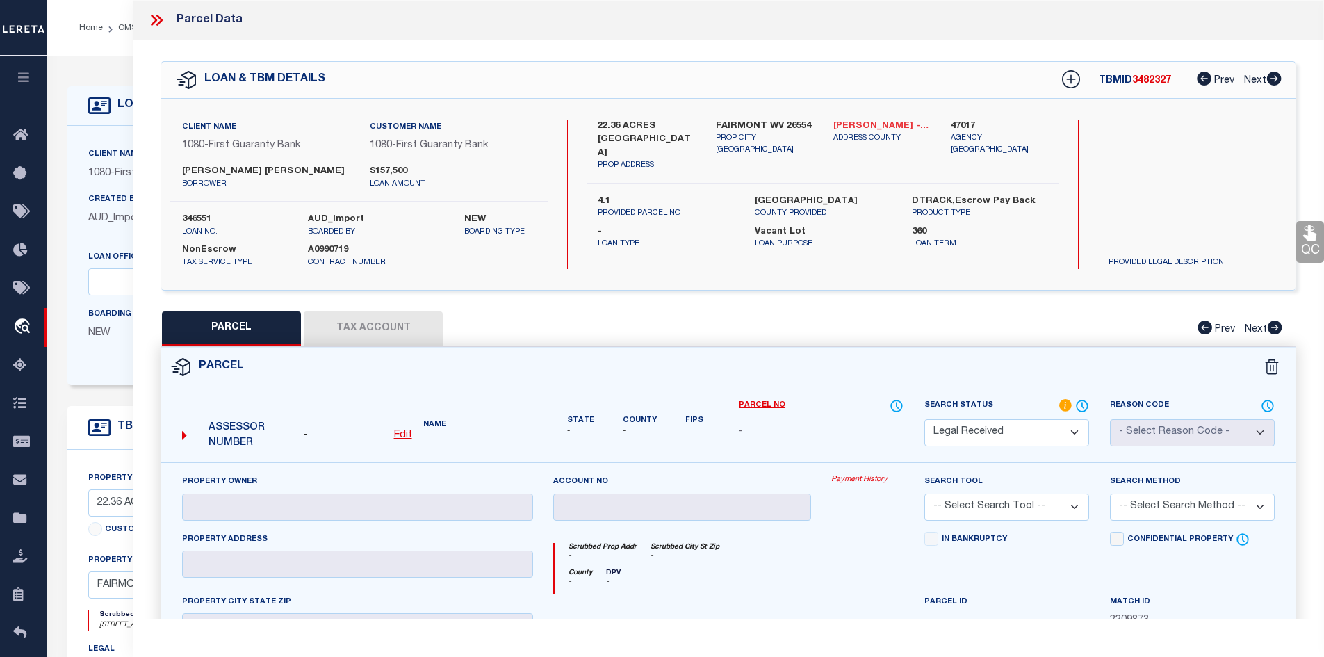
click at [851, 127] on link "[PERSON_NAME] - 54033" at bounding box center [881, 127] width 97 height 14
click at [281, 174] on label "[PERSON_NAME] [PERSON_NAME]" at bounding box center [265, 172] width 168 height 14
click at [281, 167] on label "[PERSON_NAME] [PERSON_NAME]" at bounding box center [265, 172] width 168 height 14
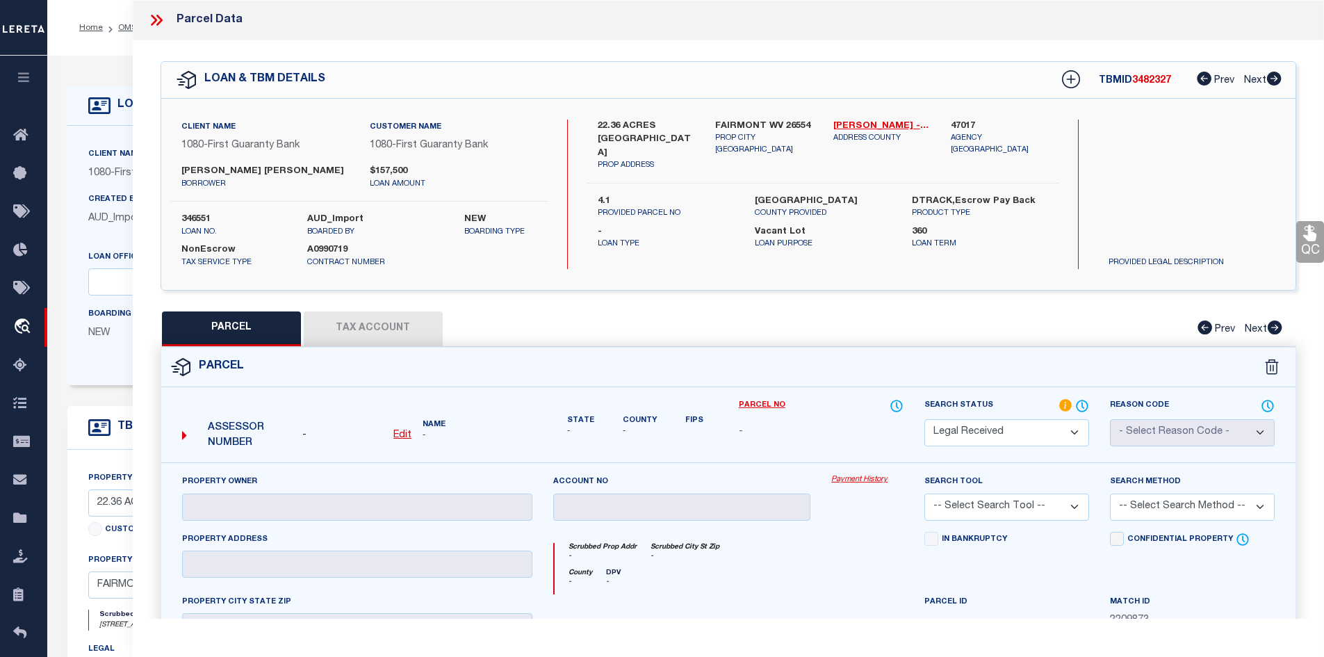
click at [281, 167] on label "[PERSON_NAME] [PERSON_NAME]" at bounding box center [265, 172] width 168 height 14
click at [183, 165] on label "[PERSON_NAME] [PERSON_NAME]" at bounding box center [265, 172] width 168 height 14
click at [603, 128] on label "22.36 ACRES [GEOGRAPHIC_DATA]" at bounding box center [646, 140] width 97 height 41
drag, startPoint x: 590, startPoint y: 136, endPoint x: 635, endPoint y: 150, distance: 47.5
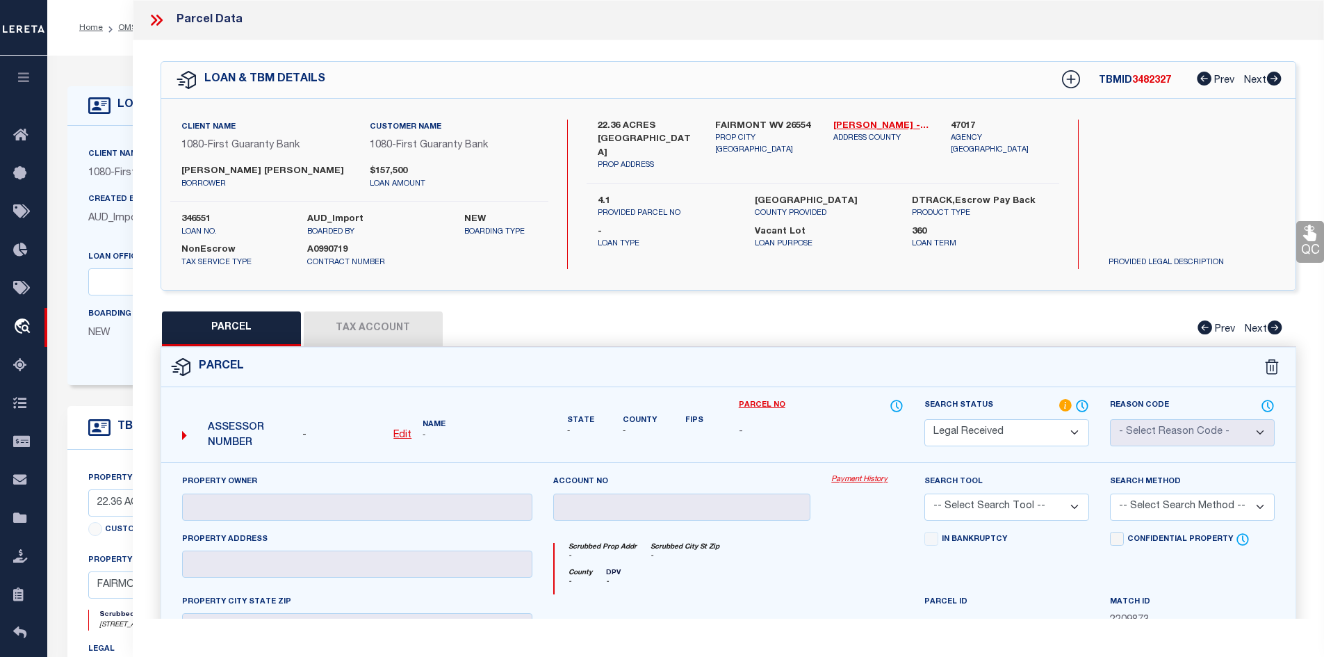
click at [635, 150] on div "22.36 ACRES [GEOGRAPHIC_DATA] PROP ADDRESS" at bounding box center [646, 146] width 118 height 52
